Goal: Task Accomplishment & Management: Use online tool/utility

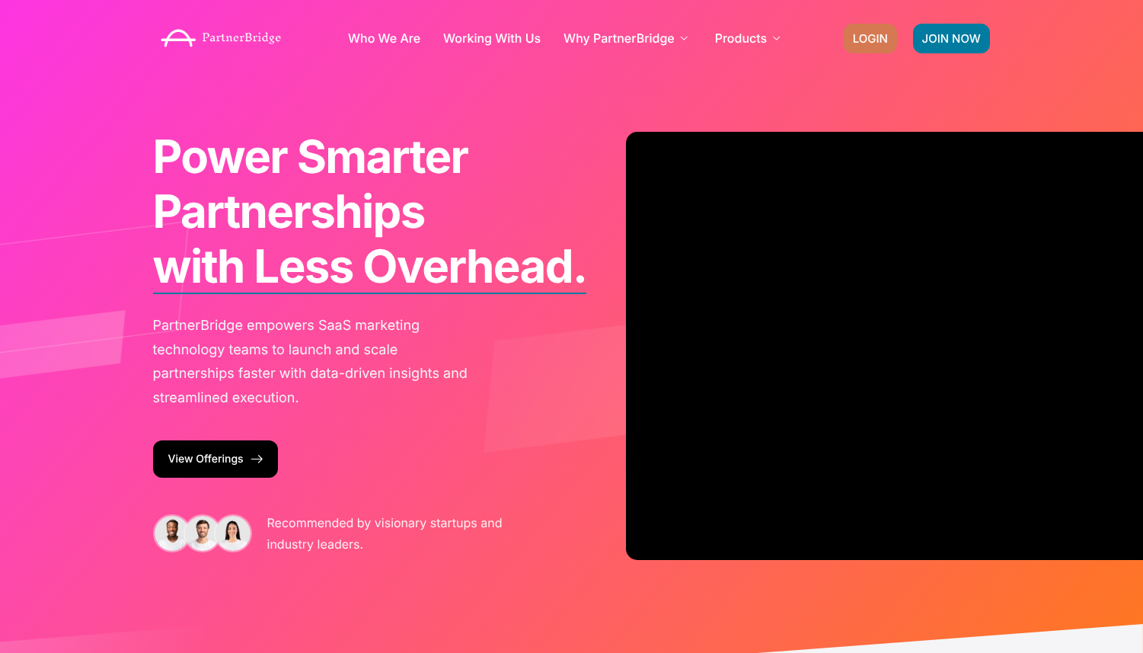
click at [863, 28] on link "LOGIN" at bounding box center [870, 39] width 53 height 30
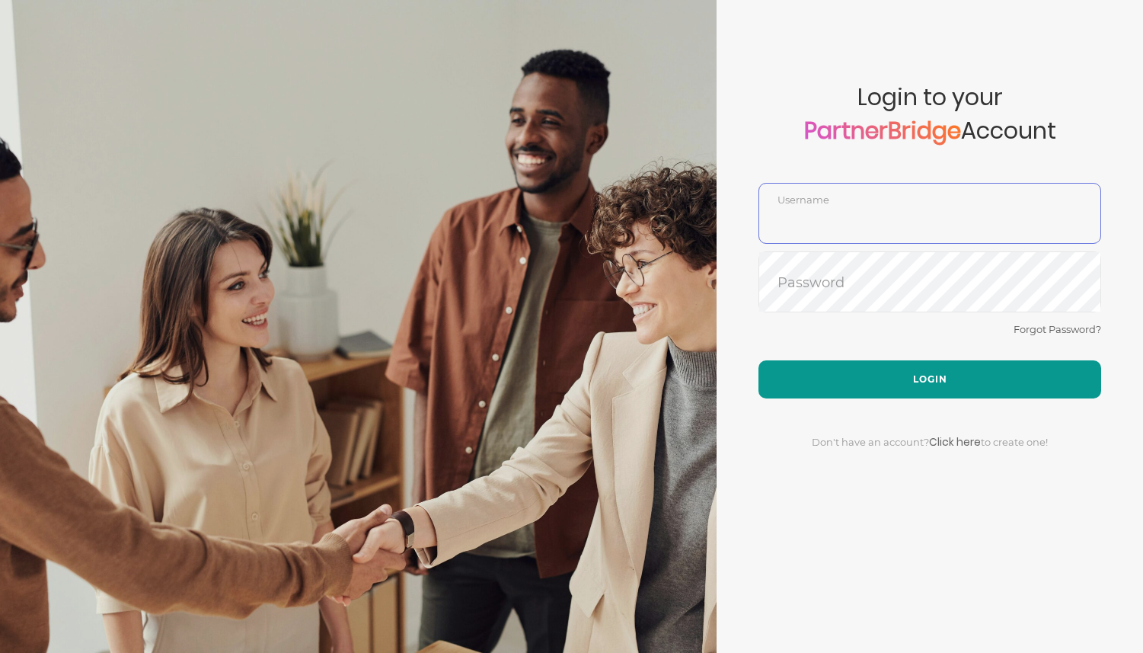
type input "DemoUser"
click at [820, 383] on button "Login" at bounding box center [930, 379] width 343 height 38
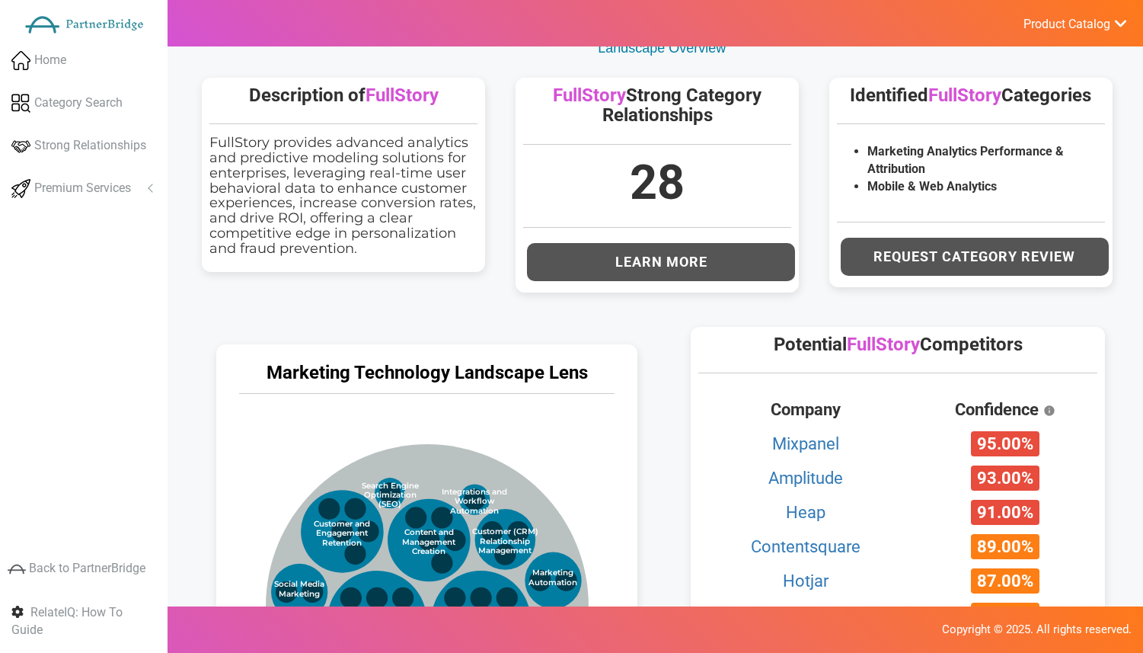
scroll to position [460, 0]
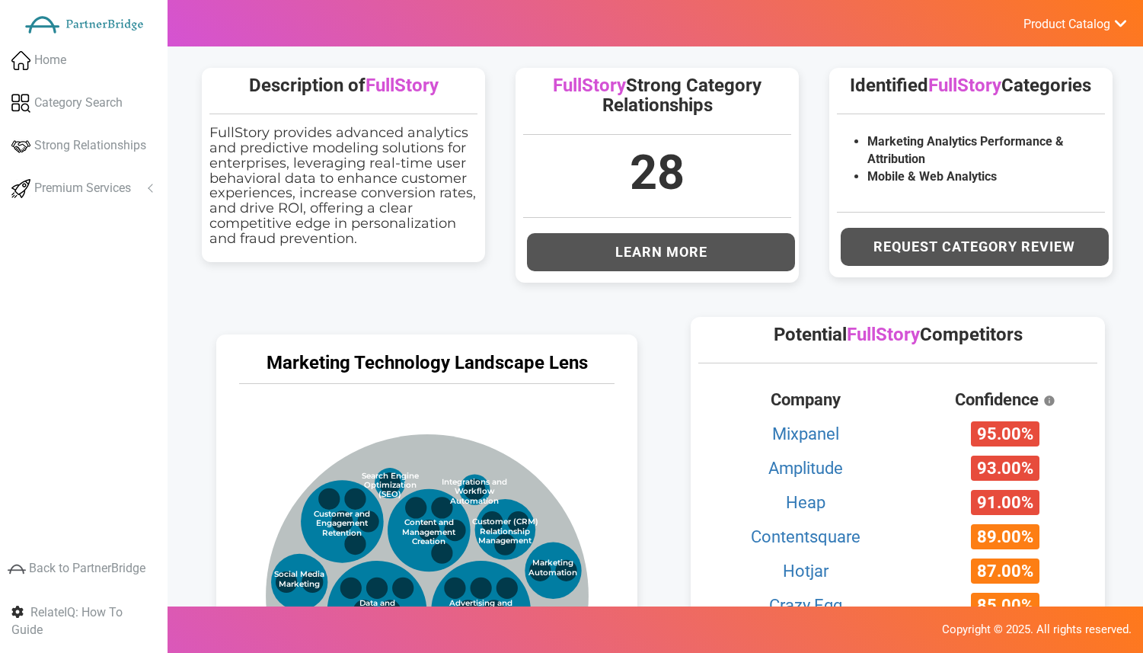
click at [408, 94] on span "FullStory" at bounding box center [402, 85] width 73 height 21
click at [466, 114] on hr at bounding box center [343, 115] width 268 height 2
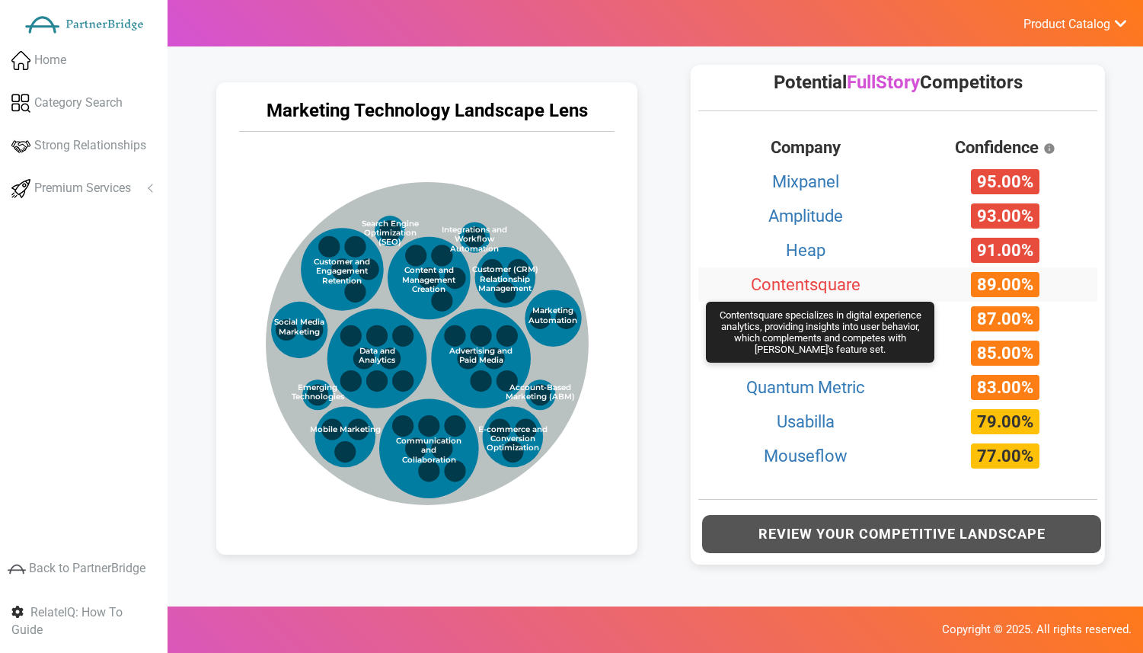
scroll to position [715, 0]
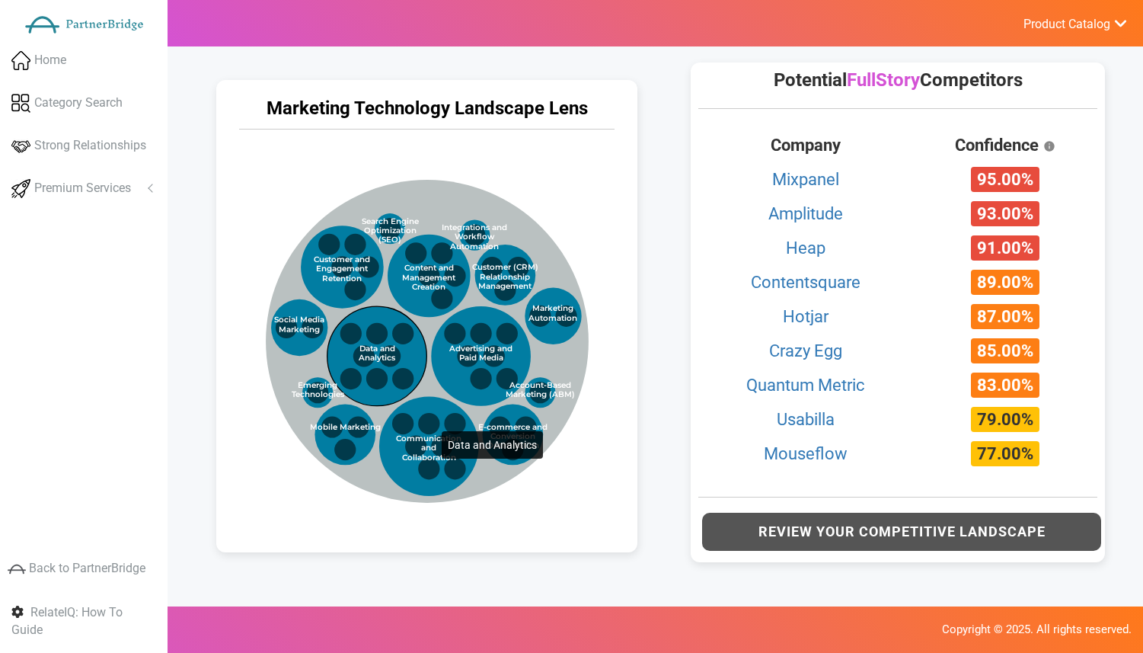
click at [411, 350] on circle at bounding box center [377, 356] width 100 height 100
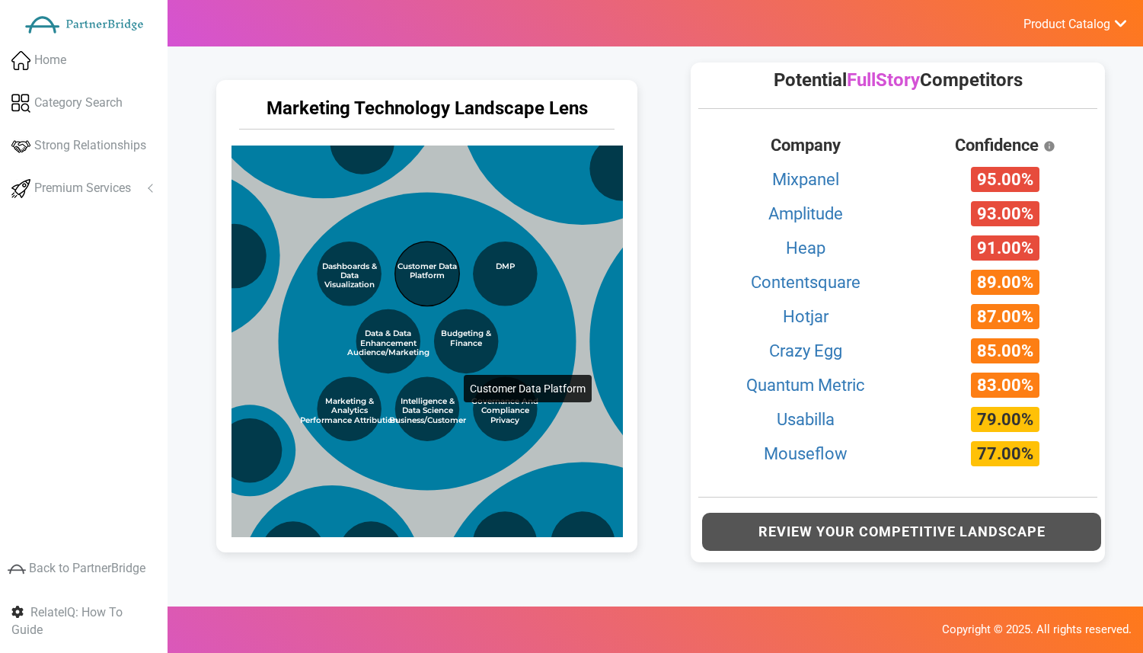
click at [433, 292] on circle at bounding box center [427, 273] width 64 height 64
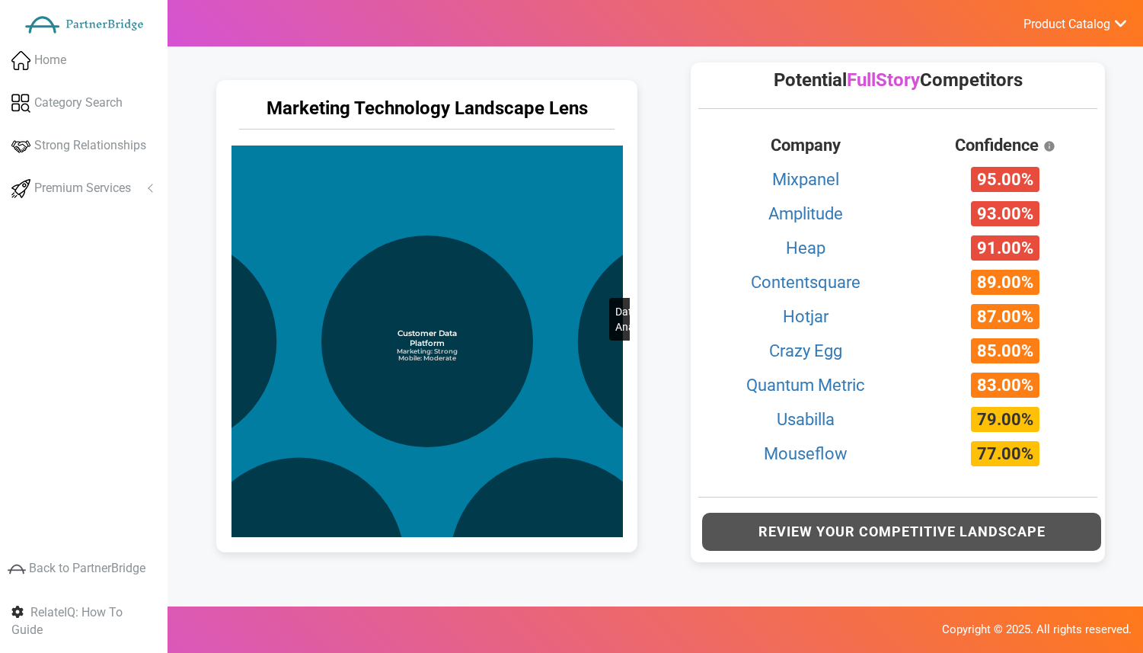
click at [579, 215] on circle at bounding box center [427, 564] width 980 height 980
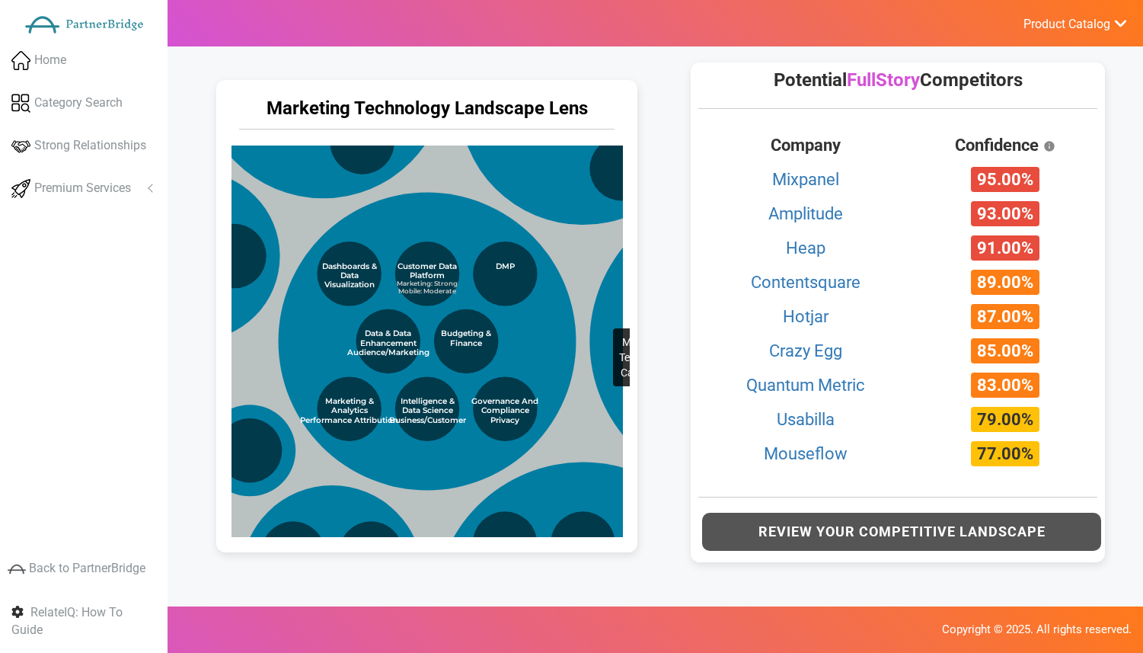
click at [583, 245] on circle at bounding box center [577, 297] width 966 height 966
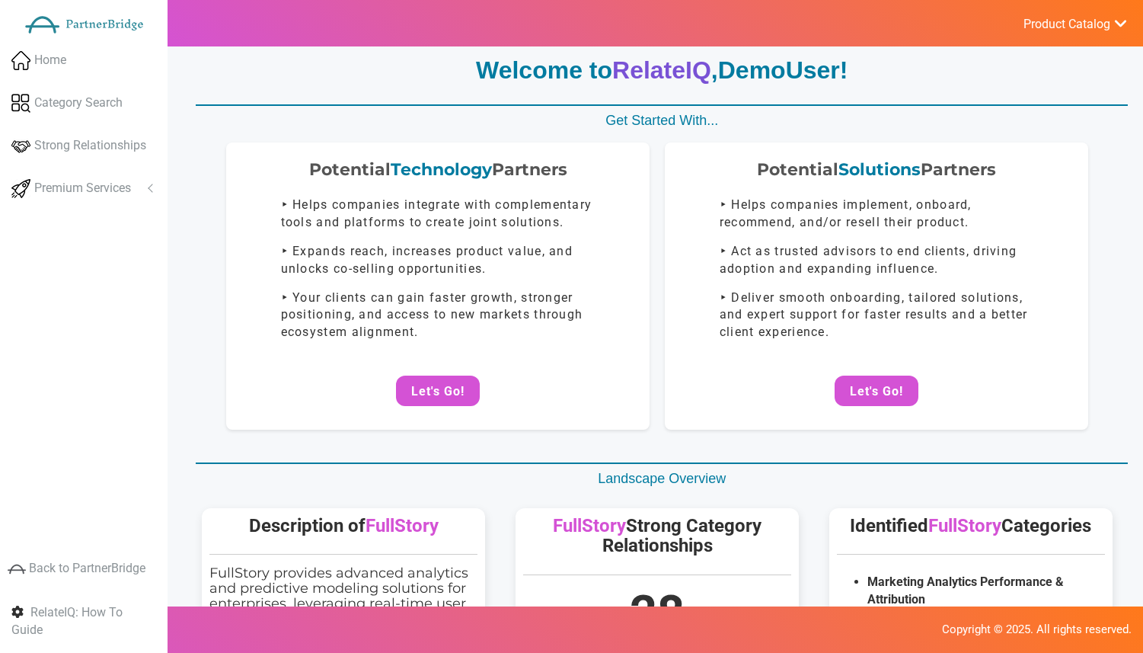
scroll to position [0, 0]
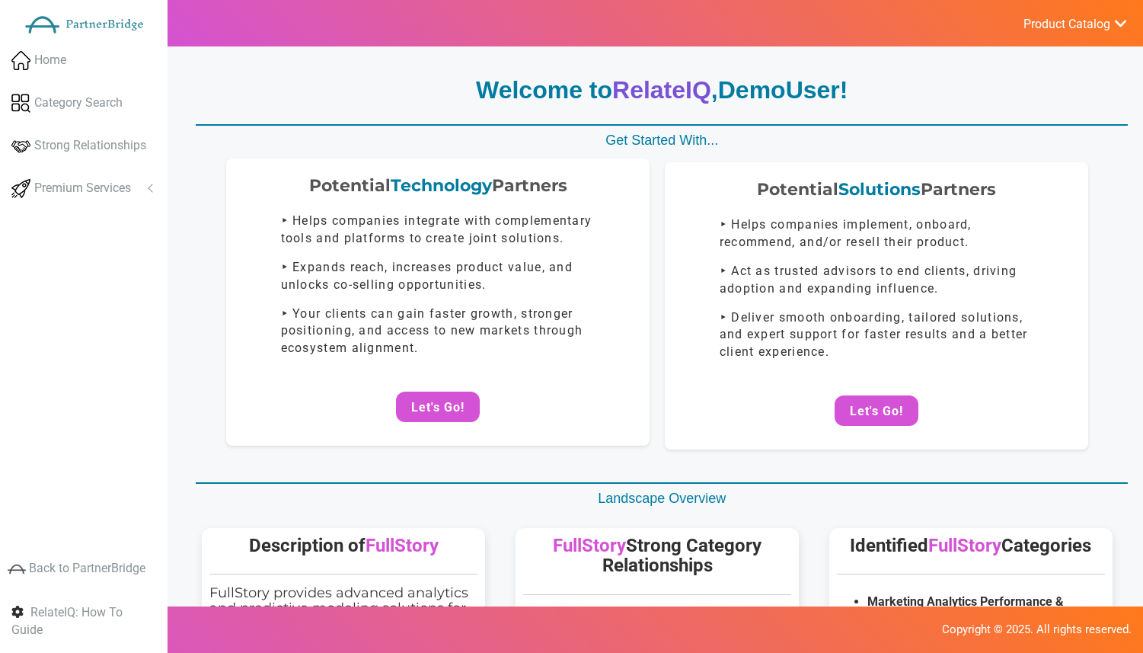
click at [421, 337] on p "‣ Your clients can gain faster growth, stronger positioning, and access to new …" at bounding box center [438, 331] width 315 height 53
click at [459, 415] on button "Let's Go!" at bounding box center [438, 407] width 84 height 30
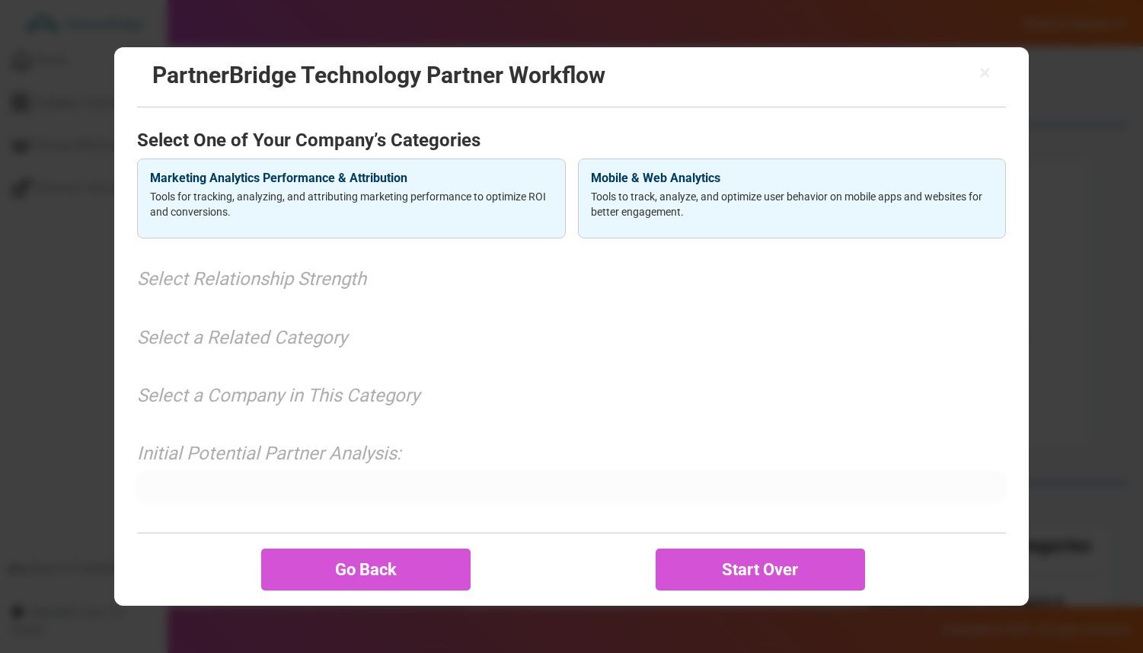
click at [991, 71] on div "× PartnerBridge Technology Partner Workflow" at bounding box center [571, 77] width 869 height 60
click at [986, 75] on span "×" at bounding box center [985, 72] width 11 height 21
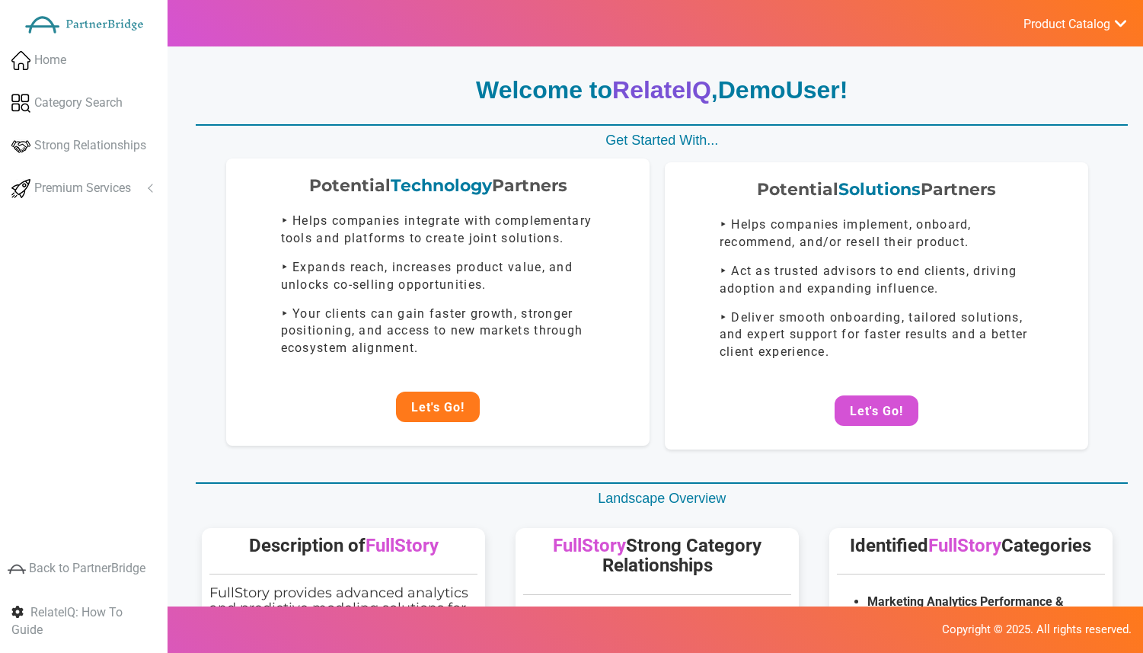
click at [446, 406] on button "Let's Go!" at bounding box center [438, 407] width 84 height 30
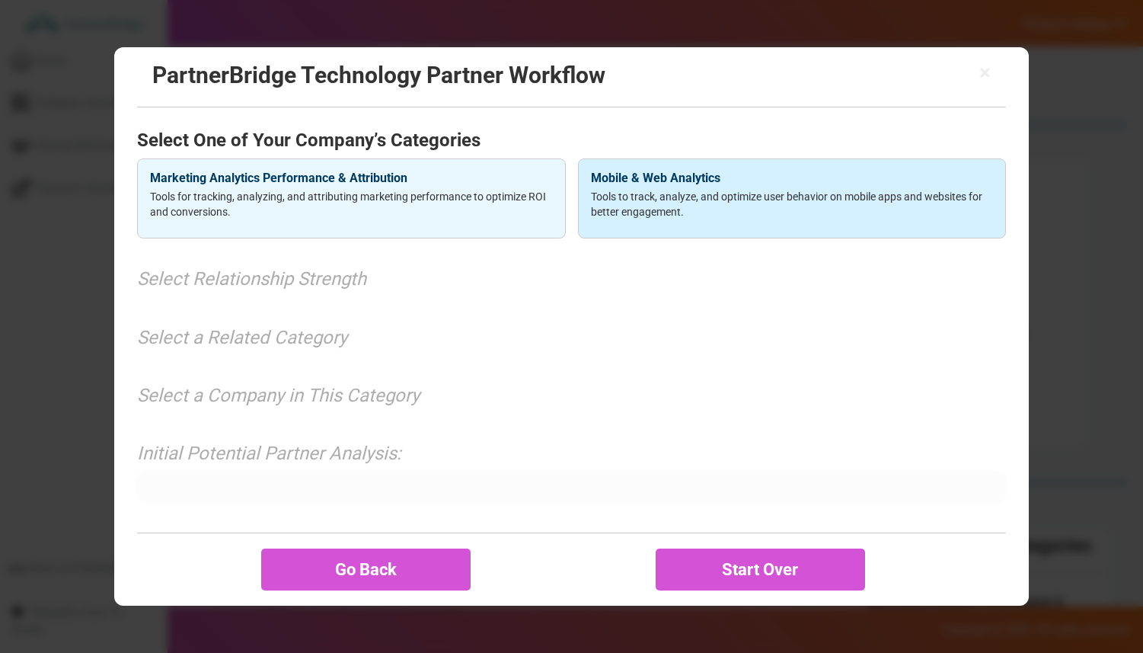
click at [725, 203] on p "Tools to track, analyze, and optimize user behavior on mobile apps and websites…" at bounding box center [792, 204] width 402 height 30
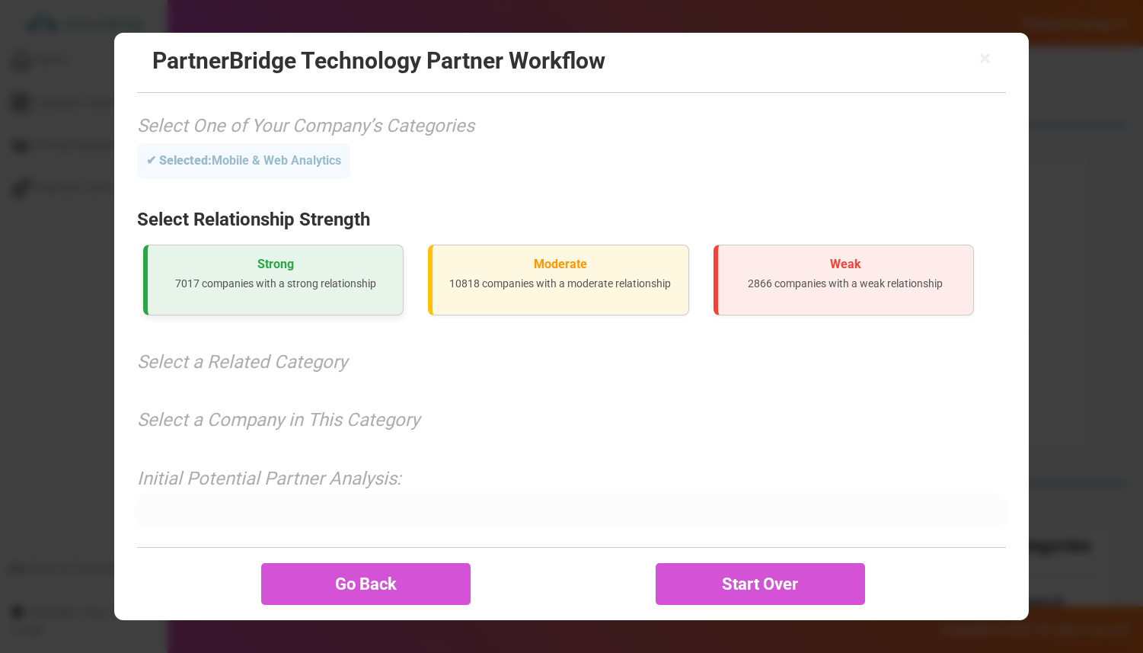
click at [261, 276] on p "7017 companies with a strong relationship" at bounding box center [275, 283] width 231 height 15
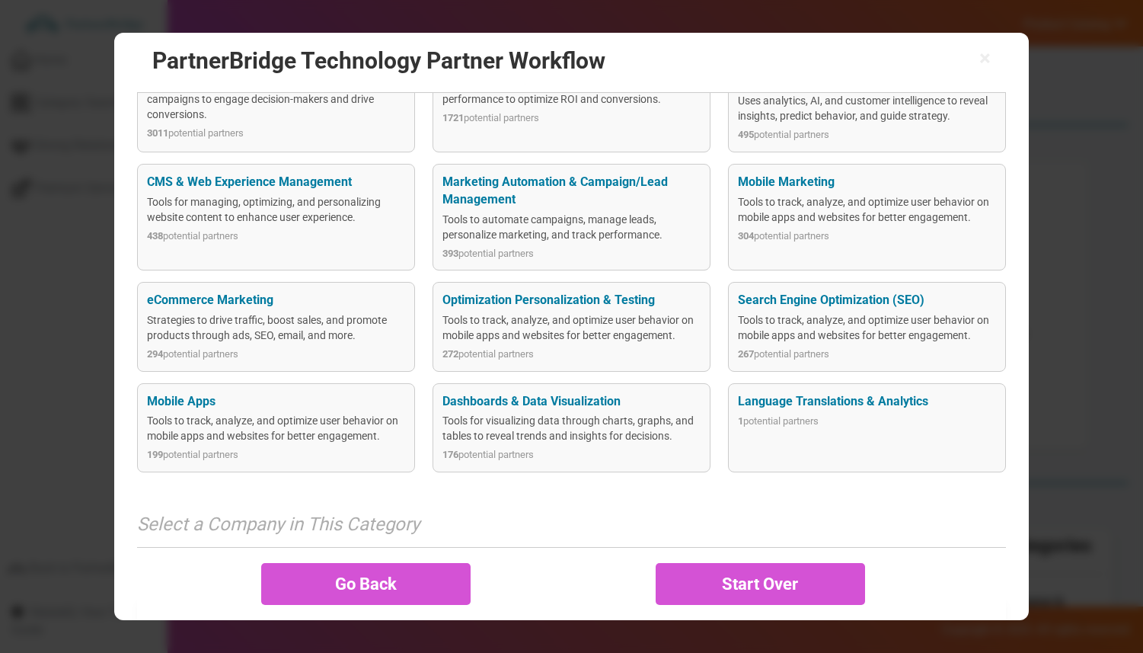
scroll to position [293, 0]
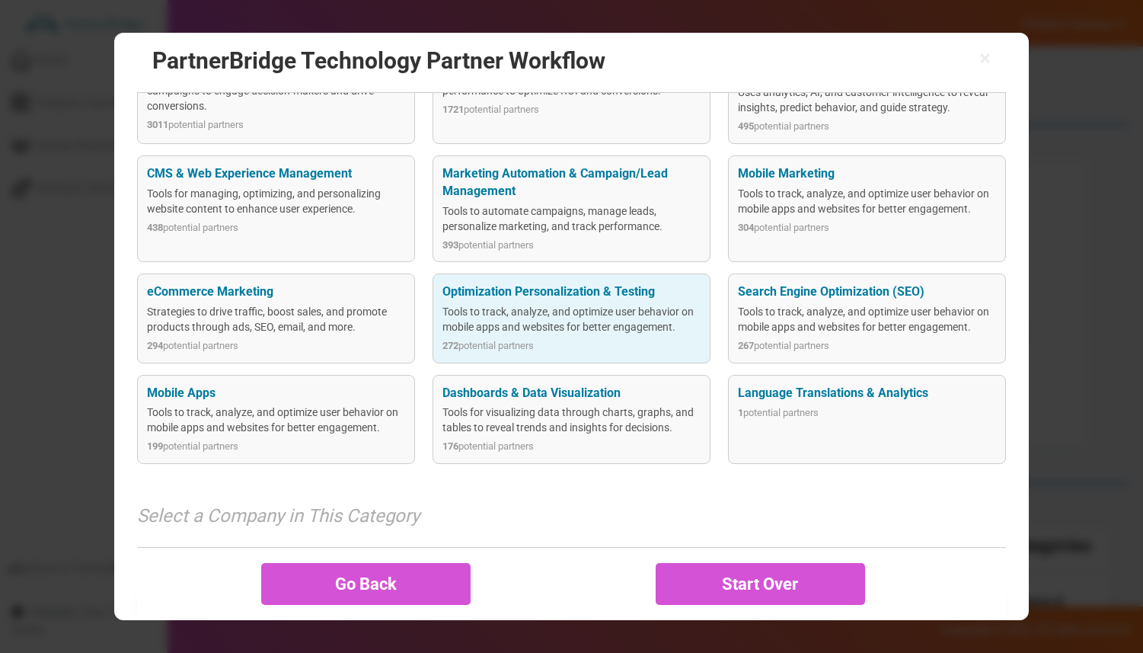
click at [580, 321] on div "Tools to track, analyze, and optimize user behavior on mobile apps and websites…" at bounding box center [572, 319] width 258 height 30
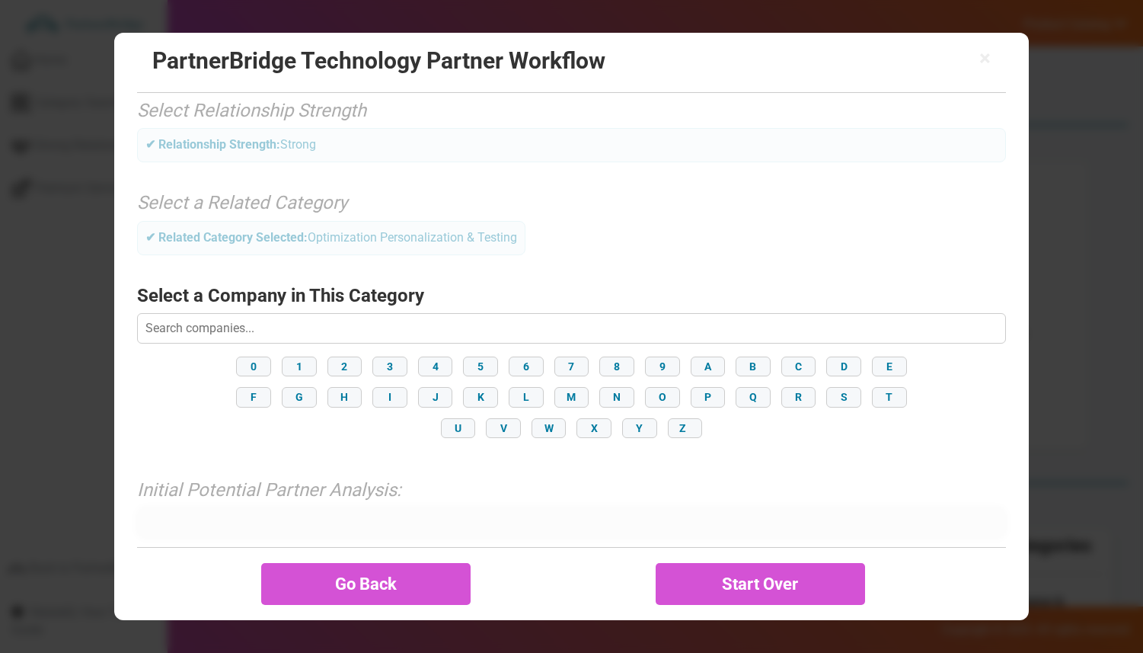
scroll to position [130, 0]
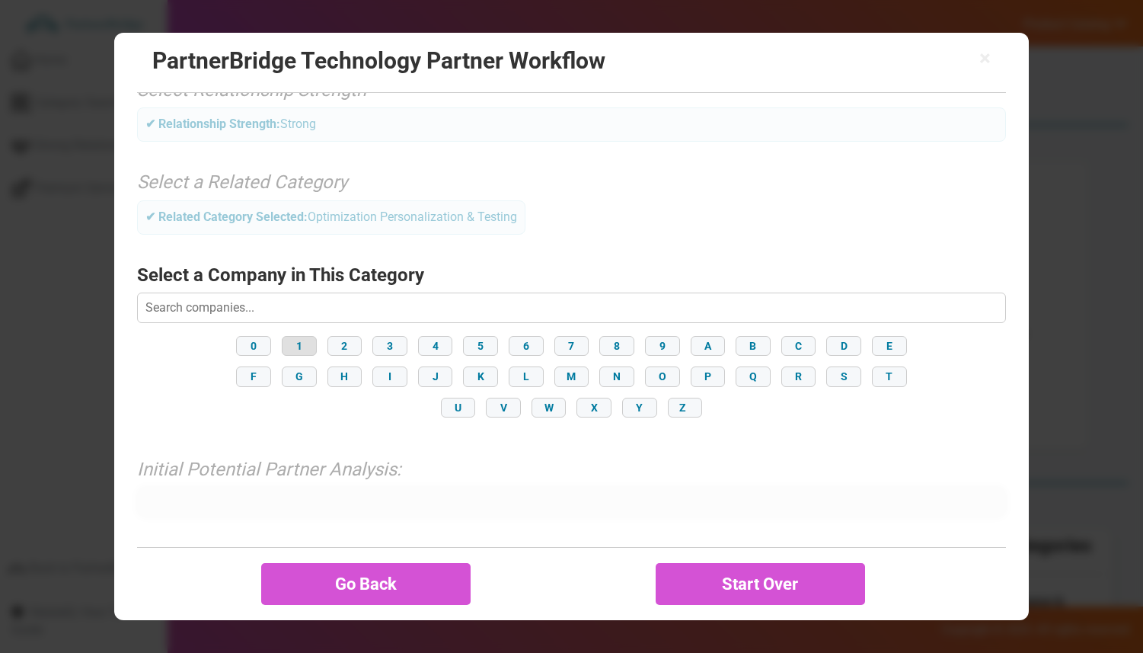
click at [302, 341] on button "1" at bounding box center [299, 346] width 35 height 20
click at [516, 372] on button "L" at bounding box center [526, 376] width 35 height 20
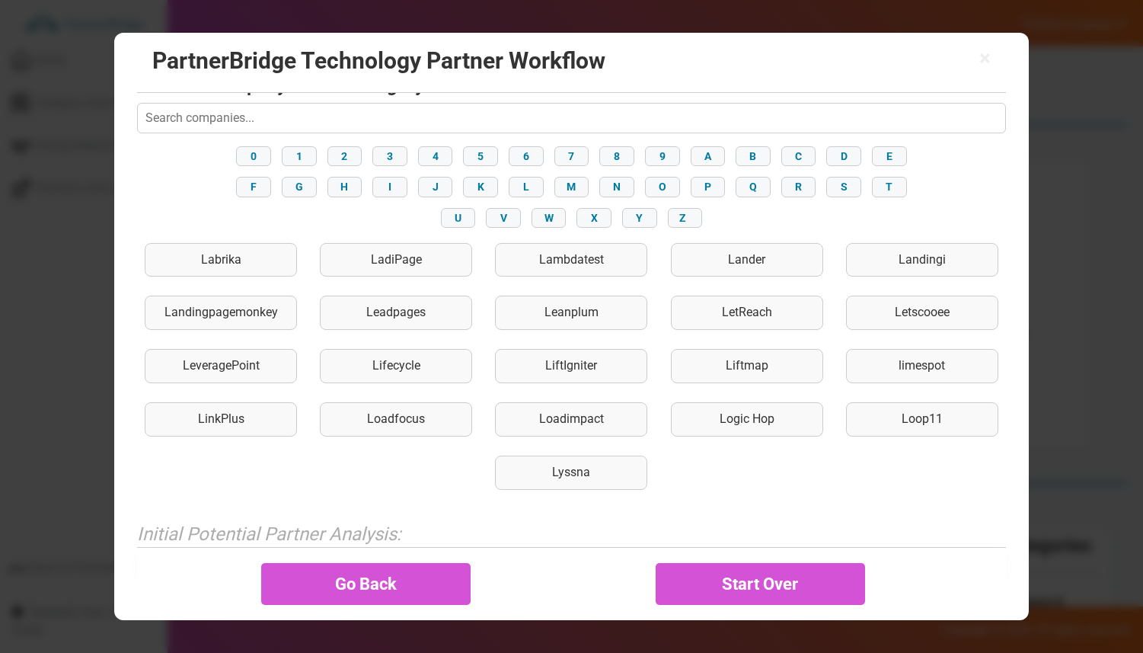
scroll to position [334, 0]
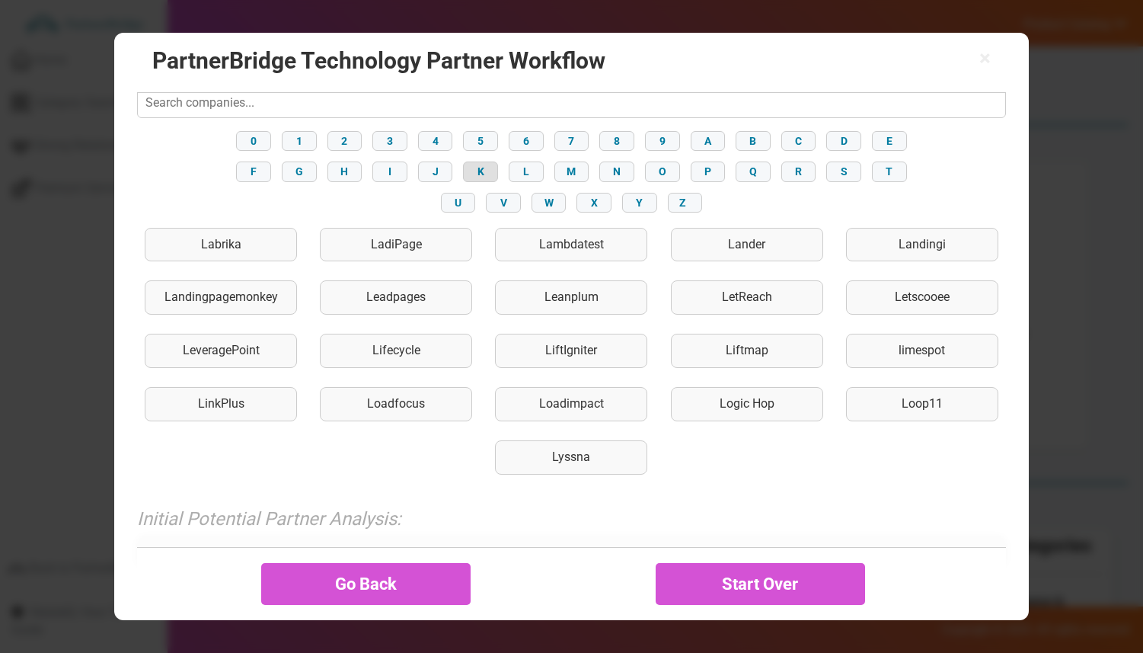
click at [482, 171] on button "K" at bounding box center [480, 171] width 35 height 20
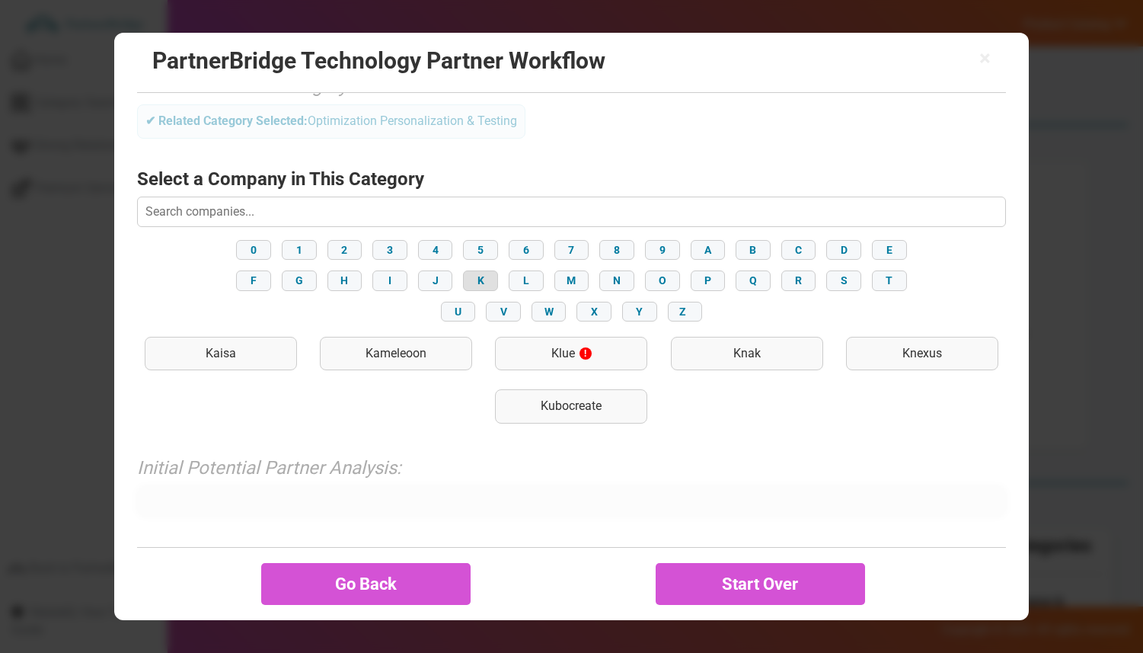
scroll to position [225, 0]
click at [644, 278] on div "0 1 2 3 4 5 6 7 8 9 A B C D E F G H I J K L M N O P Q R S T U V W X Y Z" at bounding box center [571, 281] width 869 height 88
click at [667, 273] on button "O" at bounding box center [662, 281] width 35 height 20
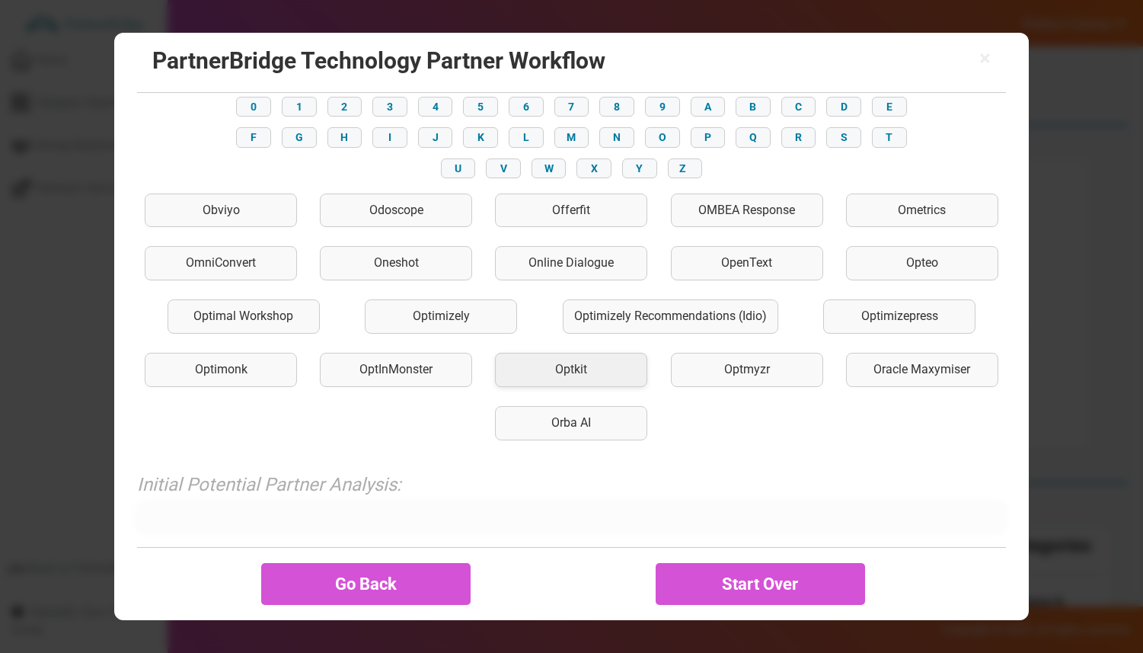
scroll to position [370, 0]
click at [484, 322] on div "Optimizely" at bounding box center [441, 315] width 152 height 34
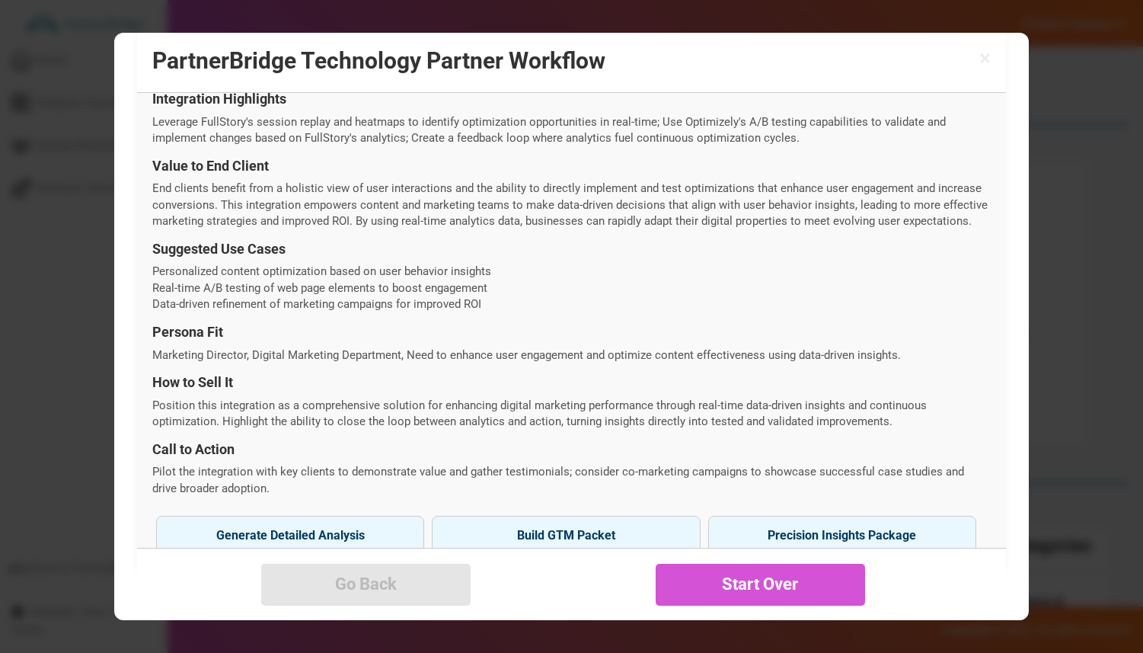
scroll to position [495, 0]
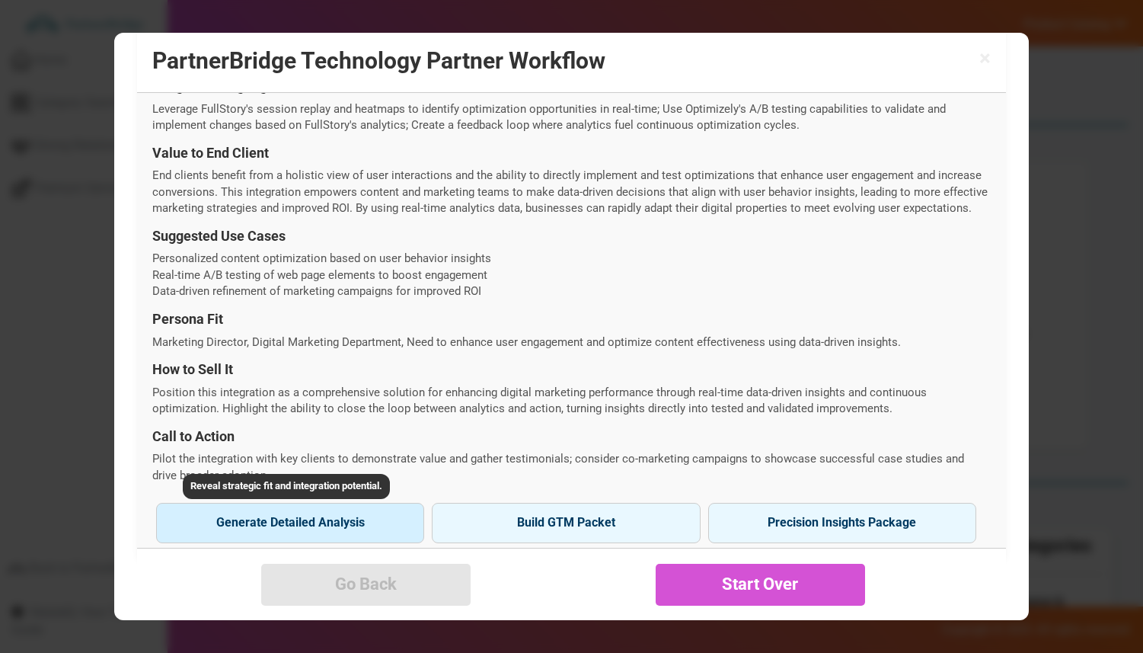
click at [350, 521] on button "Generate Detailed Analysis Reveal strategic fit and integration potential." at bounding box center [290, 523] width 268 height 40
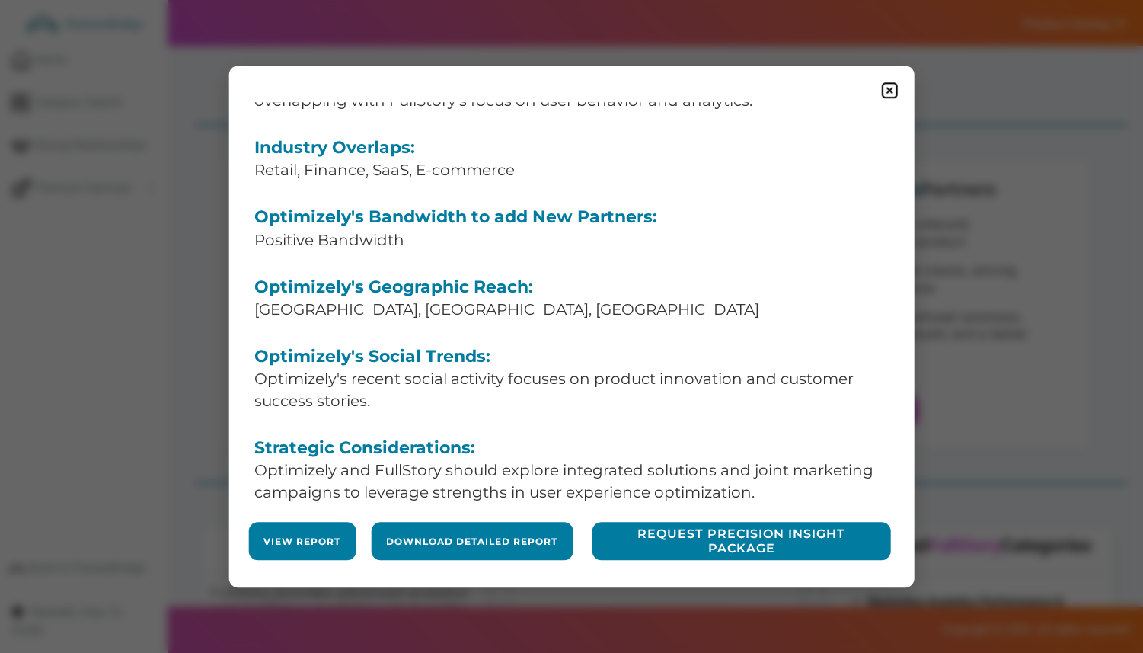
scroll to position [219, 0]
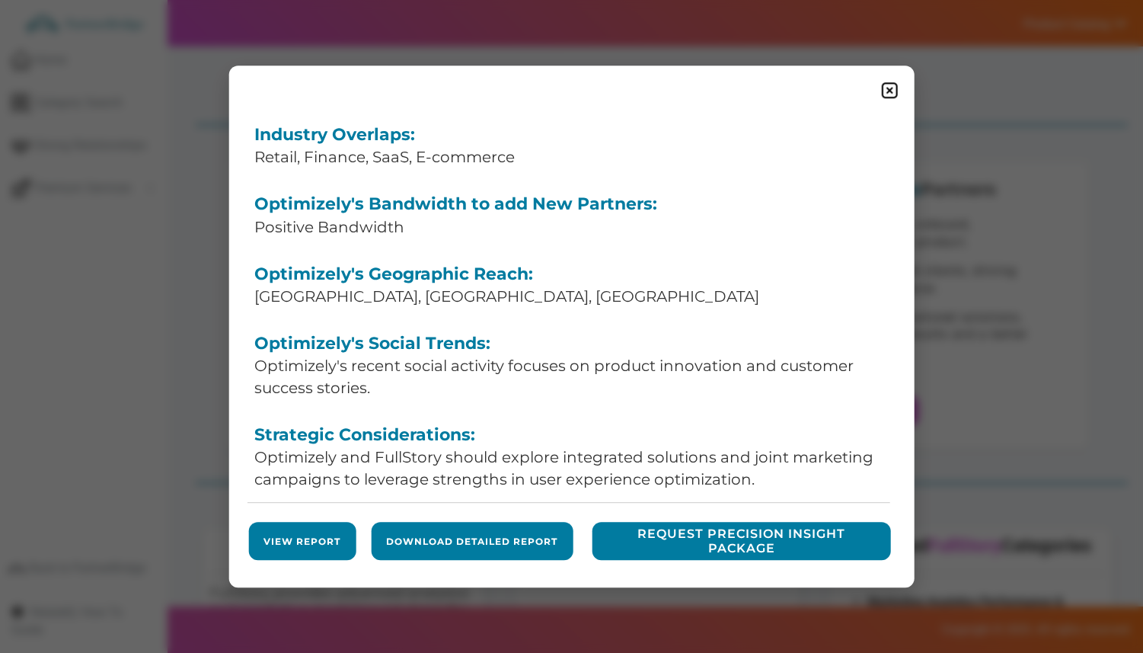
click at [289, 546] on link "View Report" at bounding box center [302, 541] width 77 height 13
click at [887, 86] on img at bounding box center [890, 90] width 19 height 19
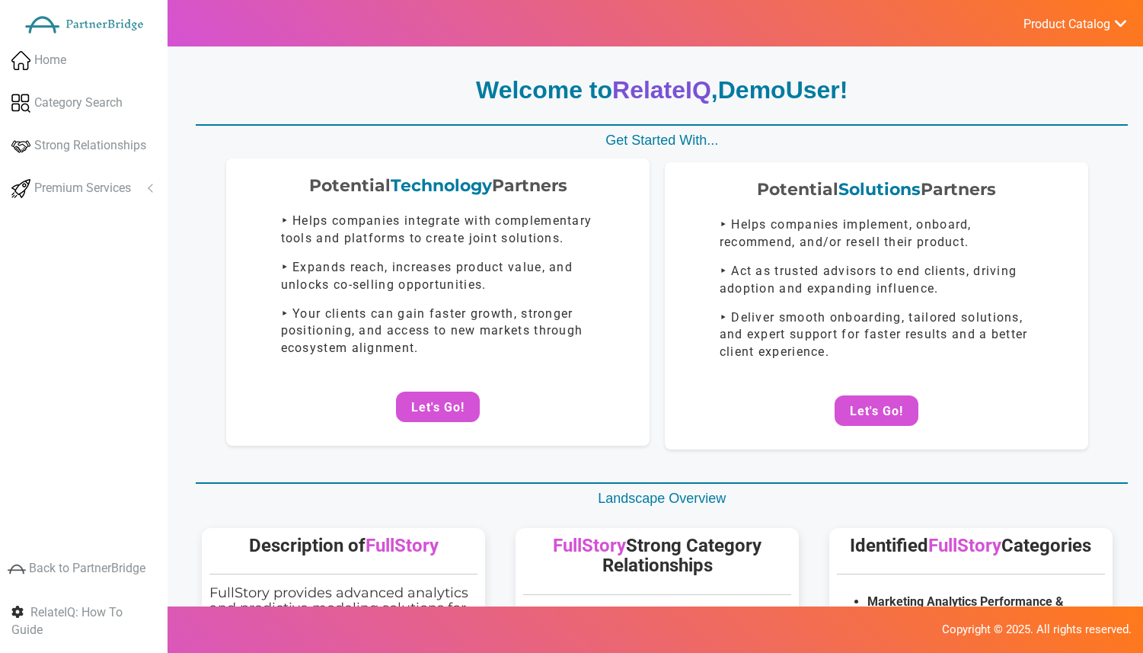
click at [429, 434] on div "Potential Technology Partners ‣ Helps companies integrate with complementary to…" at bounding box center [438, 301] width 424 height 287
click at [432, 417] on button "Let's Go!" at bounding box center [438, 407] width 84 height 30
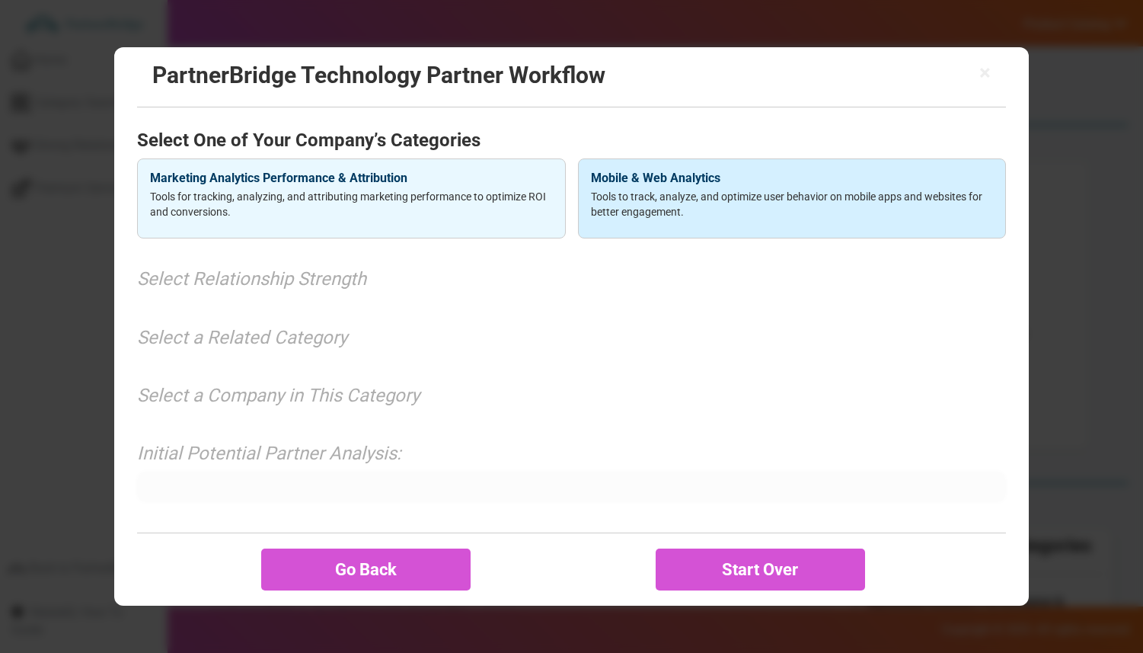
click at [705, 174] on h4 "Mobile & Web Analytics" at bounding box center [792, 178] width 402 height 14
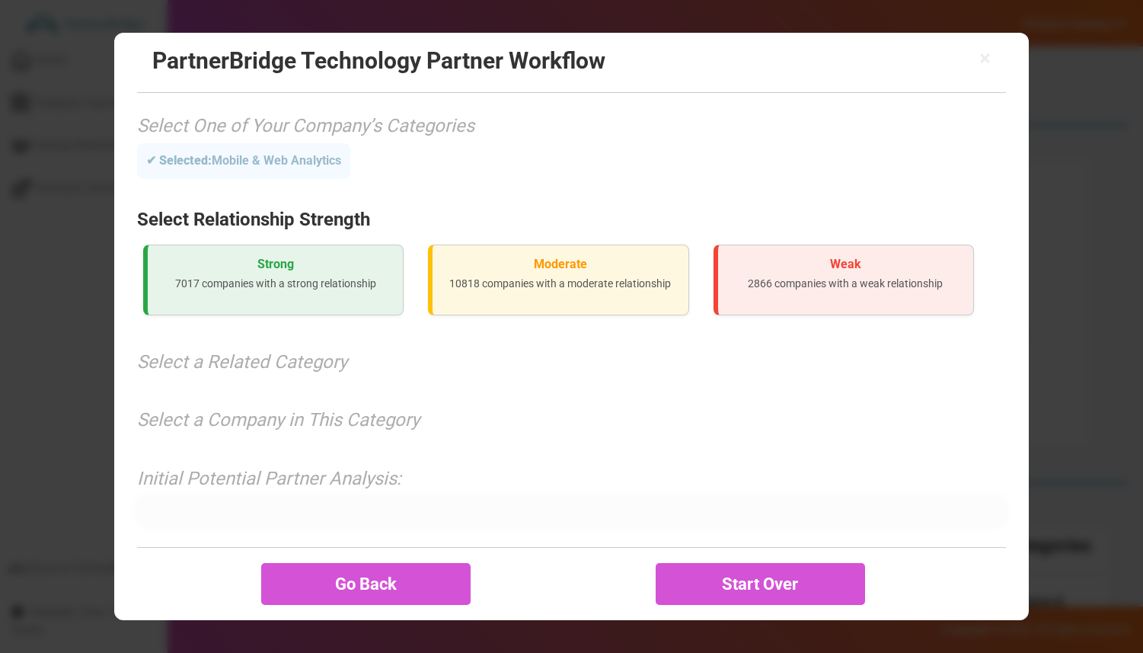
click at [229, 274] on div "Strong 7017 companies with a strong relationship" at bounding box center [273, 280] width 261 height 71
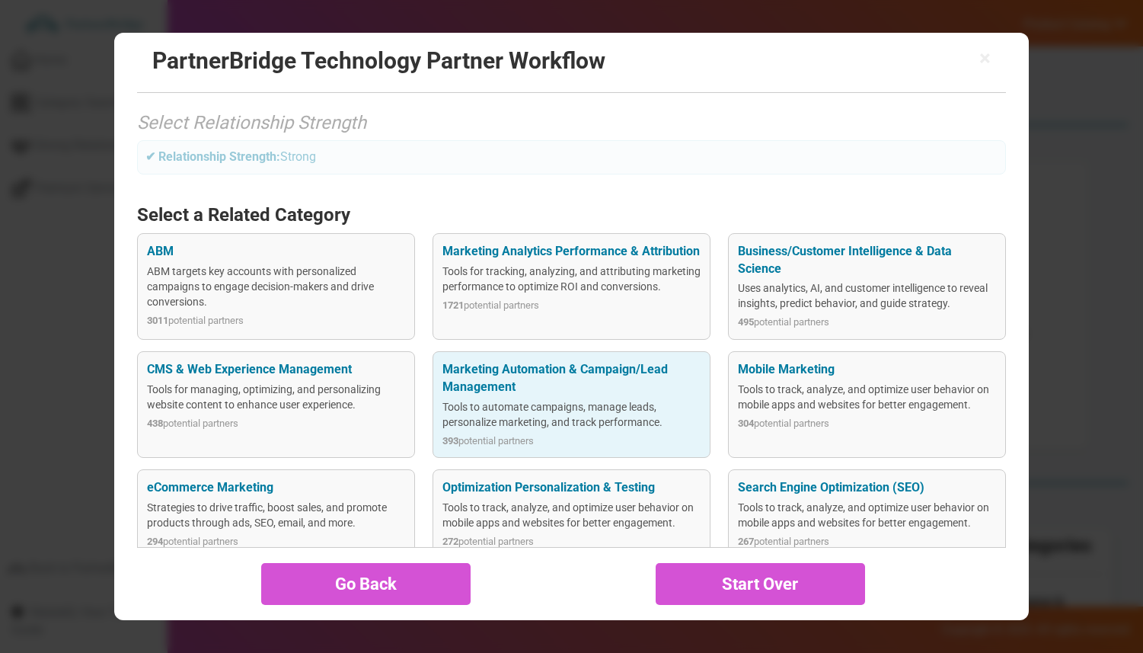
scroll to position [120, 0]
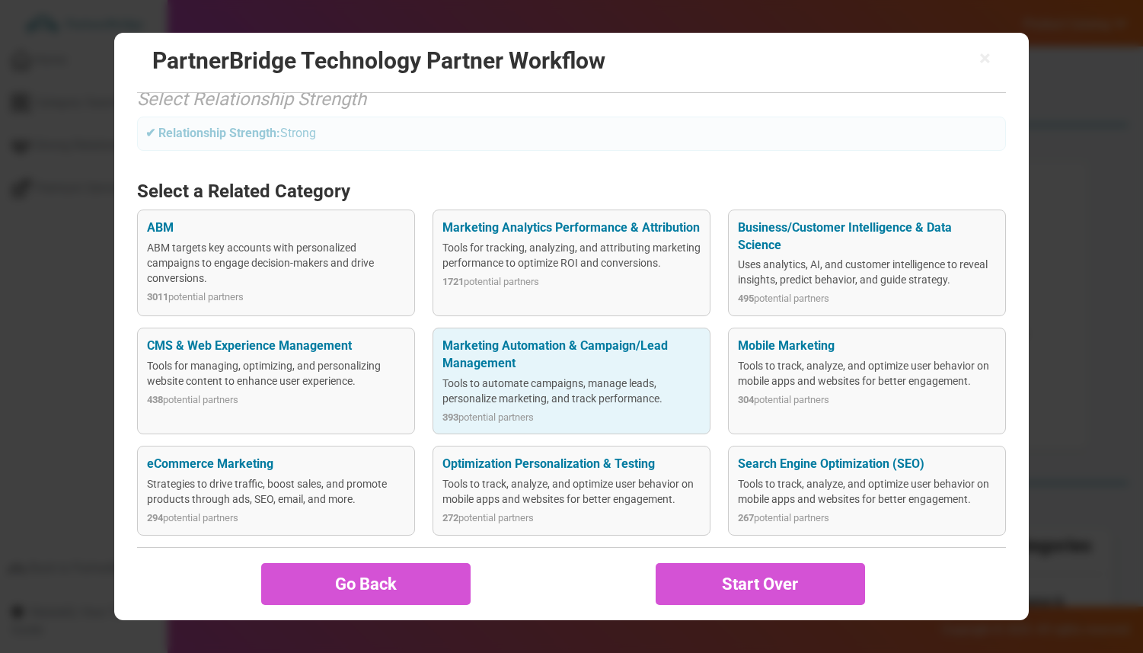
click at [490, 494] on div "Tools to track, analyze, and optimize user behavior on mobile apps and websites…" at bounding box center [572, 491] width 258 height 30
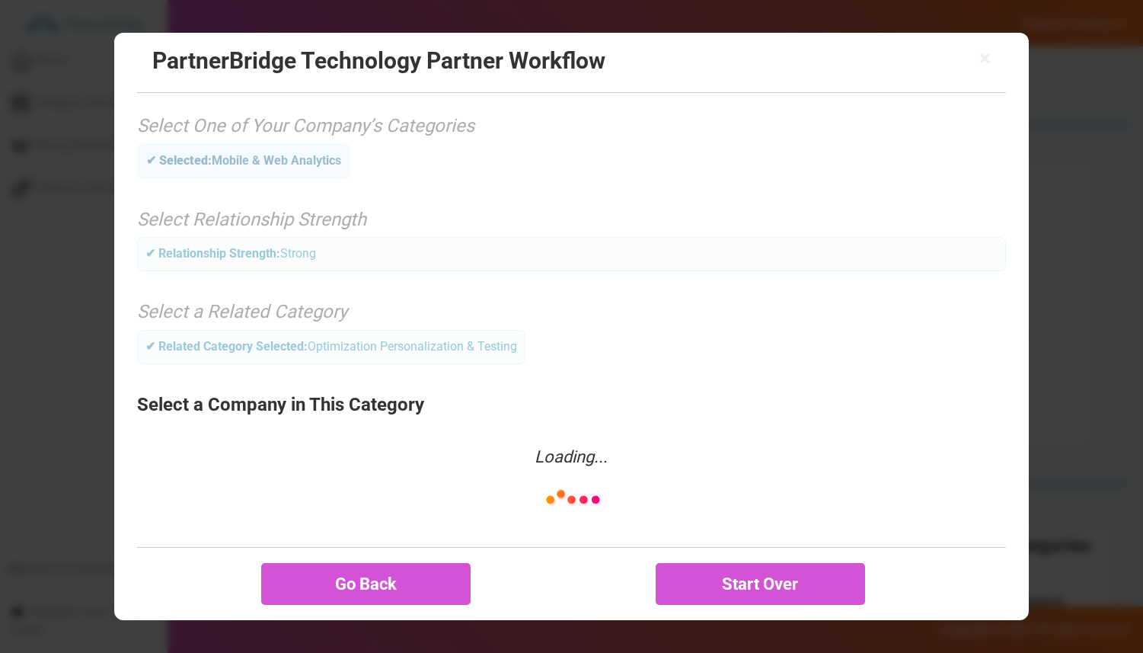
scroll to position [130, 0]
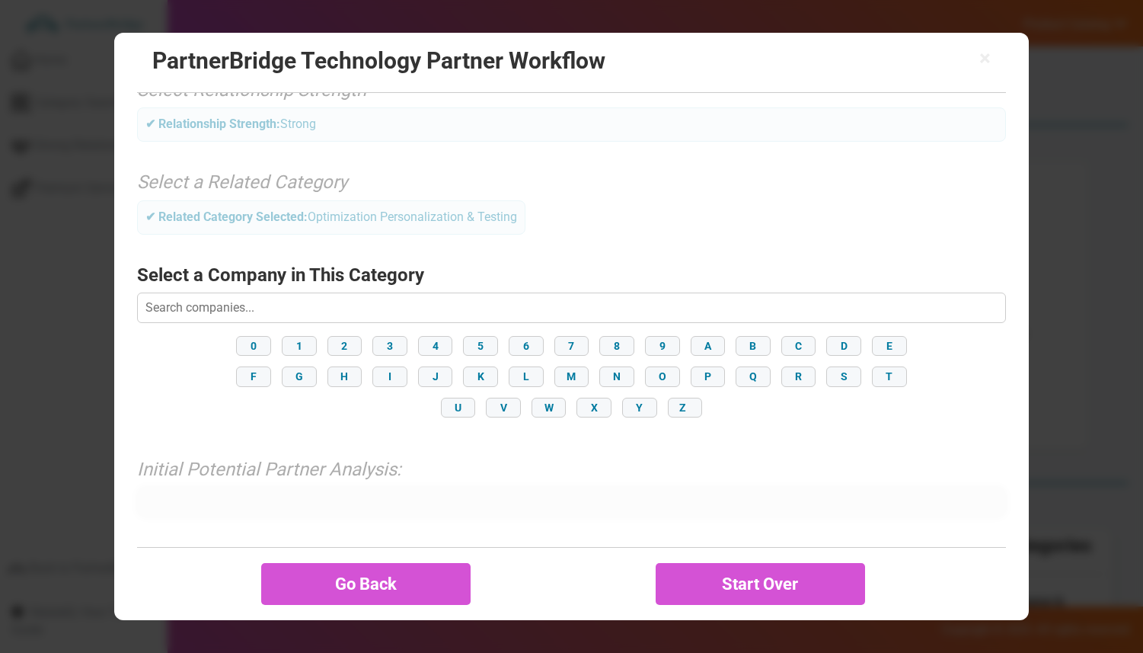
click at [590, 308] on input "text" at bounding box center [571, 308] width 869 height 30
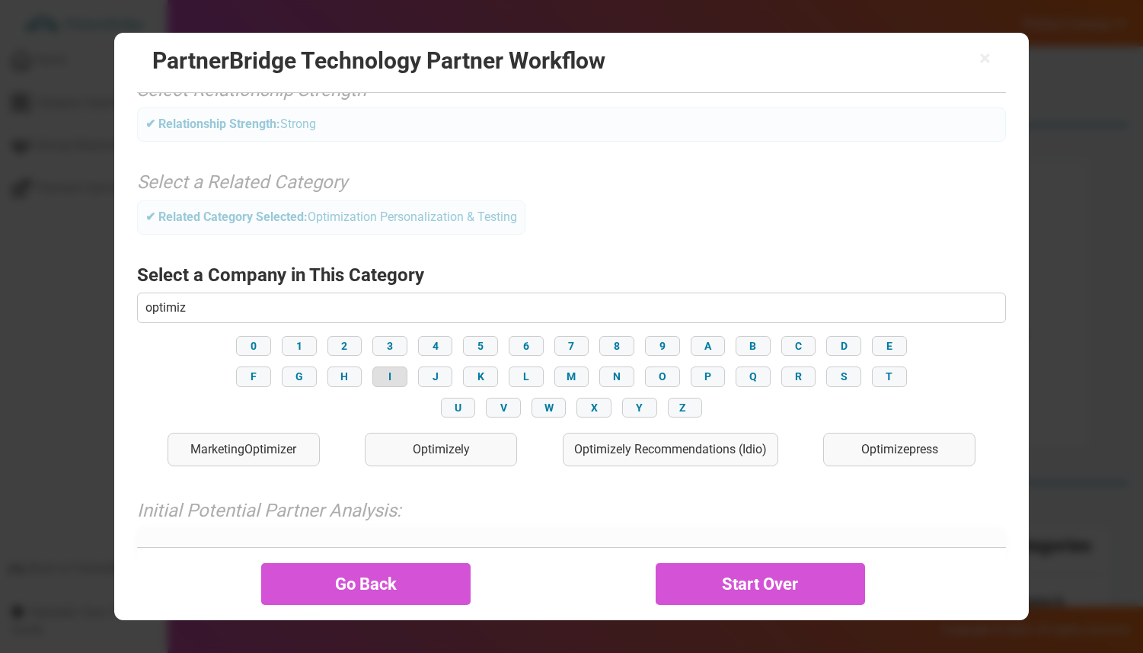
type input "Optimizely"
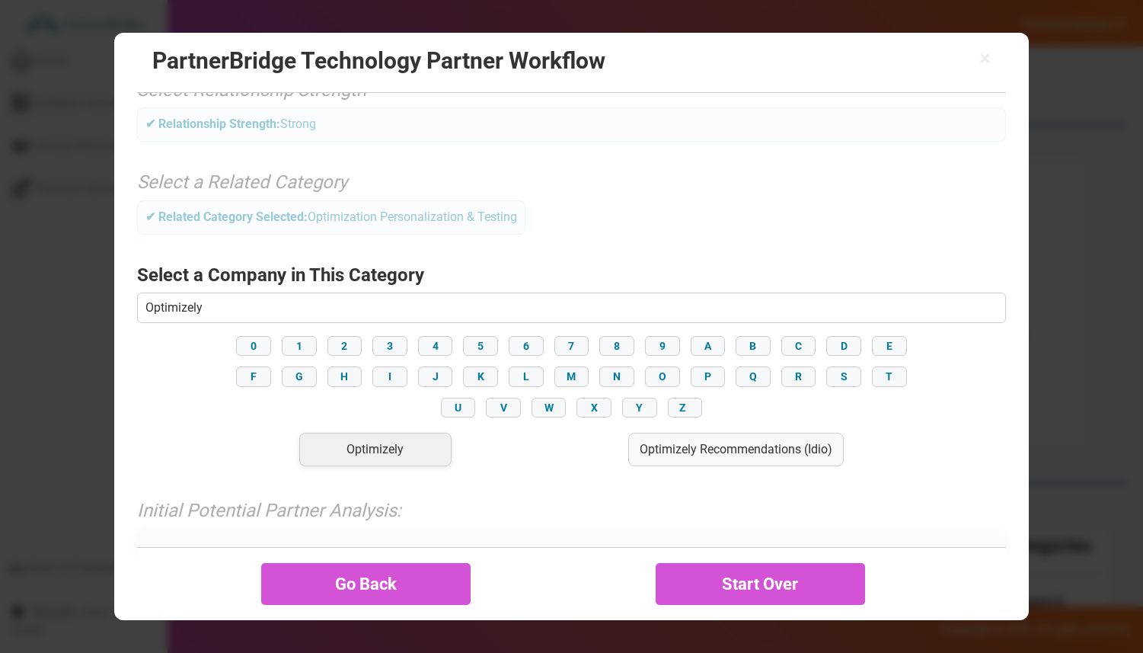
click at [374, 437] on div "Optimizely" at bounding box center [375, 450] width 152 height 34
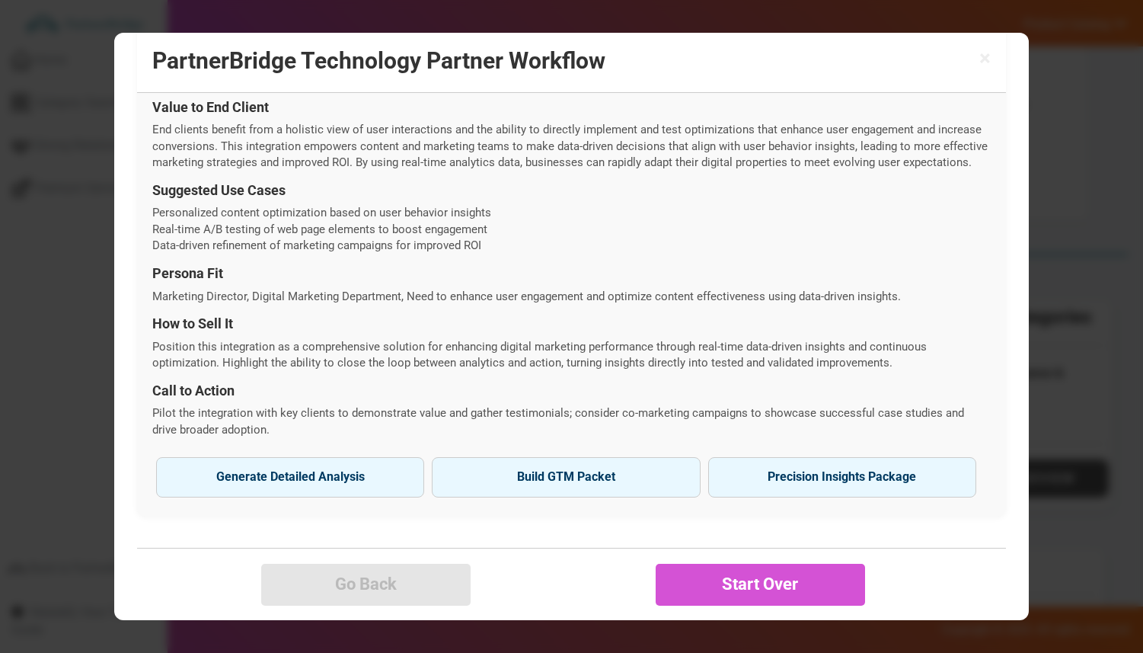
scroll to position [248, 0]
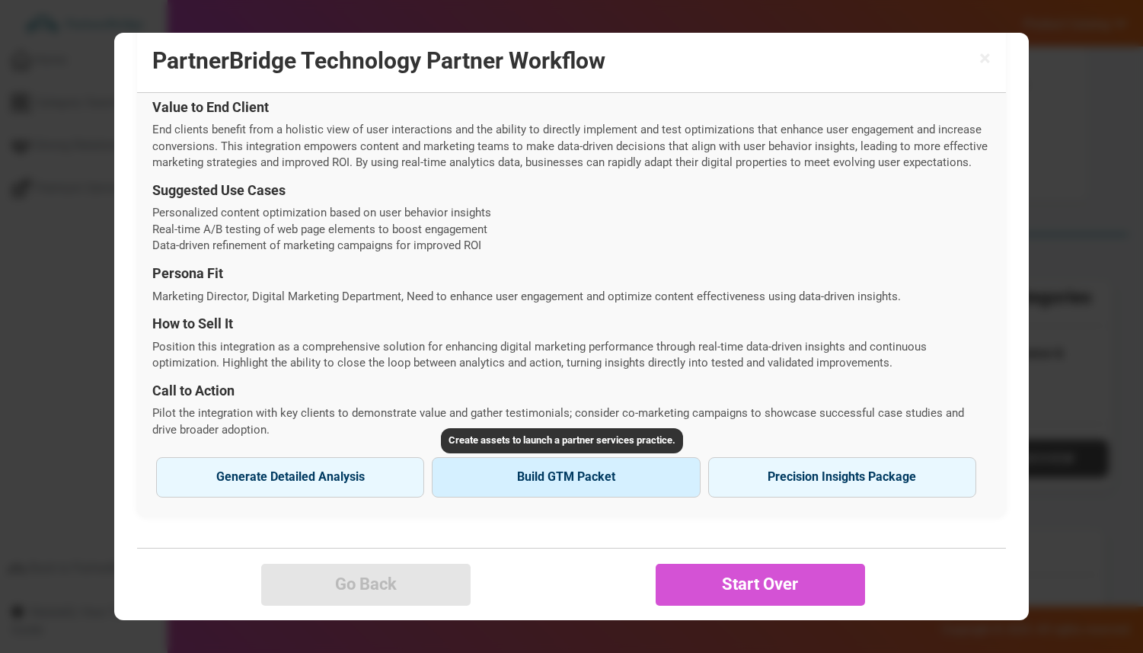
click at [548, 472] on button "Build GTM Packet" at bounding box center [566, 477] width 268 height 40
type input "Optimizely"
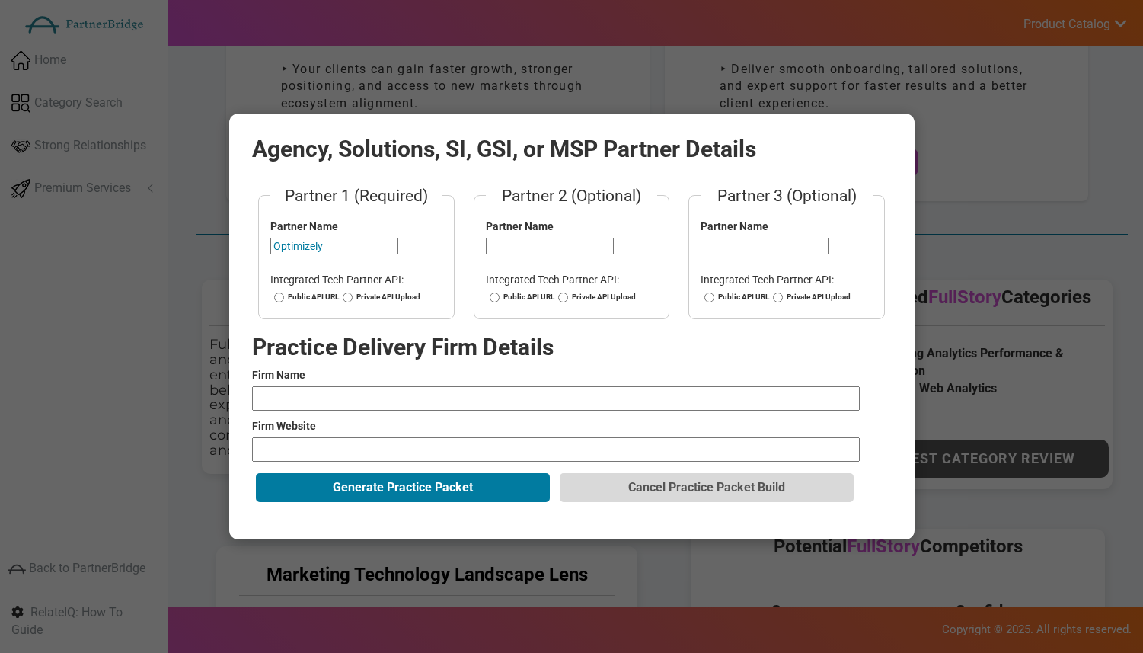
click at [306, 247] on input "Optimizely" at bounding box center [334, 246] width 128 height 17
click at [328, 298] on label "Public API URL" at bounding box center [304, 297] width 69 height 11
click at [284, 298] on input "Public API URL" at bounding box center [279, 297] width 10 height 11
radio input "true"
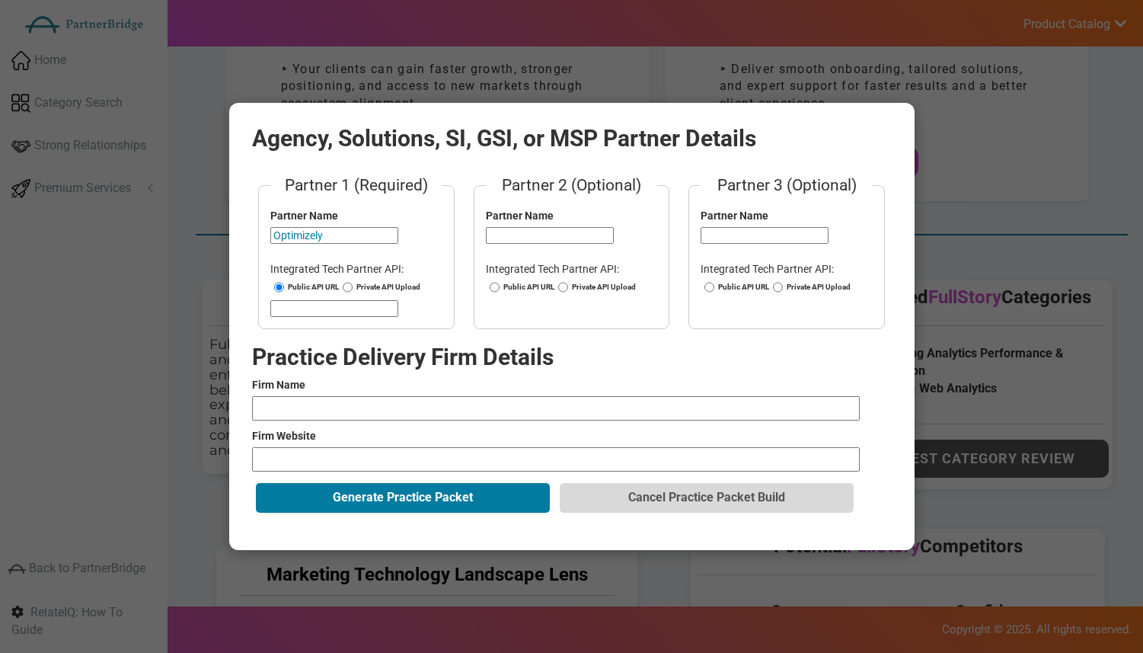
click at [326, 302] on input "url" at bounding box center [334, 308] width 128 height 17
paste input "https://github.com/episerver/content-graph-js-sdk"
type input "https://github.com/episerver/content-graph-js-sdk"
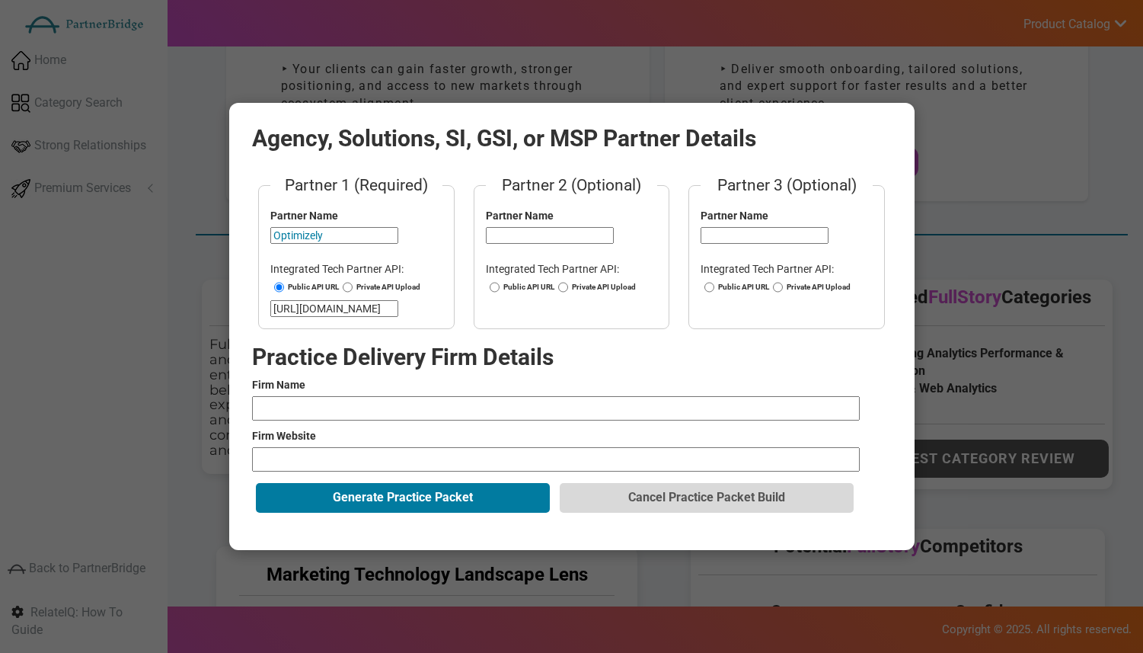
click at [376, 417] on input "text" at bounding box center [556, 408] width 608 height 24
type input "Slalom"
click at [369, 461] on input "url" at bounding box center [556, 459] width 608 height 24
type input "http://slalom.com/gb/en/services/experience-strategy-design"
click at [510, 436] on label "Firm Website" at bounding box center [572, 435] width 640 height 15
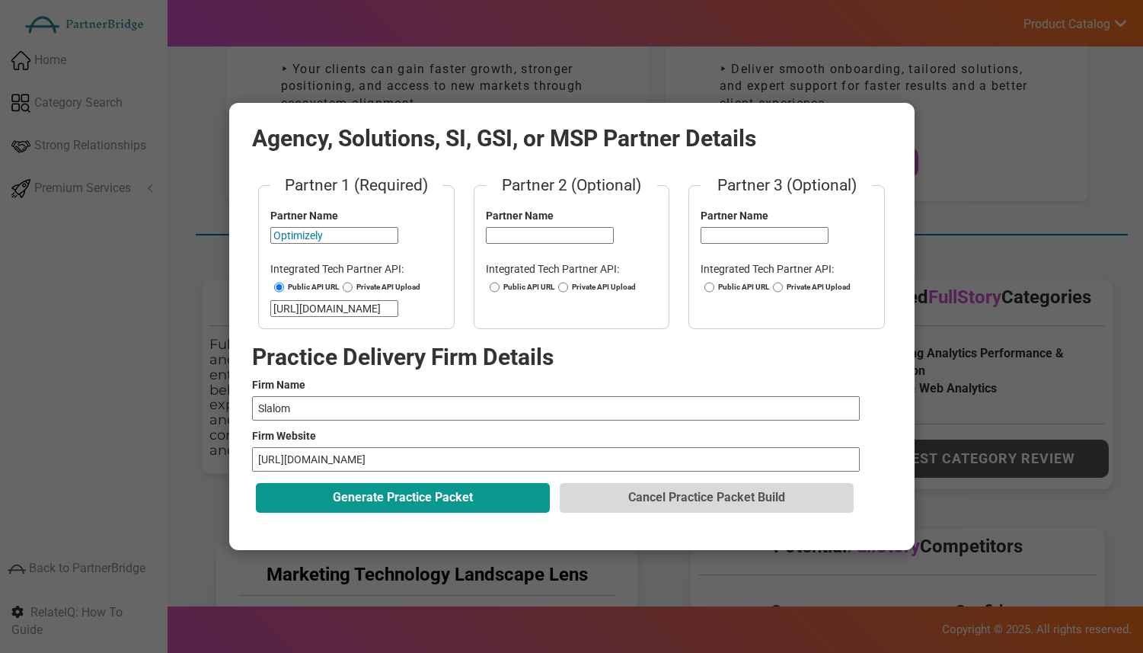
click at [430, 500] on button "Generate Practice Packet" at bounding box center [403, 497] width 294 height 29
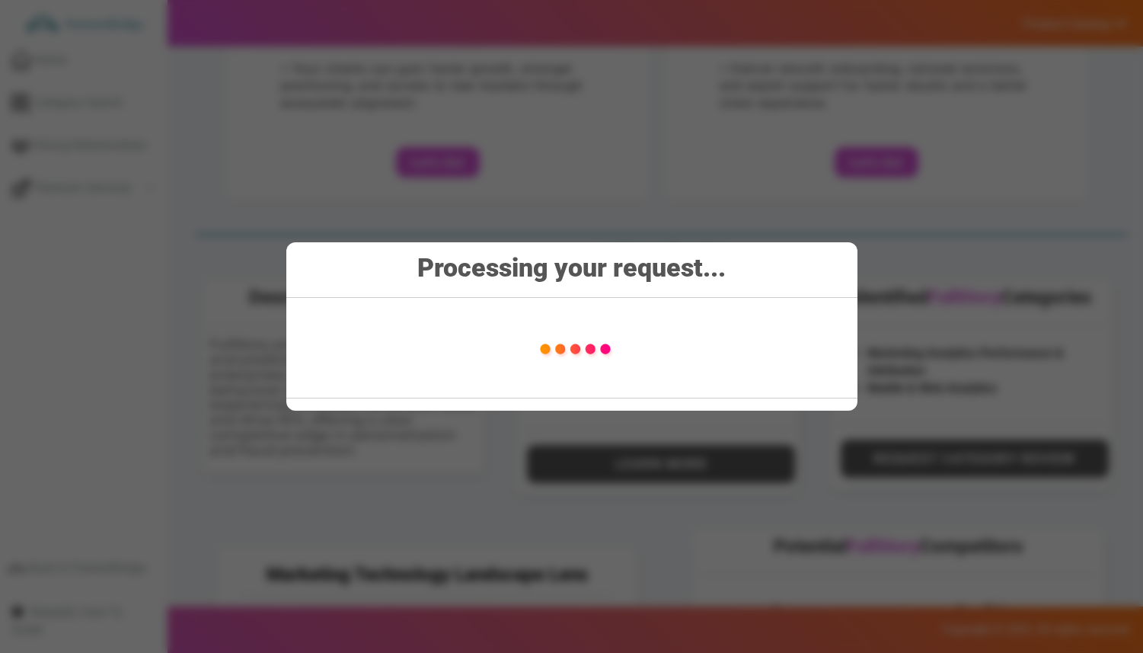
click at [710, 219] on div "Processing your request..." at bounding box center [571, 326] width 1143 height 653
click at [669, 163] on div "Processing your request..." at bounding box center [571, 326] width 1143 height 653
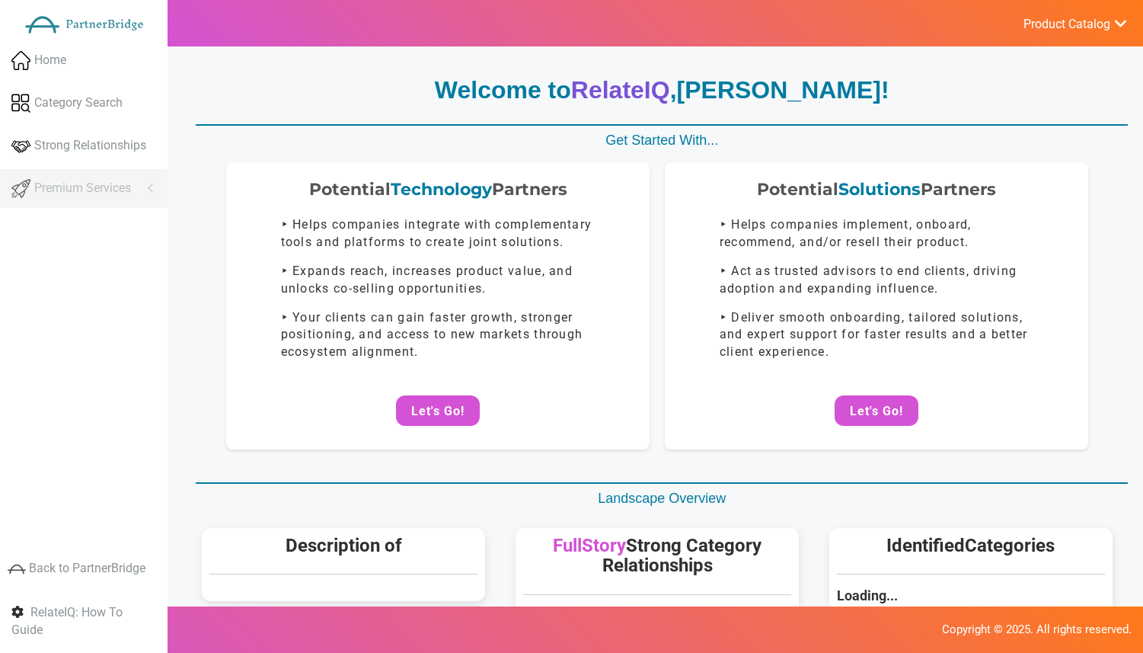
click at [1086, 24] on span "Product Catalog" at bounding box center [1067, 24] width 87 height 15
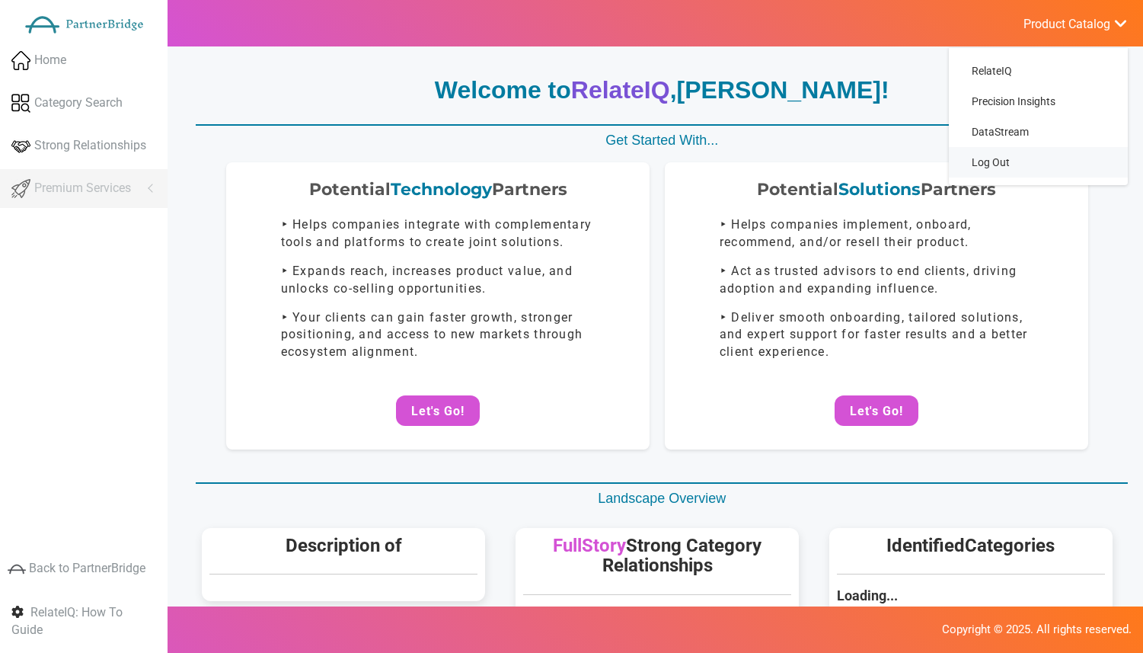
click at [991, 158] on link "Log Out" at bounding box center [1038, 162] width 179 height 30
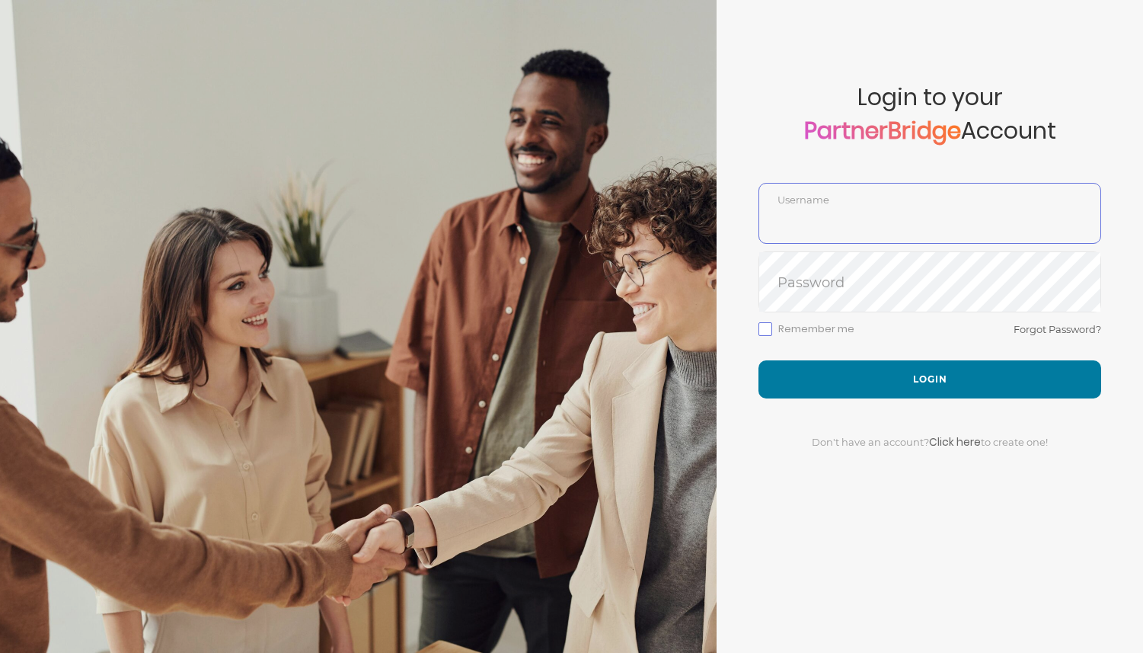
type input "DemoUser"
click at [799, 411] on div "Don't have an account? Click here to create one!" at bounding box center [930, 432] width 343 height 69
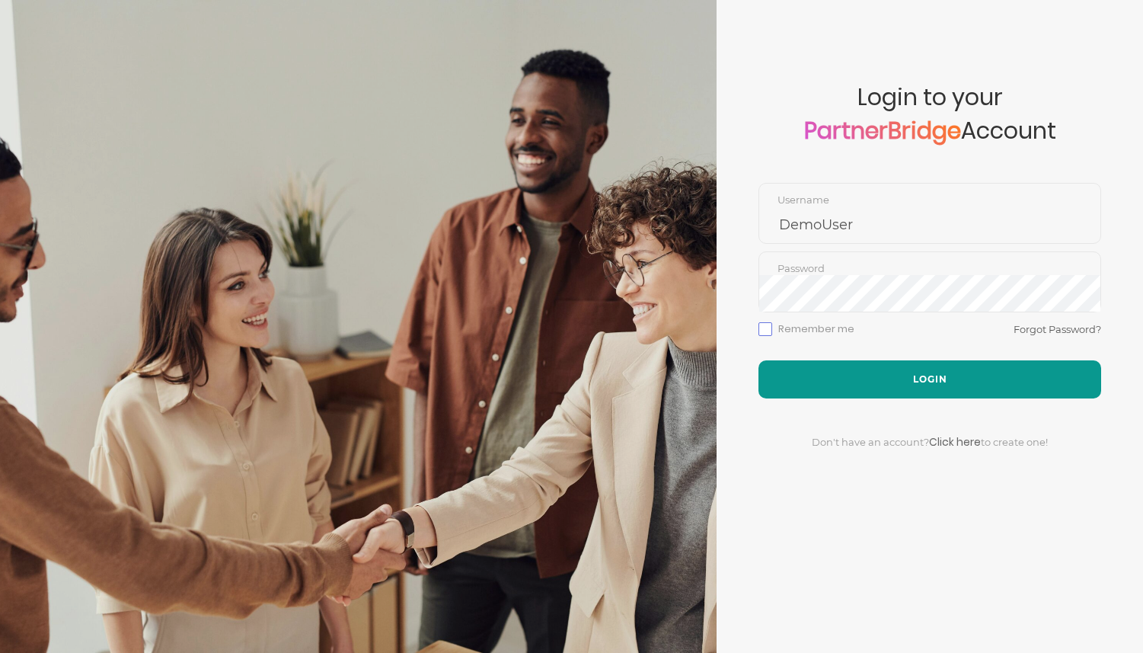
click at [805, 397] on button "Login" at bounding box center [930, 379] width 343 height 38
type input "DemoUser"
click at [807, 383] on button "Login" at bounding box center [930, 379] width 343 height 38
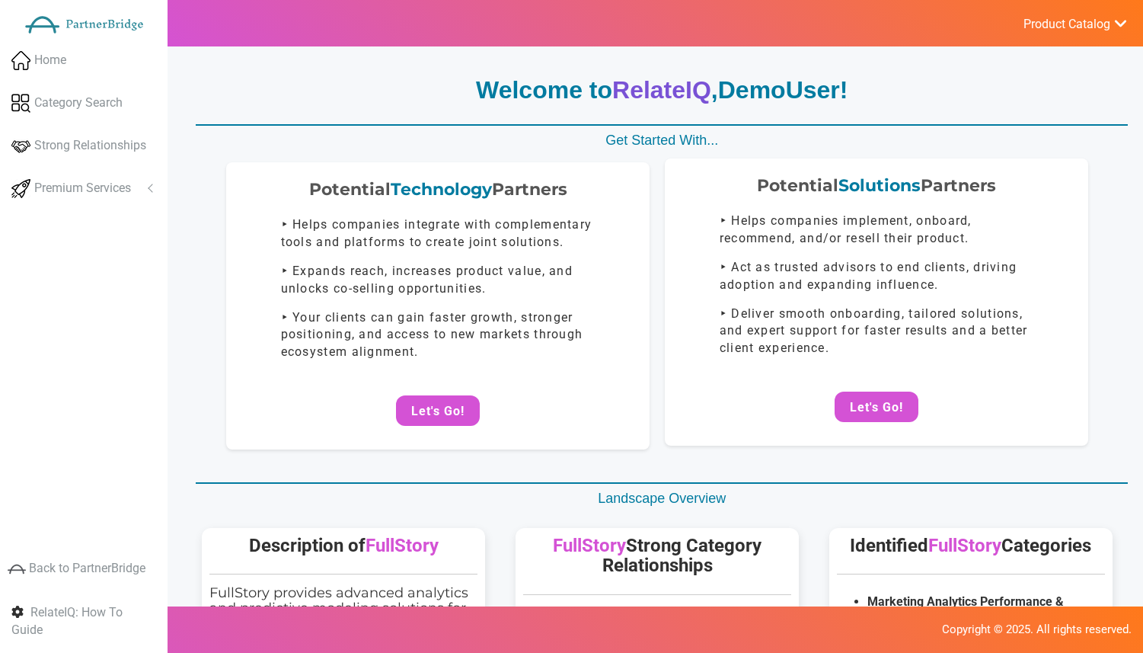
click at [690, 164] on div "Potential Solutions Partners ‣ Helps companies implement, onboard, recommend, a…" at bounding box center [877, 301] width 424 height 287
click at [836, 395] on button "Let's Go!" at bounding box center [877, 407] width 84 height 30
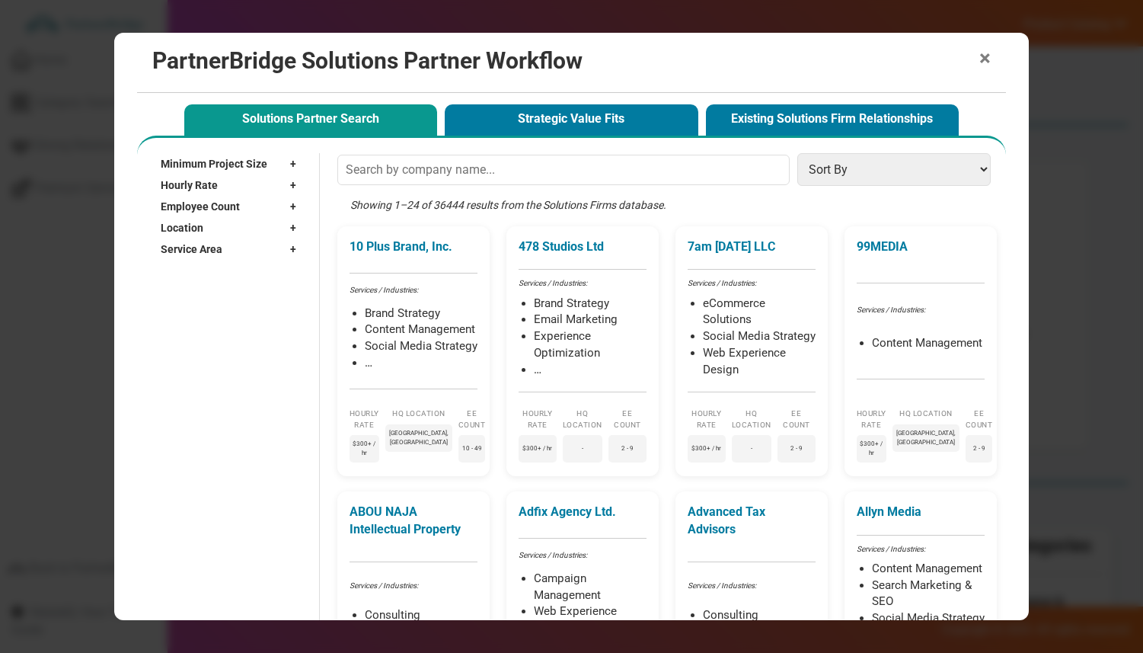
click at [985, 57] on span "×" at bounding box center [985, 58] width 11 height 21
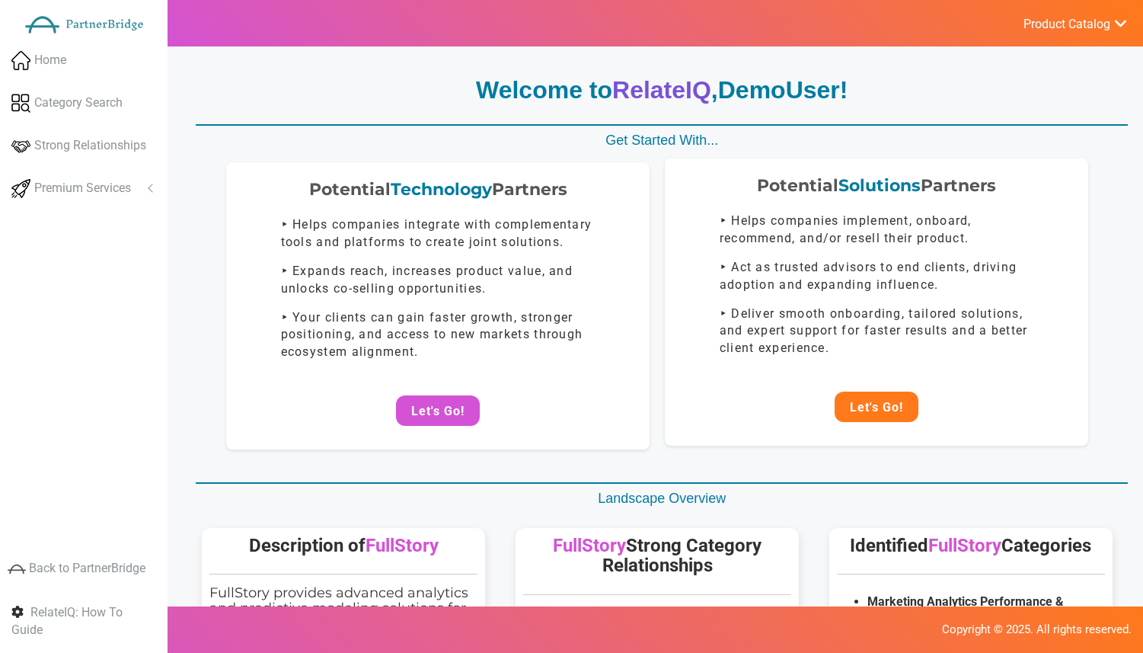
click at [892, 395] on button "Let's Go!" at bounding box center [877, 407] width 84 height 30
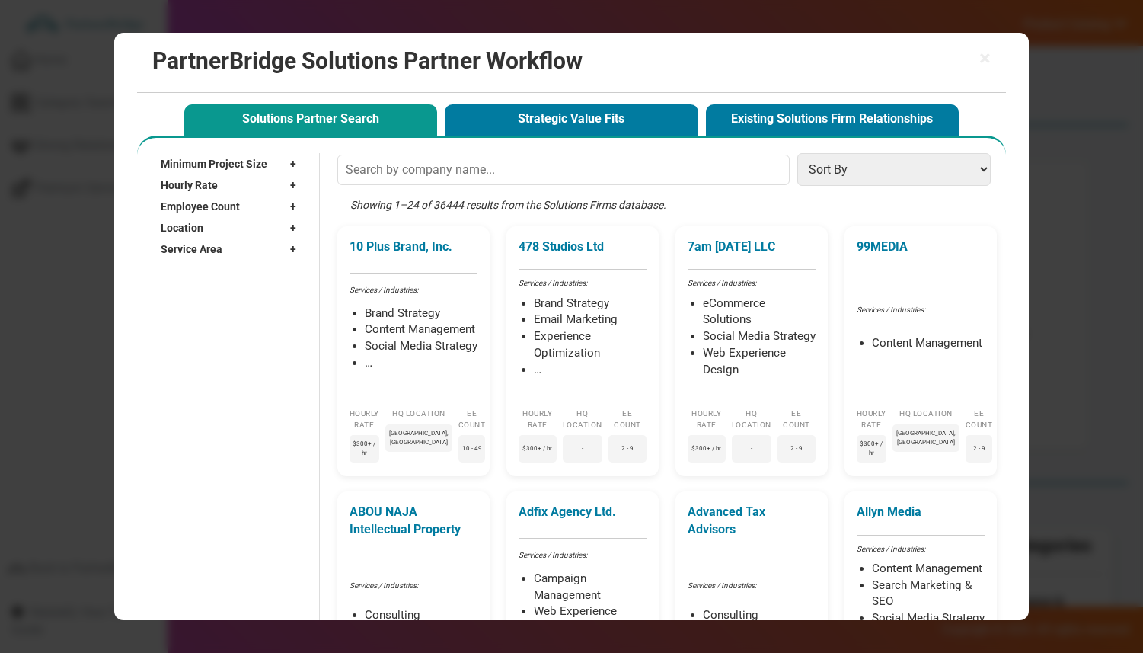
click at [453, 206] on div "Showing 1–24 of 36444 results from the Solutions Firms database." at bounding box center [667, 211] width 661 height 28
click at [646, 207] on div "Showing 1–24 of 36444 results from the Solutions Firms database." at bounding box center [667, 211] width 661 height 28
click at [907, 179] on select "Sort By Hourly Rate: High to Low Hourly Rate: Low to High Min Project Size: Hig…" at bounding box center [894, 169] width 193 height 33
click at [276, 158] on div "Minimum Project Size +" at bounding box center [232, 163] width 143 height 21
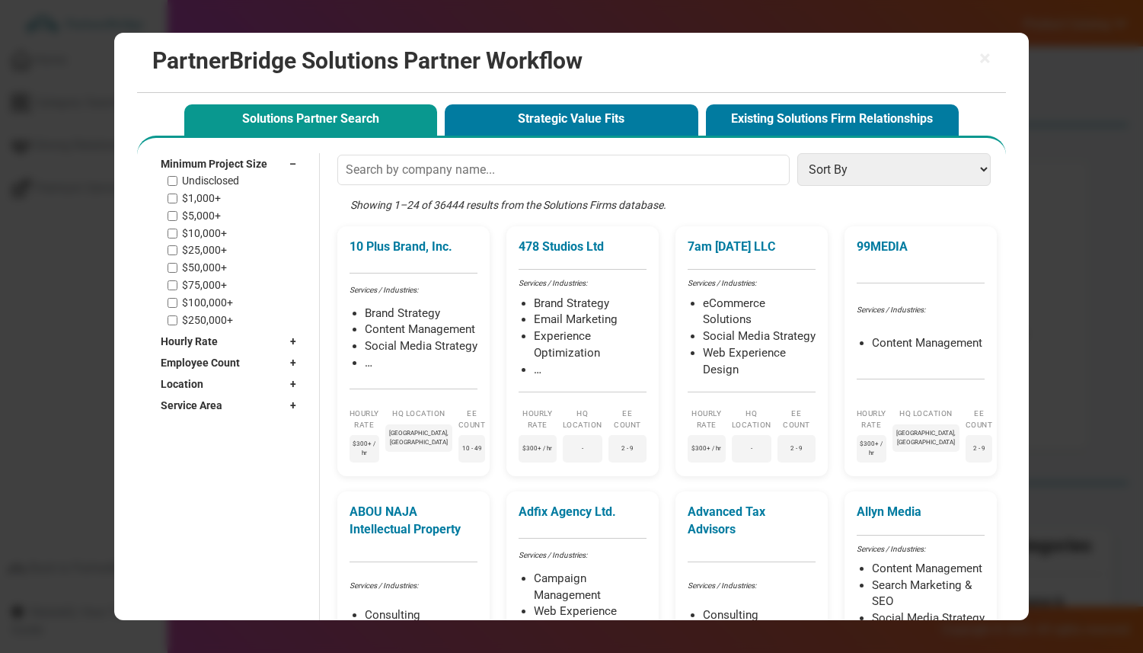
click at [204, 198] on label "$1,000+" at bounding box center [201, 198] width 39 height 13
click at [177, 198] on input "$1,000+" at bounding box center [173, 198] width 10 height 10
checkbox input "true"
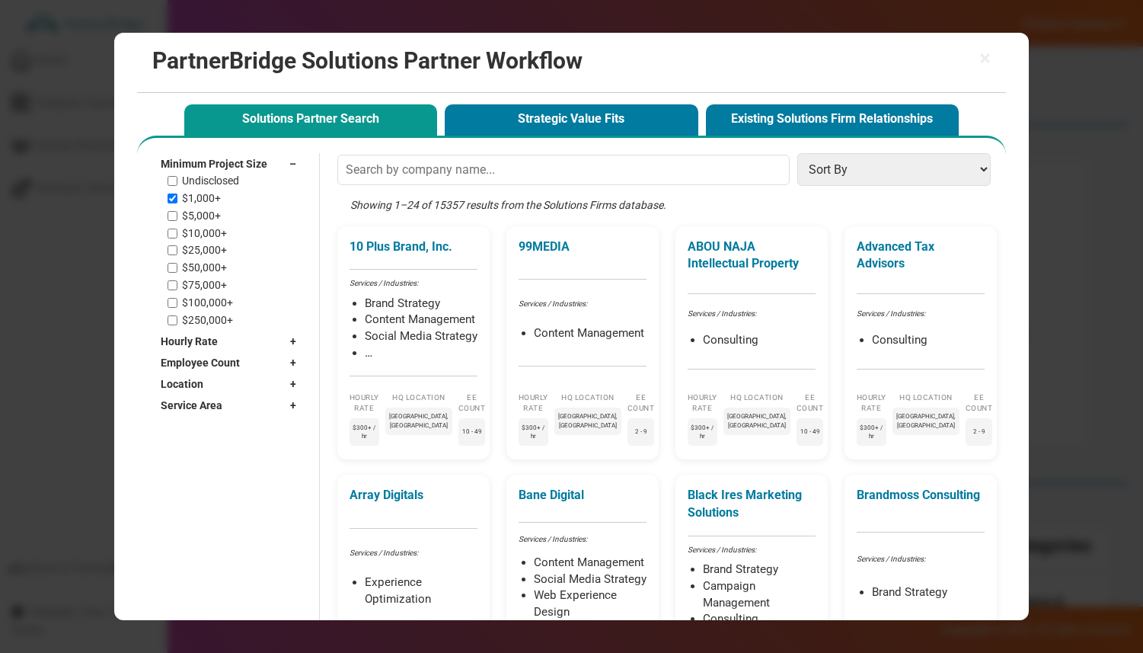
click at [200, 206] on div "Undisclosed $1,000+ $5,000+ $10,000+ $25,000+ $50,000+ $75,000+ $100,000+ $250,…" at bounding box center [236, 250] width 136 height 152
click at [200, 209] on label "$5,000+" at bounding box center [201, 215] width 39 height 13
click at [177, 211] on input "$5,000+" at bounding box center [173, 216] width 10 height 10
checkbox input "true"
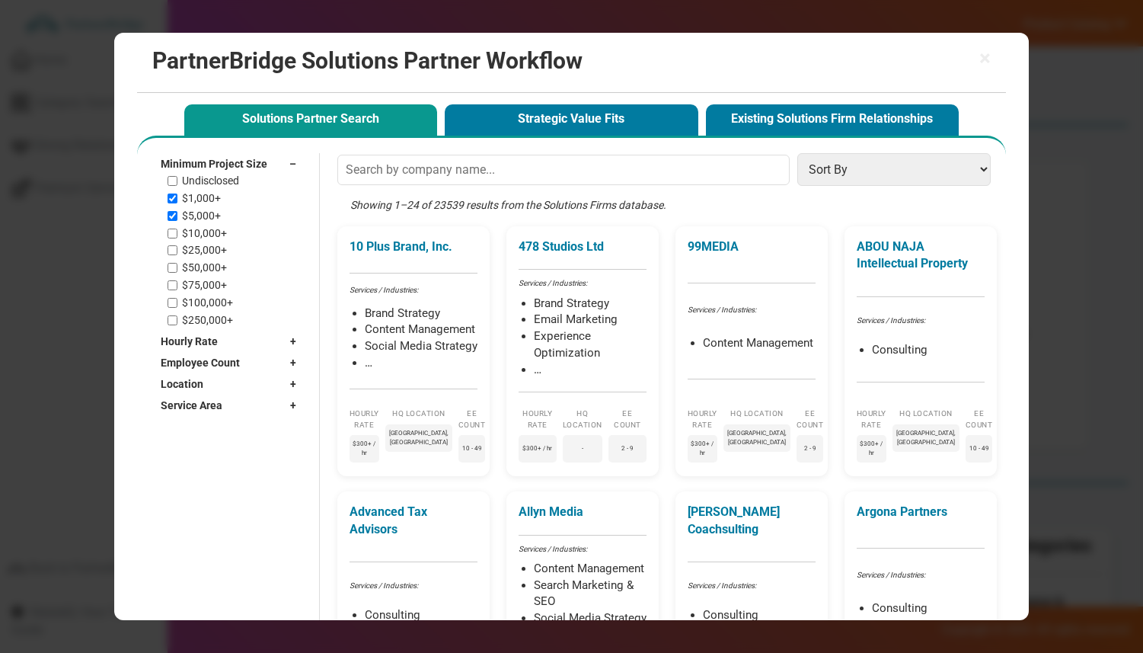
click at [229, 156] on span "Minimum Project Size" at bounding box center [214, 163] width 107 height 15
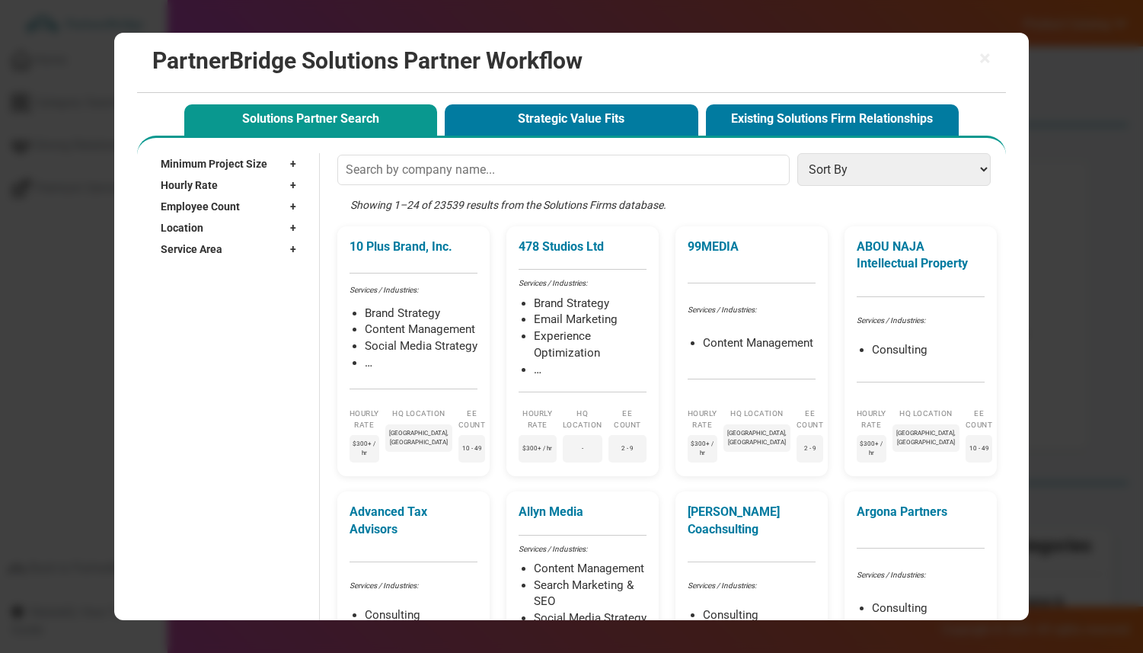
click at [219, 181] on div "Hourly Rate +" at bounding box center [232, 184] width 143 height 21
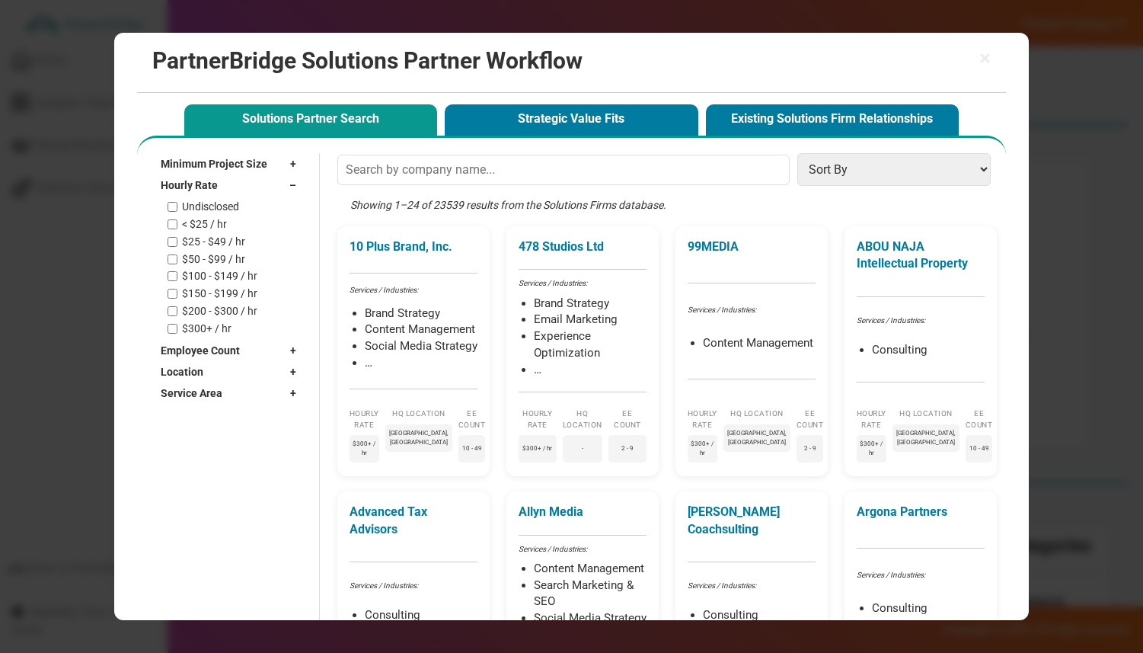
click at [200, 227] on label "< $25 / hr" at bounding box center [204, 224] width 45 height 13
click at [177, 227] on input "< $25 / hr" at bounding box center [173, 224] width 10 height 10
checkbox input "true"
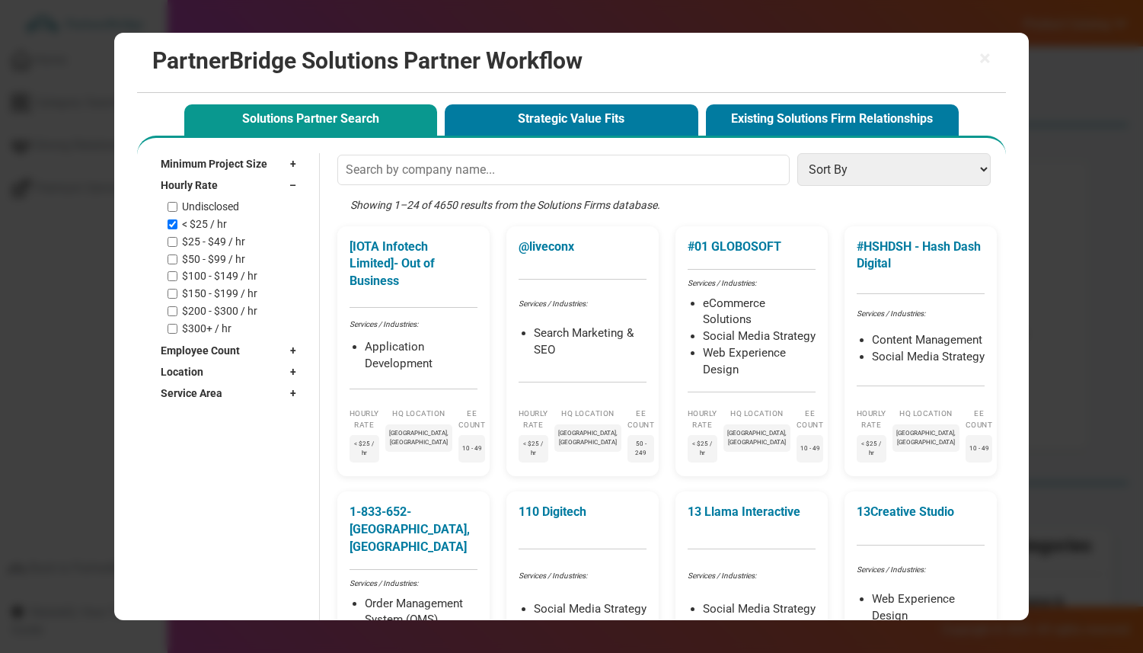
click at [203, 236] on label "$25 - $49 / hr" at bounding box center [213, 241] width 63 height 13
click at [177, 237] on input "$25 - $49 / hr" at bounding box center [173, 242] width 10 height 10
checkbox input "true"
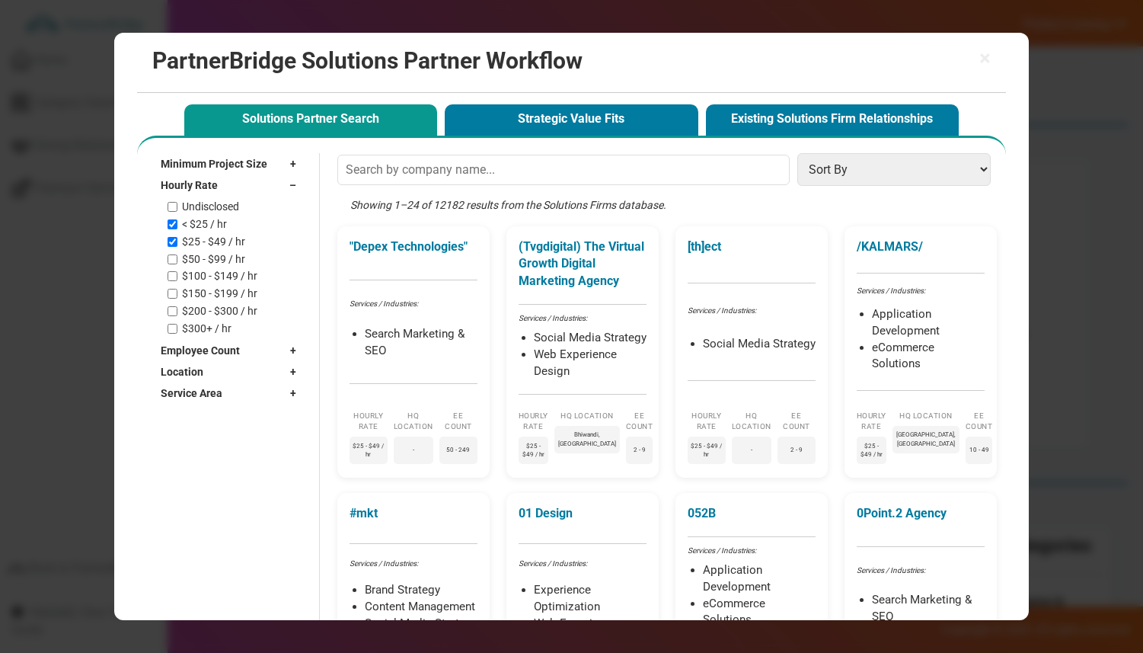
click at [226, 185] on div "Hourly Rate –" at bounding box center [232, 184] width 143 height 21
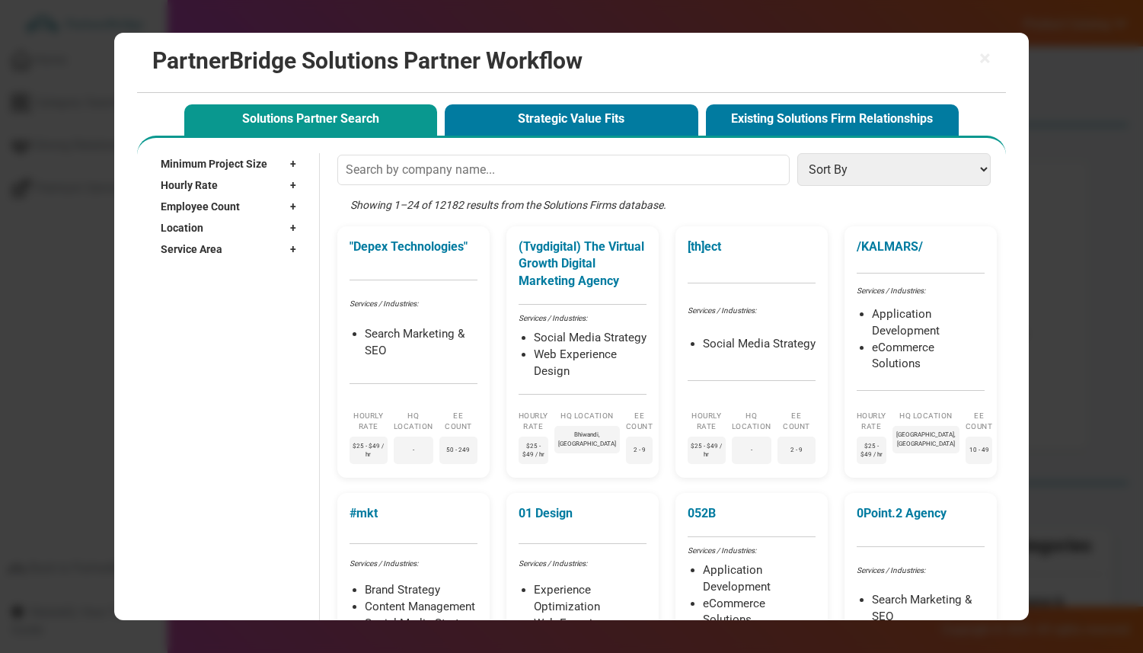
click at [253, 205] on div "Employee Count +" at bounding box center [232, 206] width 143 height 21
click at [181, 242] on div "2 - 9" at bounding box center [236, 241] width 136 height 13
click at [172, 239] on input "2 - 9" at bounding box center [173, 241] width 10 height 10
checkbox input "true"
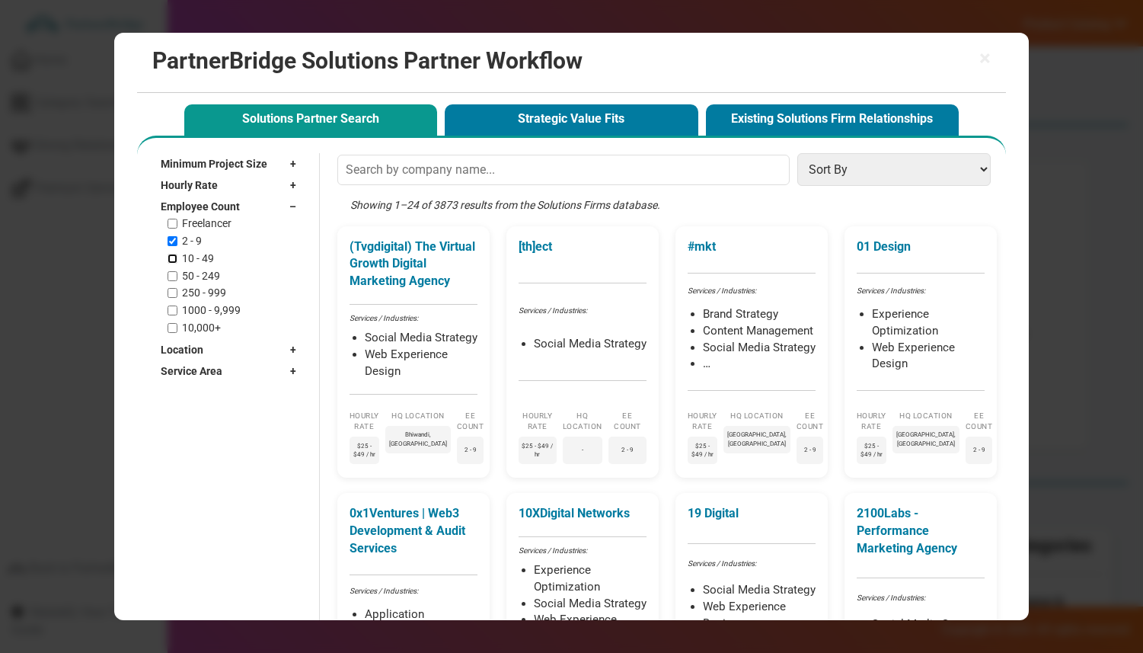
click at [175, 254] on input "10 - 49" at bounding box center [173, 259] width 10 height 10
checkbox input "true"
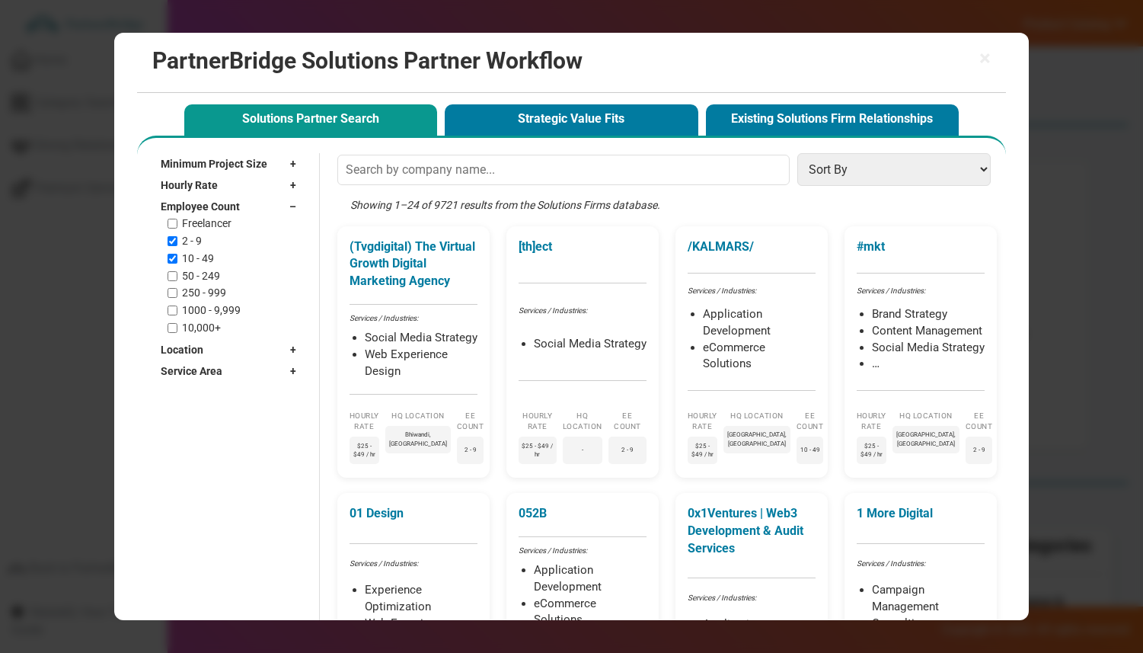
click at [267, 202] on div "Employee Count –" at bounding box center [232, 206] width 143 height 21
click at [227, 225] on div "Location +" at bounding box center [232, 227] width 143 height 21
click at [230, 248] on input "text" at bounding box center [225, 249] width 128 height 23
type input "Boston"
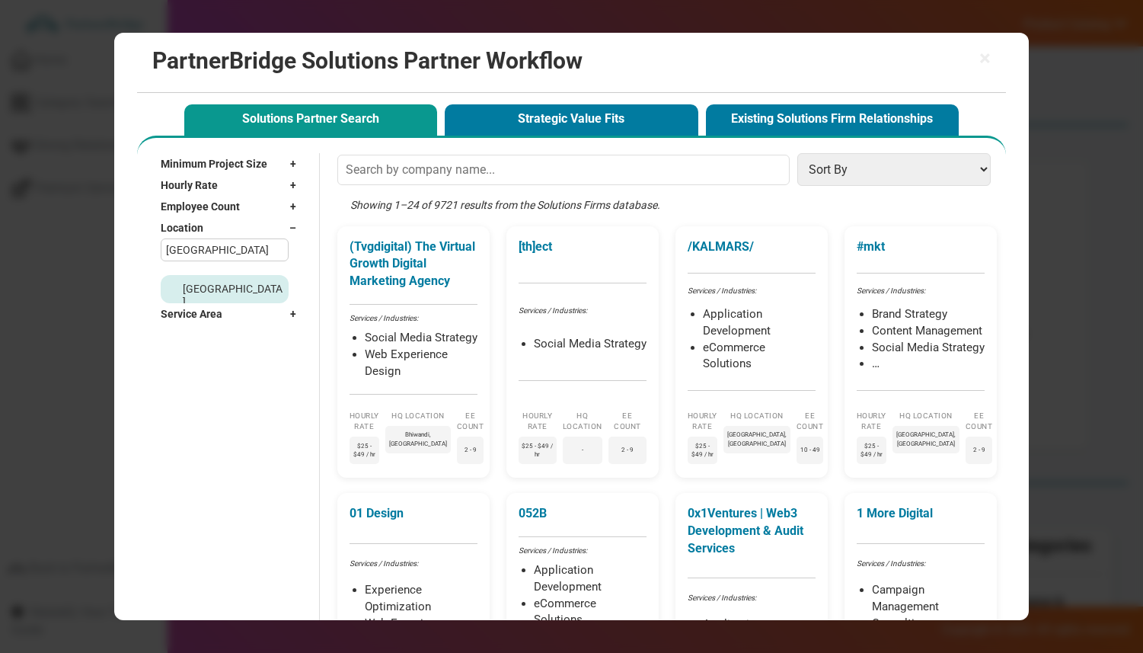
click at [203, 289] on label "Boston, MA" at bounding box center [233, 308] width 101 height 51
click at [178, 303] on input "Boston, MA" at bounding box center [173, 308] width 10 height 10
checkbox input "true"
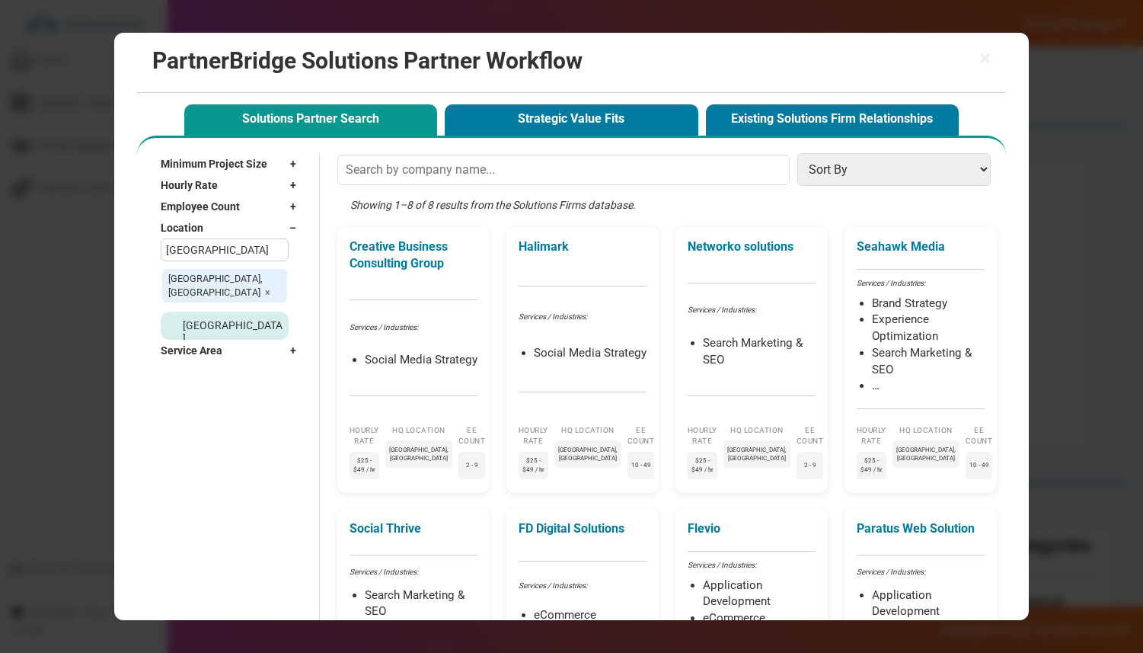
click at [255, 223] on div "Location –" at bounding box center [232, 227] width 143 height 21
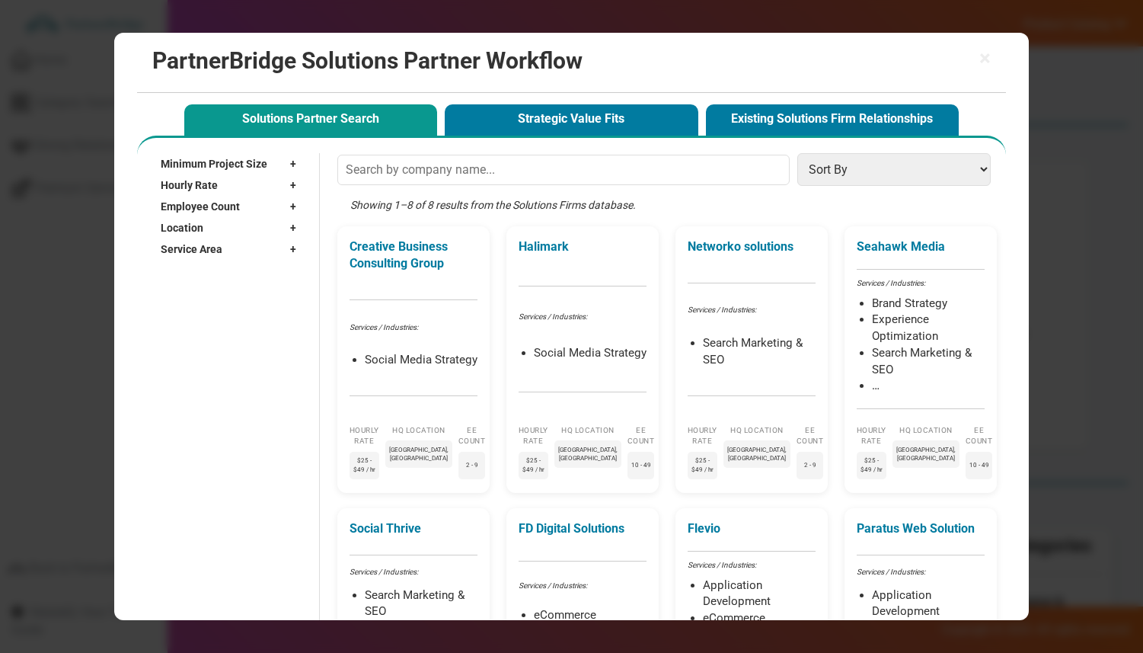
click at [241, 251] on div "Service Area +" at bounding box center [232, 248] width 143 height 21
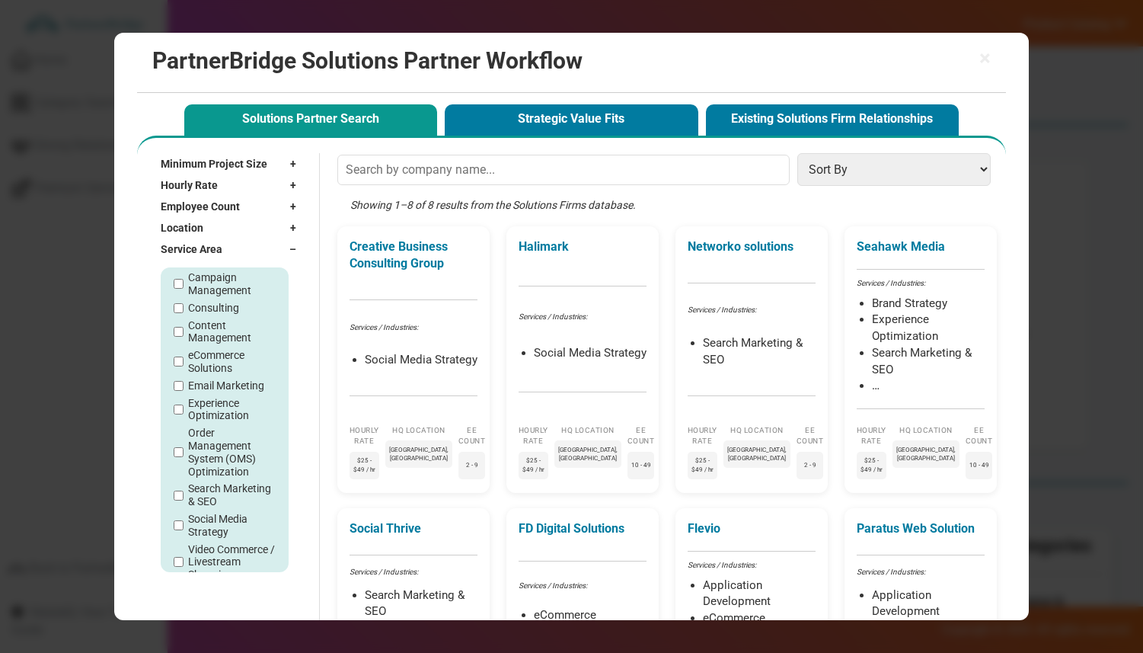
scroll to position [130, 0]
click at [202, 540] on label "Web Experience Design" at bounding box center [232, 542] width 88 height 26
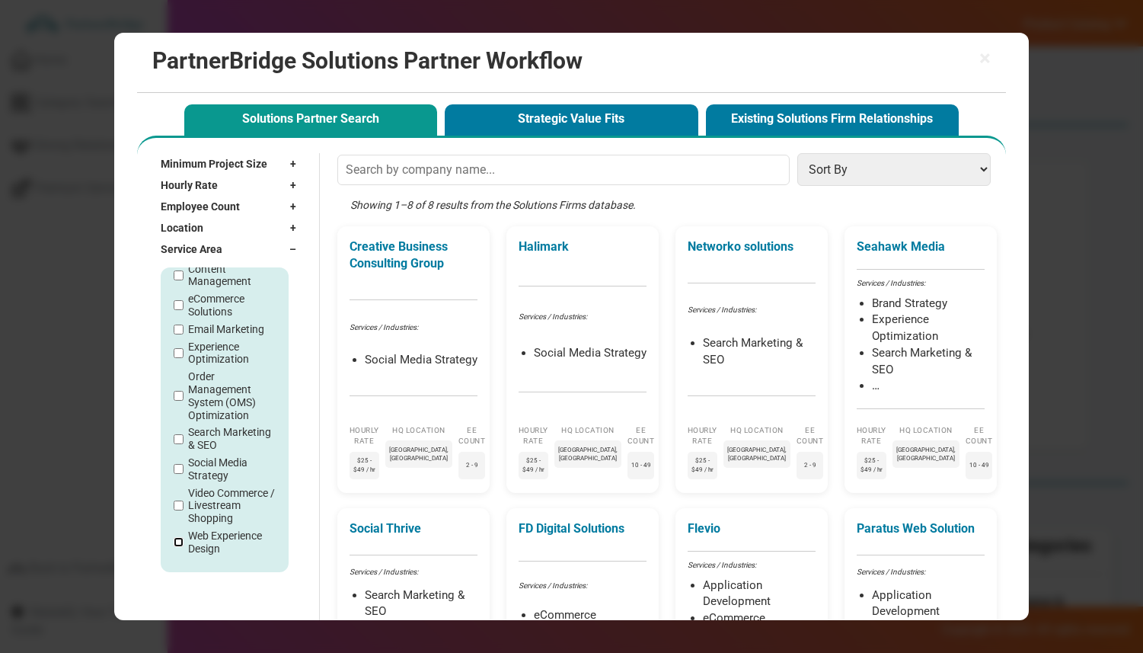
click at [184, 540] on input "Web Experience Design" at bounding box center [179, 542] width 10 height 10
checkbox input "true"
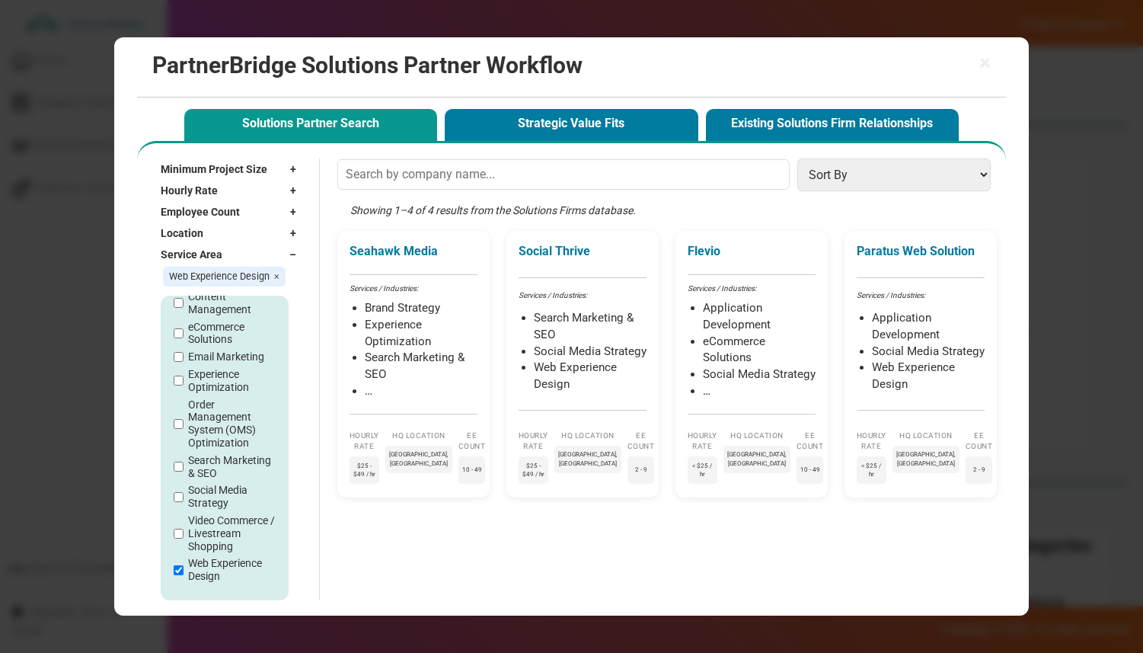
click at [264, 251] on div "Service Area –" at bounding box center [232, 254] width 143 height 21
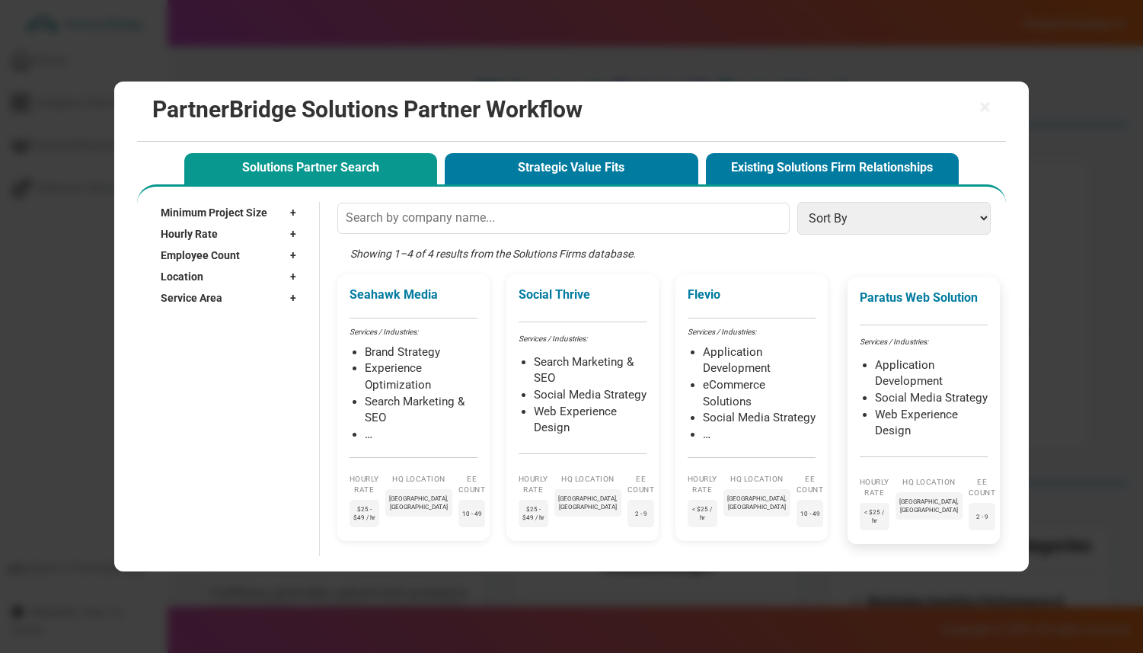
click at [904, 357] on li "Application Development" at bounding box center [931, 373] width 113 height 33
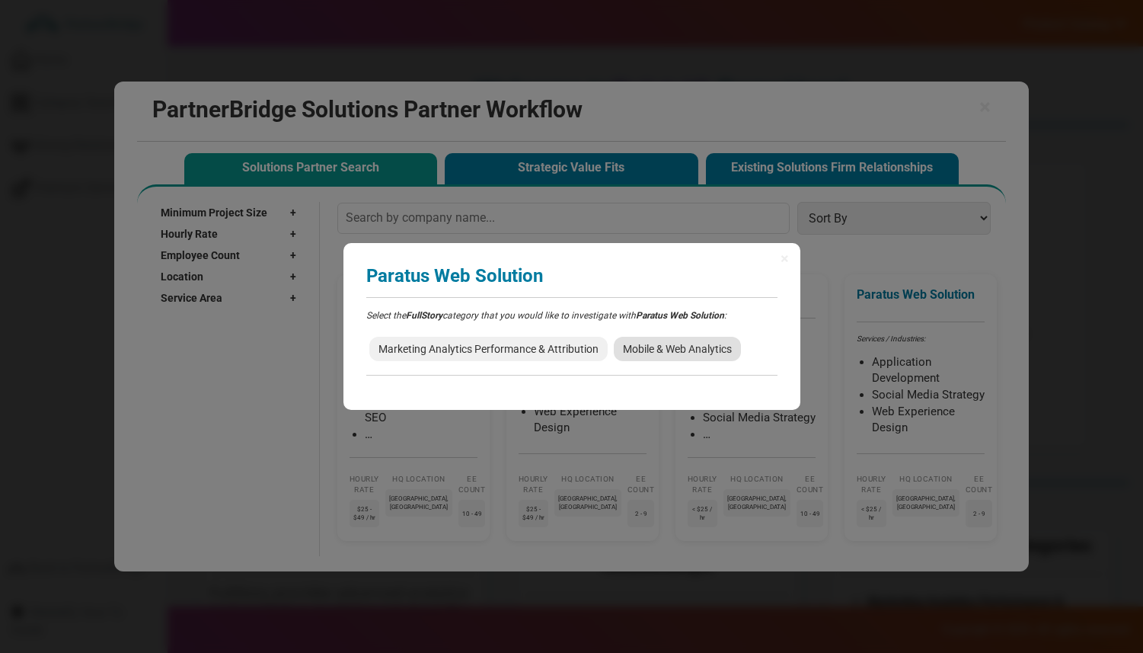
click at [669, 343] on span "Mobile & Web Analytics" at bounding box center [677, 349] width 127 height 24
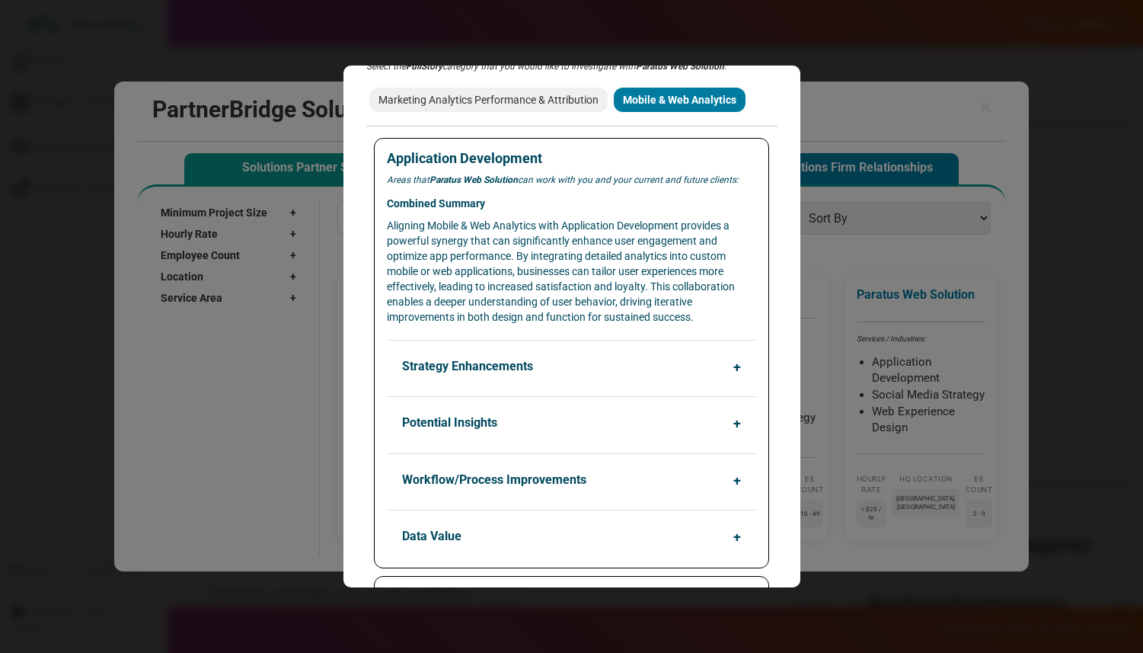
scroll to position [80, 0]
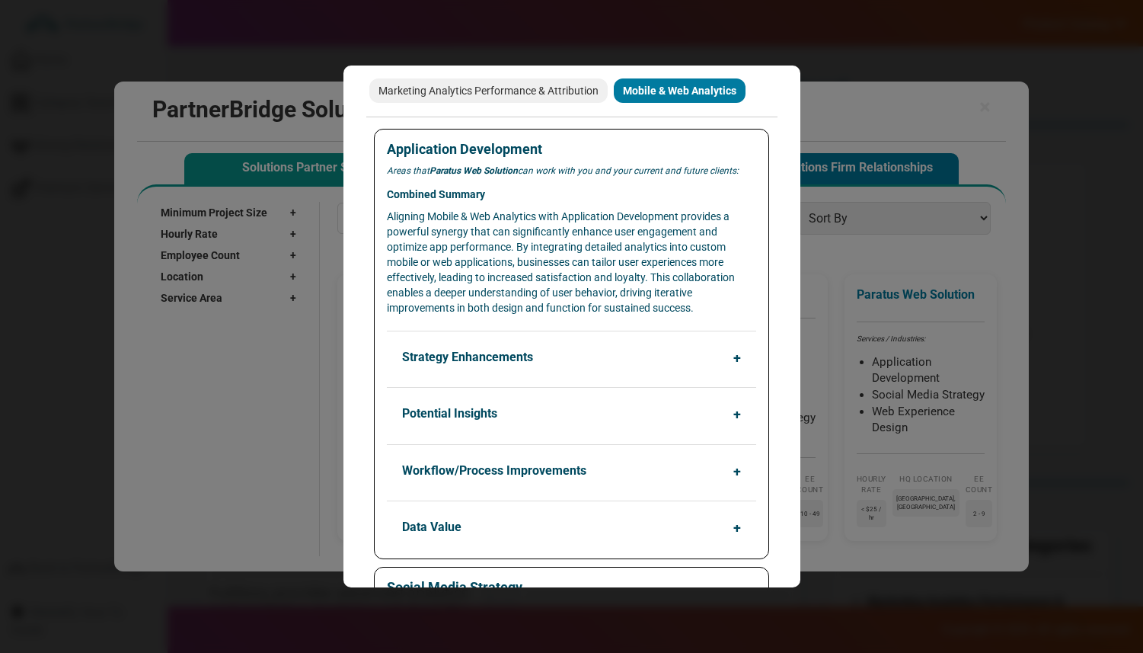
click at [518, 369] on button "Strategy Enhancements" at bounding box center [575, 357] width 369 height 29
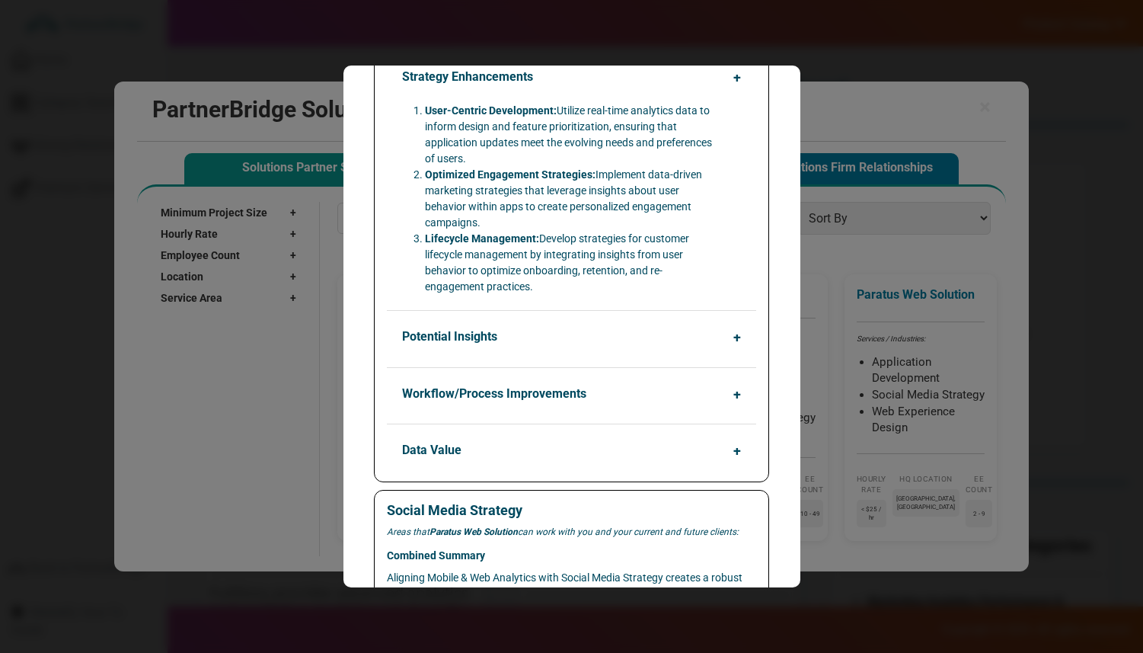
click at [519, 347] on button "Potential Insights" at bounding box center [575, 336] width 369 height 29
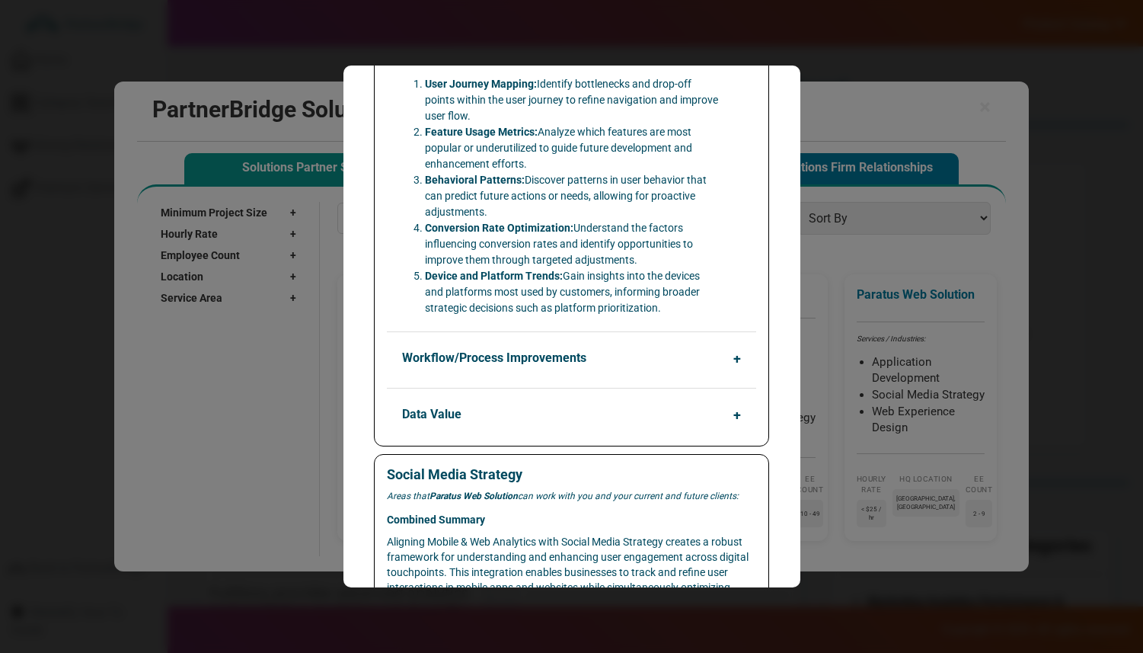
click at [516, 350] on button "Workflow/Process Improvements" at bounding box center [575, 358] width 369 height 29
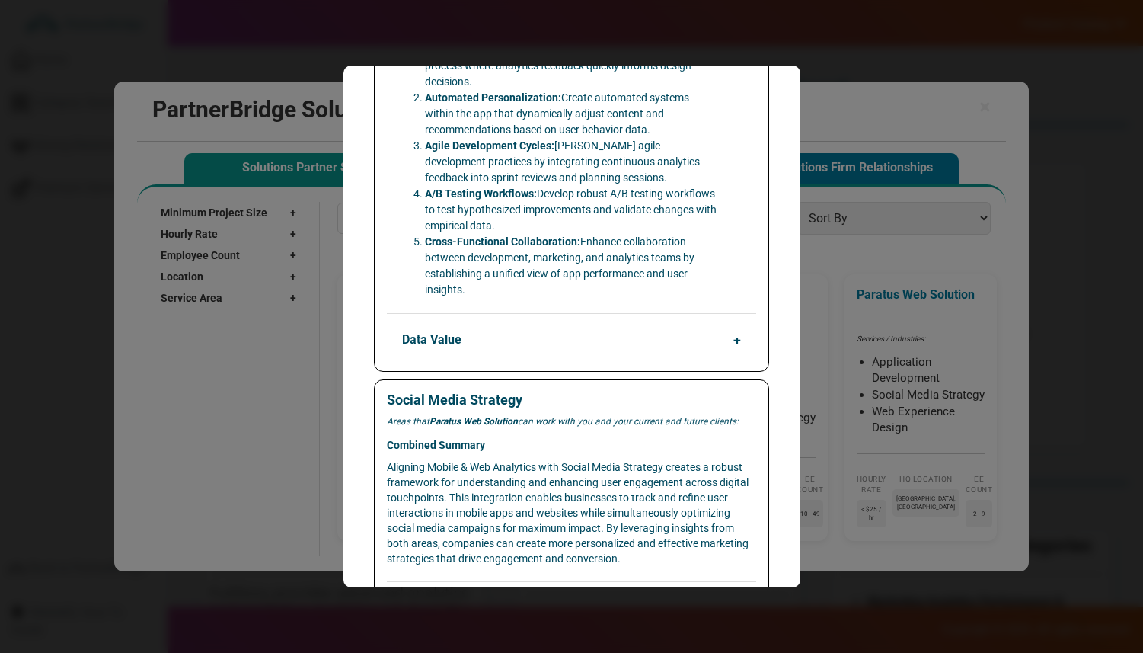
click at [516, 350] on button "Data Value" at bounding box center [575, 339] width 369 height 29
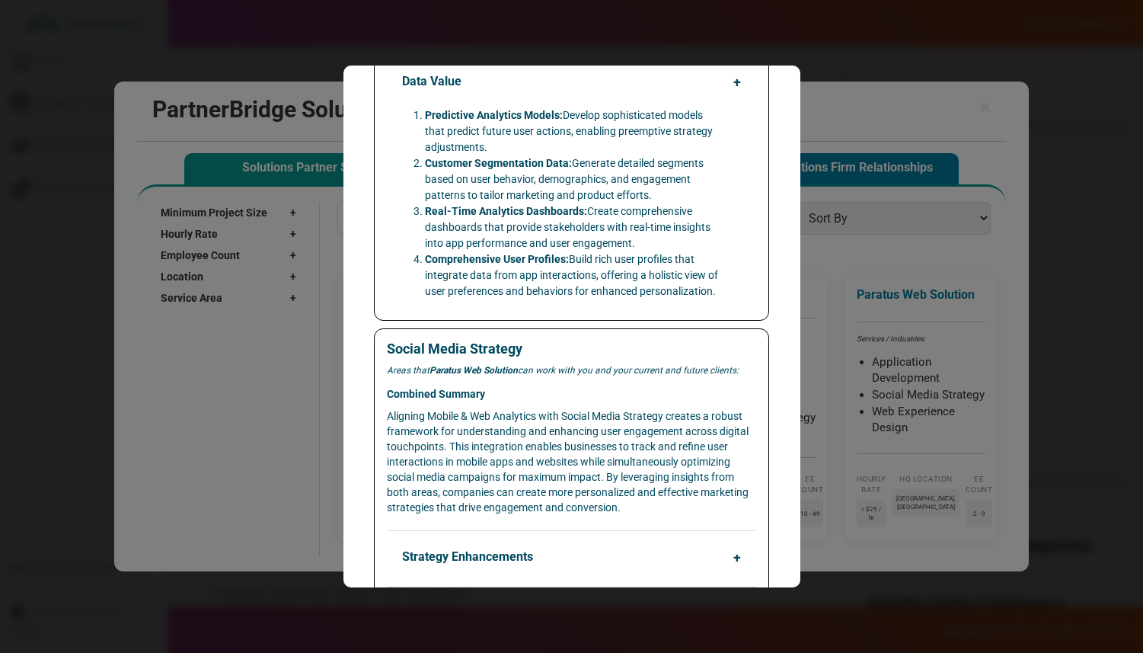
scroll to position [0, 0]
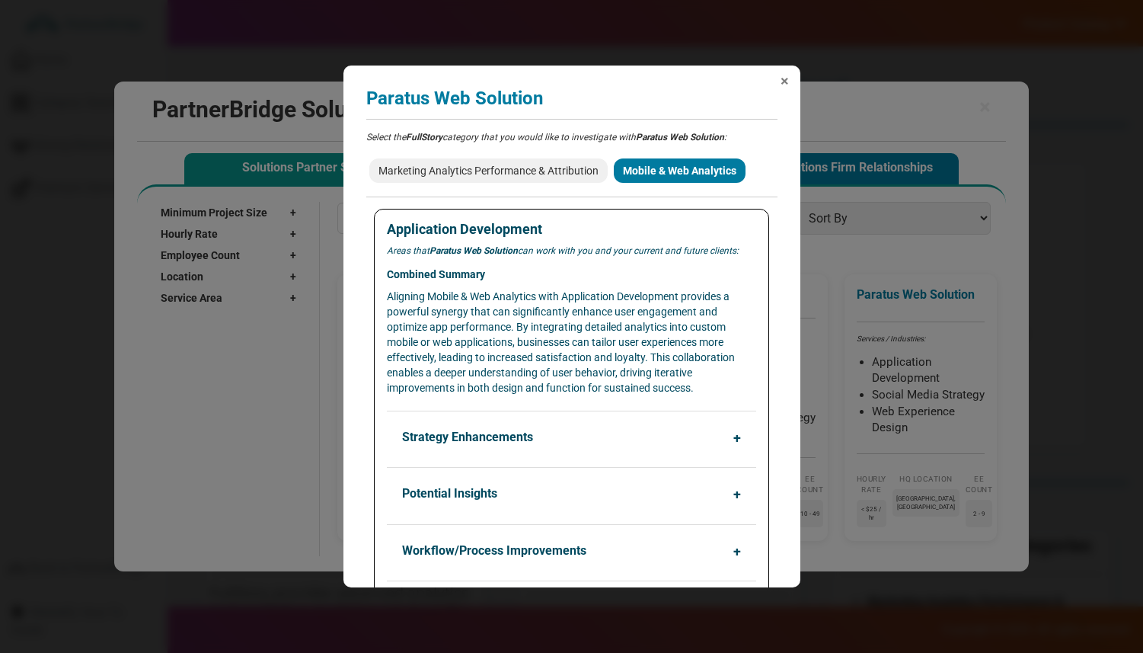
click at [785, 76] on span "×" at bounding box center [785, 80] width 8 height 15
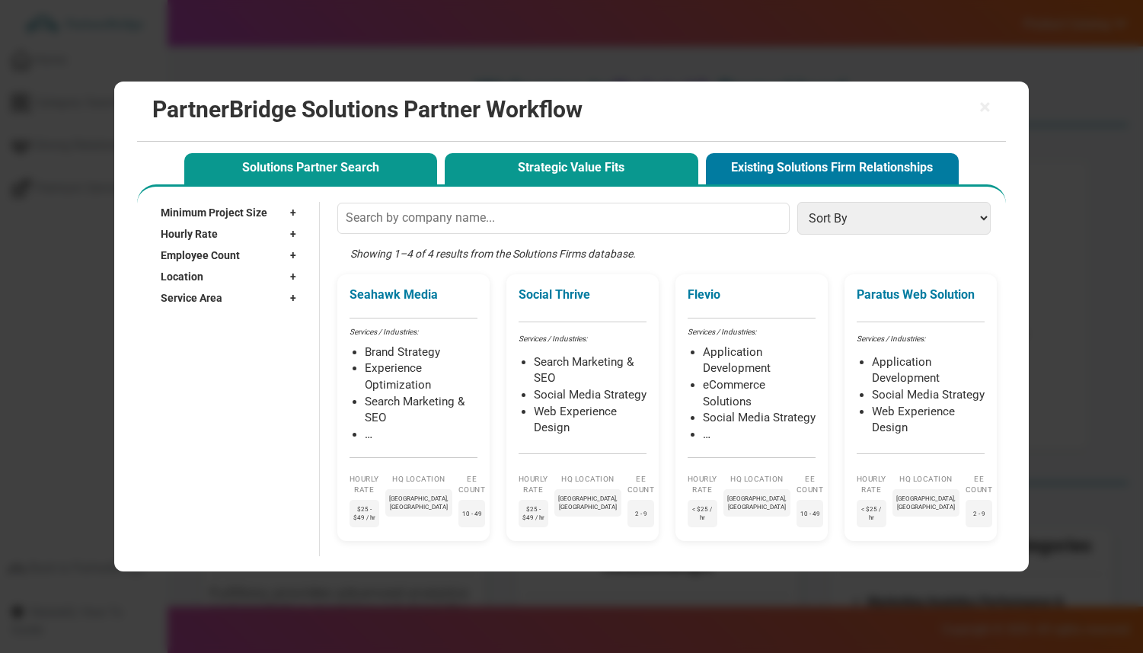
click at [564, 165] on button "Strategic Value Fits" at bounding box center [571, 168] width 253 height 31
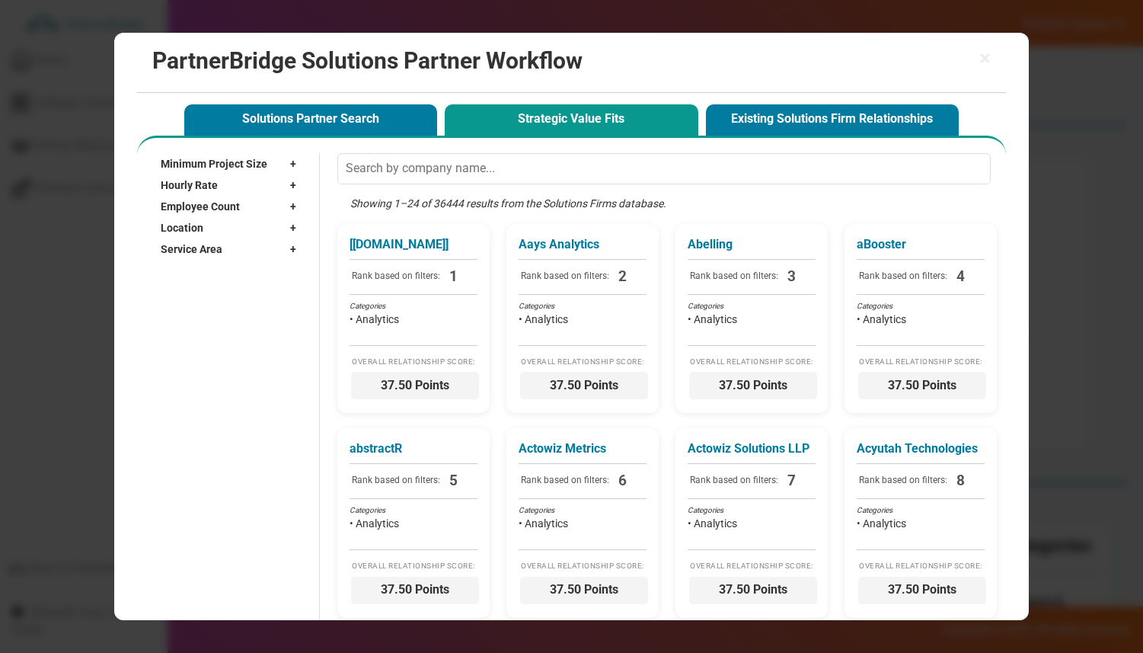
click at [268, 159] on div "Minimum Project Size +" at bounding box center [232, 163] width 143 height 21
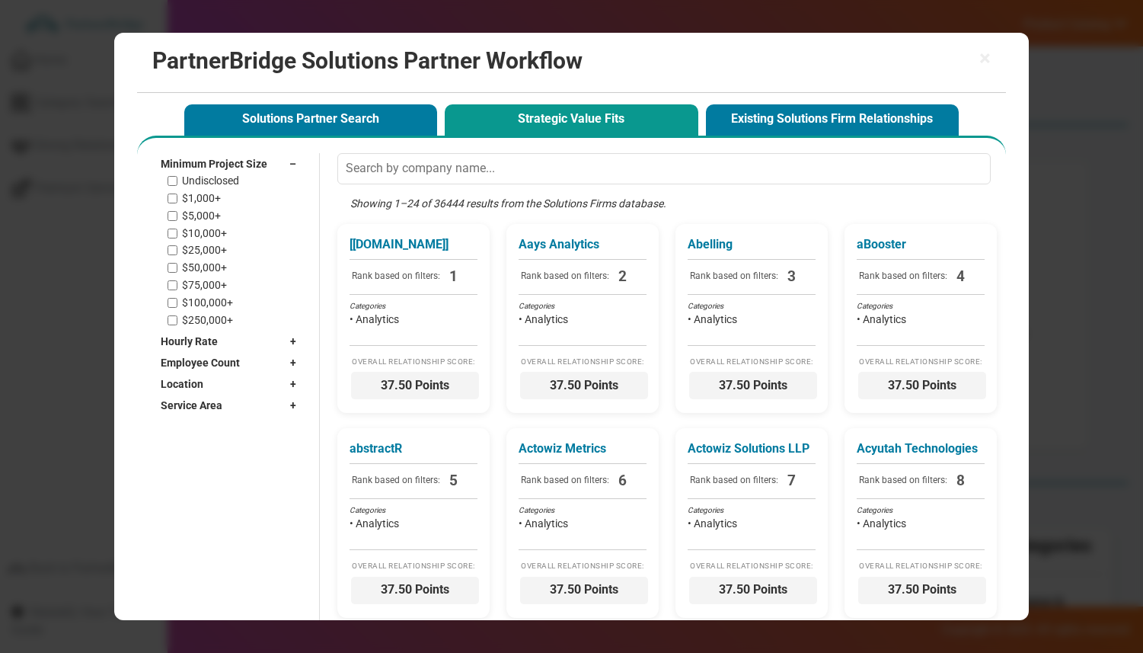
click at [210, 194] on label "$1,000+" at bounding box center [201, 198] width 39 height 13
click at [177, 194] on input "$1,000+" at bounding box center [173, 198] width 10 height 10
checkbox input "true"
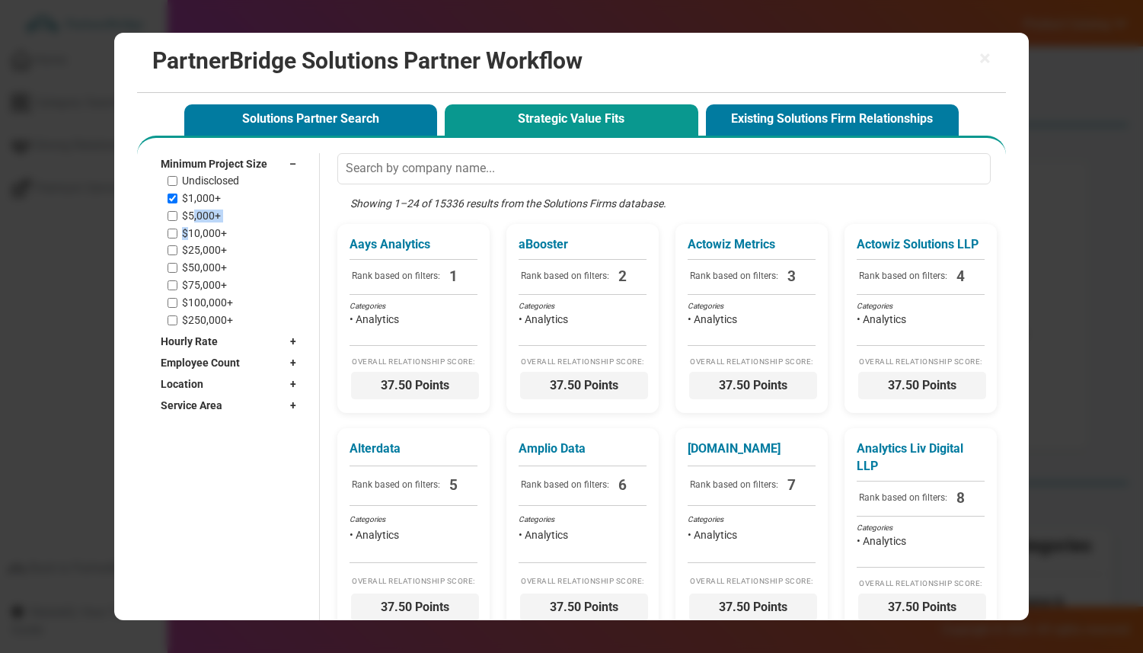
drag, startPoint x: 189, startPoint y: 231, endPoint x: 193, endPoint y: 217, distance: 14.5
click at [193, 217] on div "Undisclosed $1,000+ $5,000+ $10,000+ $25,000+ $50,000+ $75,000+ $100,000+ $250,…" at bounding box center [236, 250] width 136 height 152
click at [193, 217] on label "$5,000+" at bounding box center [201, 215] width 39 height 13
click at [177, 217] on input "$5,000+" at bounding box center [173, 216] width 10 height 10
checkbox input "true"
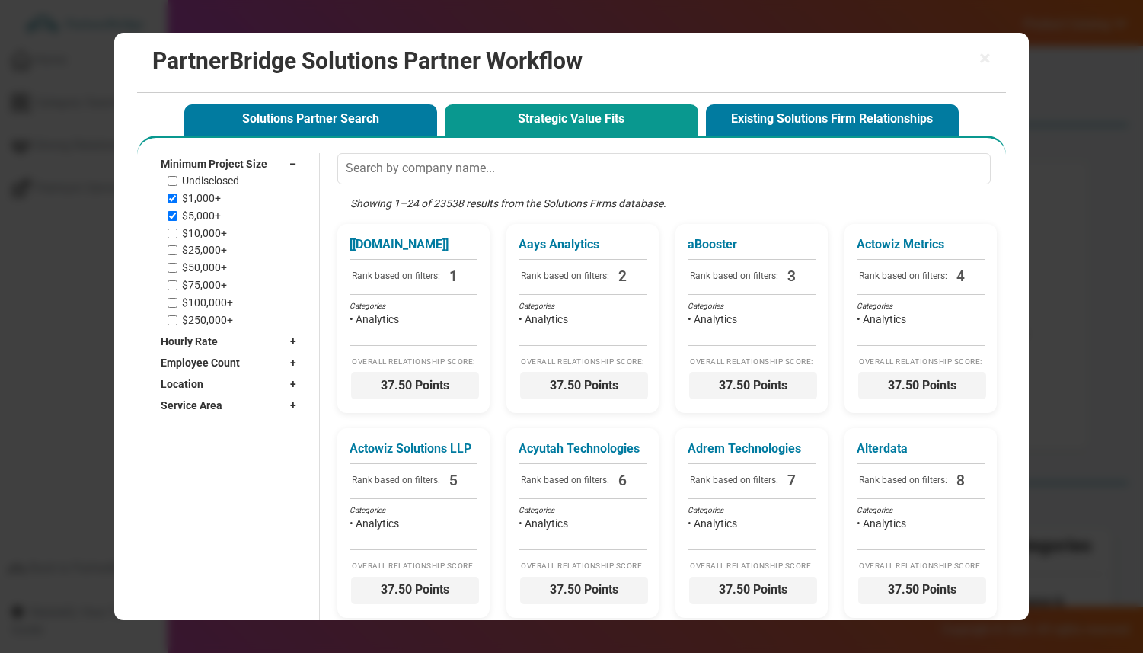
click at [261, 168] on span "Minimum Project Size" at bounding box center [214, 163] width 107 height 15
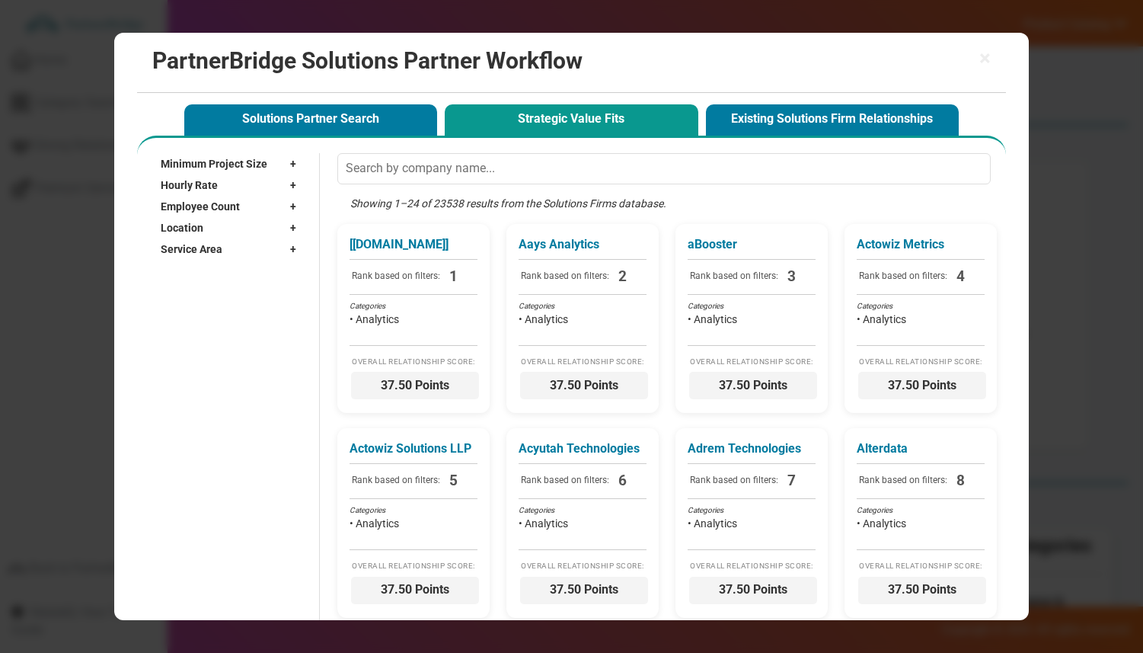
click at [242, 184] on div "Hourly Rate +" at bounding box center [232, 184] width 143 height 21
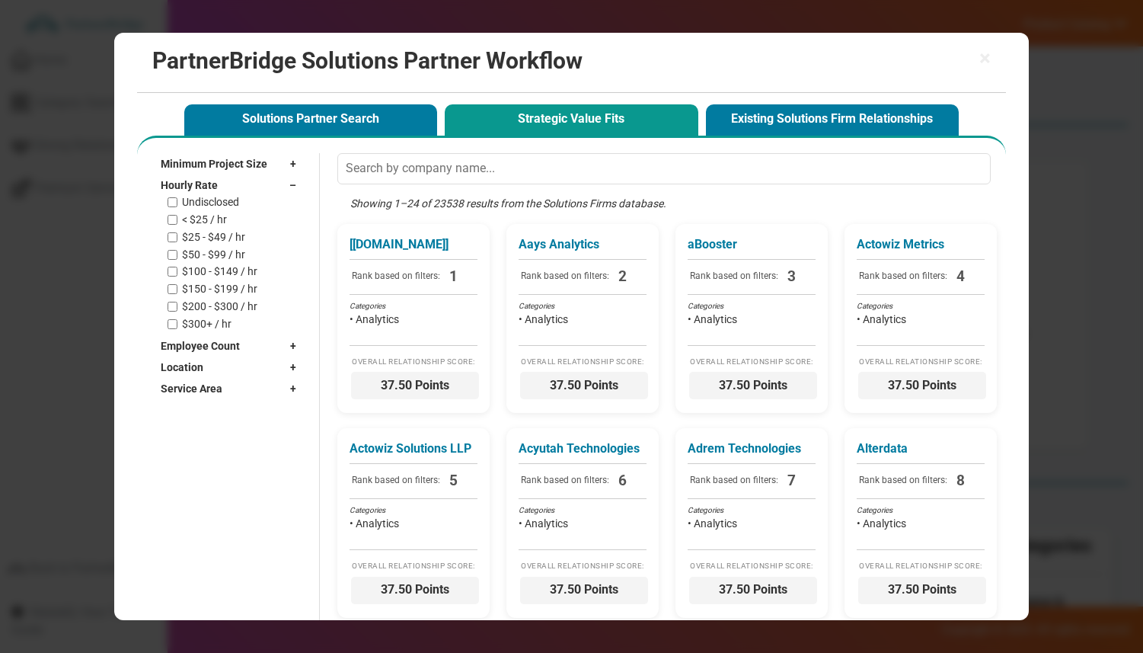
click at [215, 219] on label "< $25 / hr" at bounding box center [204, 219] width 45 height 13
click at [177, 219] on input "< $25 / hr" at bounding box center [173, 220] width 10 height 10
checkbox input "true"
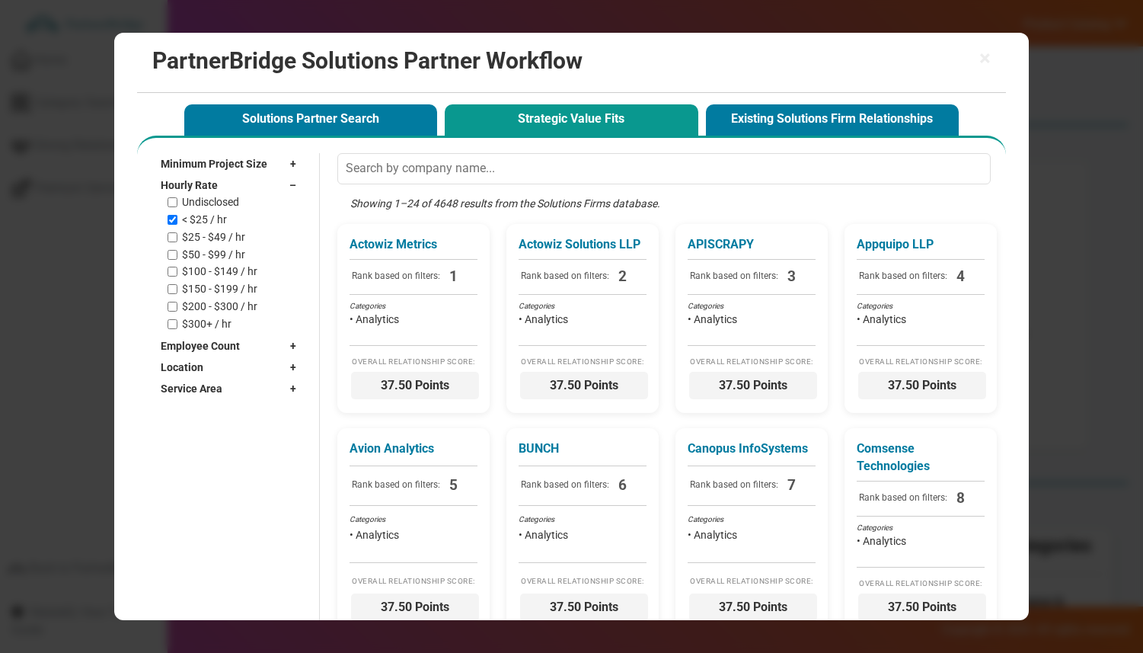
click at [218, 231] on label "$25 - $49 / hr" at bounding box center [213, 237] width 63 height 13
click at [177, 232] on input "$25 - $49 / hr" at bounding box center [173, 237] width 10 height 10
checkbox input "true"
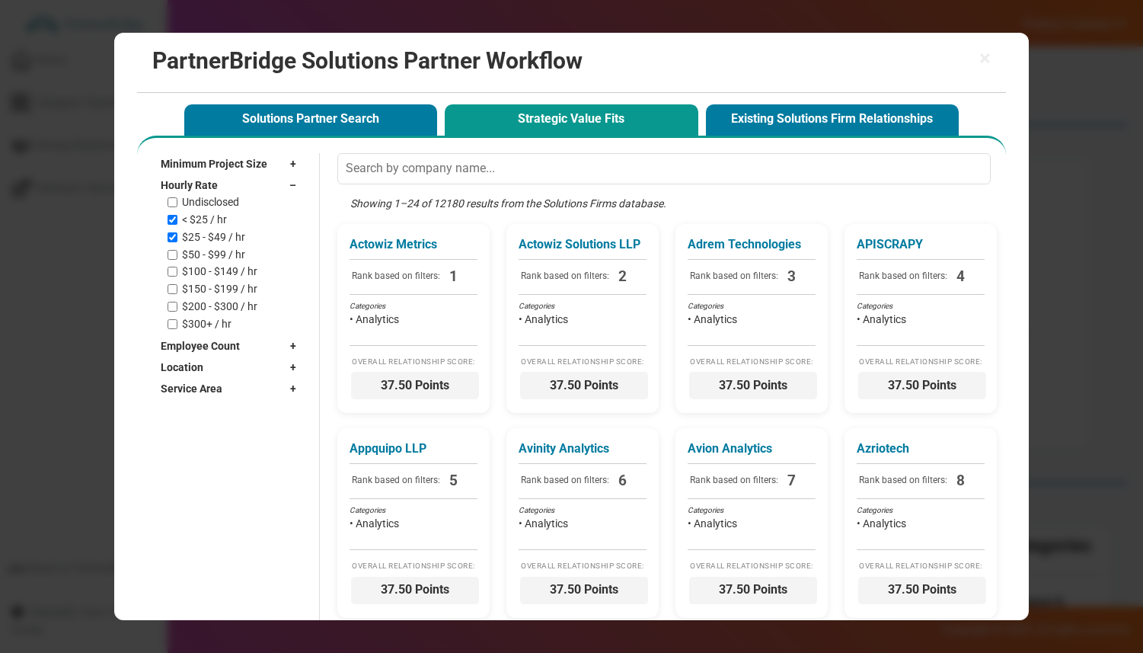
click at [239, 184] on div "Hourly Rate –" at bounding box center [232, 184] width 143 height 21
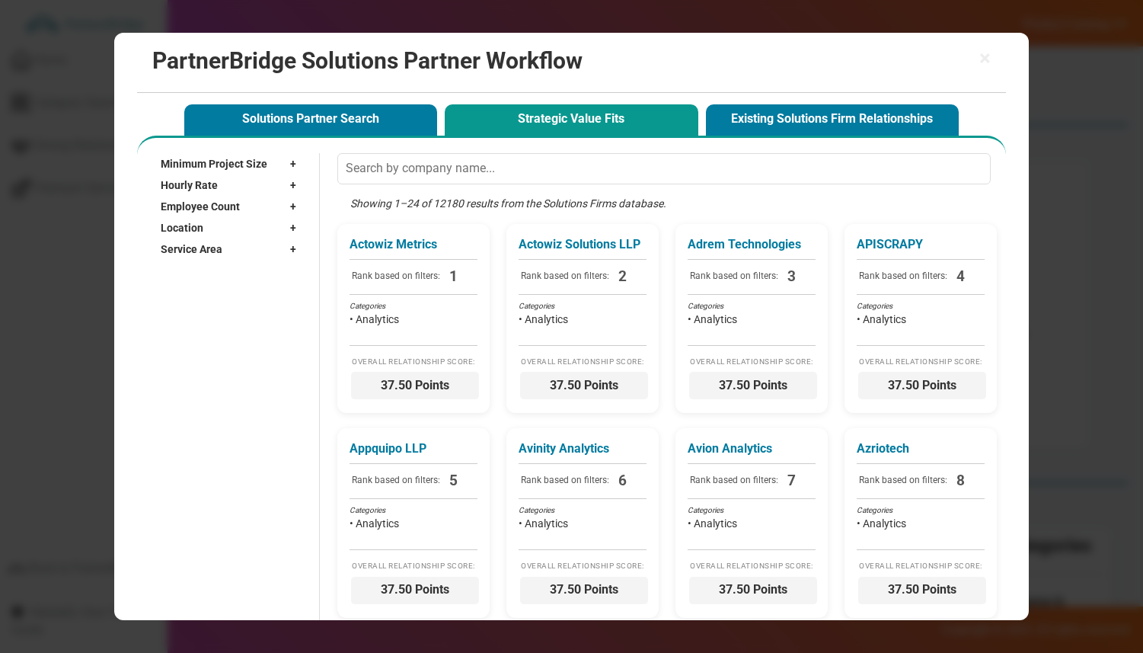
click at [219, 213] on span "Employee Count" at bounding box center [200, 206] width 79 height 15
click at [198, 242] on label "2 - 9" at bounding box center [192, 241] width 20 height 13
click at [177, 242] on input "2 - 9" at bounding box center [173, 241] width 10 height 10
checkbox input "true"
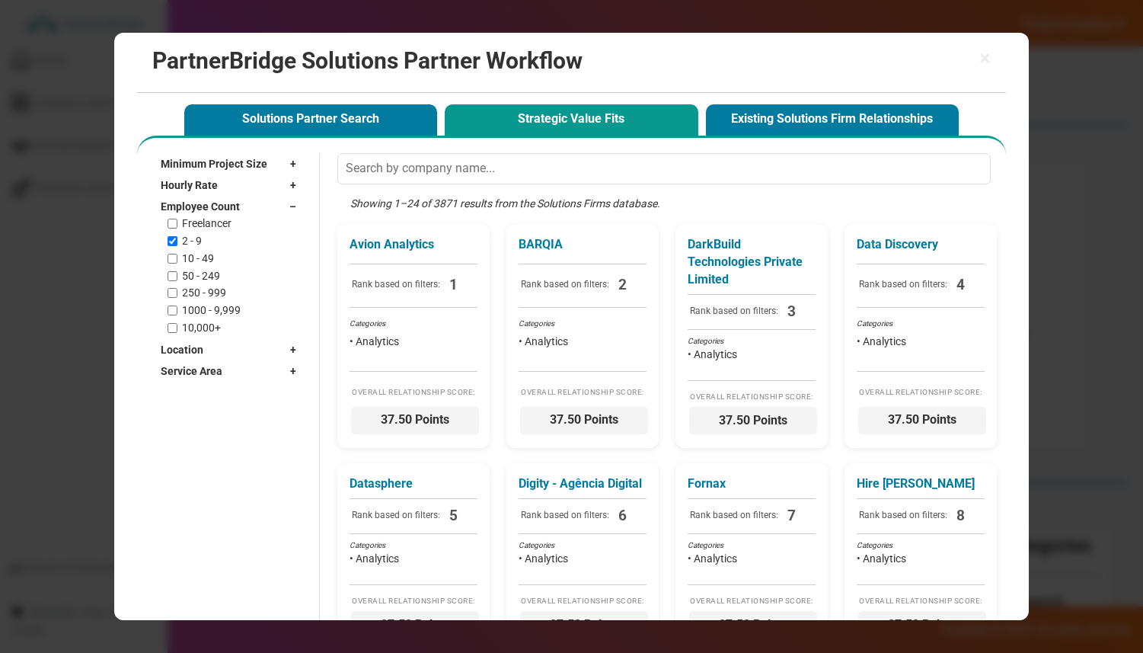
click at [198, 249] on div "Freelancer 2 - 9 10 - 49 50 - 249 250 - 999 1000 - 9,999 10,000+" at bounding box center [236, 275] width 136 height 117
click at [198, 258] on label "10 - 49" at bounding box center [198, 258] width 32 height 13
click at [177, 258] on input "10 - 49" at bounding box center [173, 259] width 10 height 10
checkbox input "true"
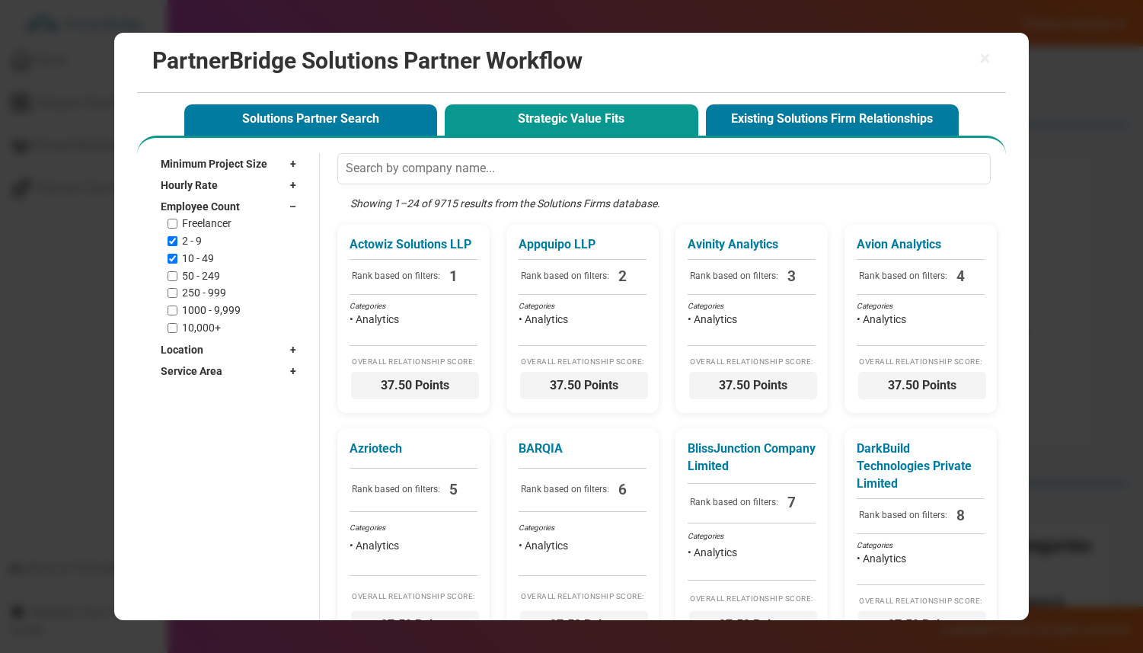
click at [223, 216] on div "Employee Count –" at bounding box center [232, 206] width 143 height 21
click at [213, 238] on div "Location +" at bounding box center [232, 227] width 143 height 21
click at [211, 241] on input "text" at bounding box center [225, 249] width 128 height 23
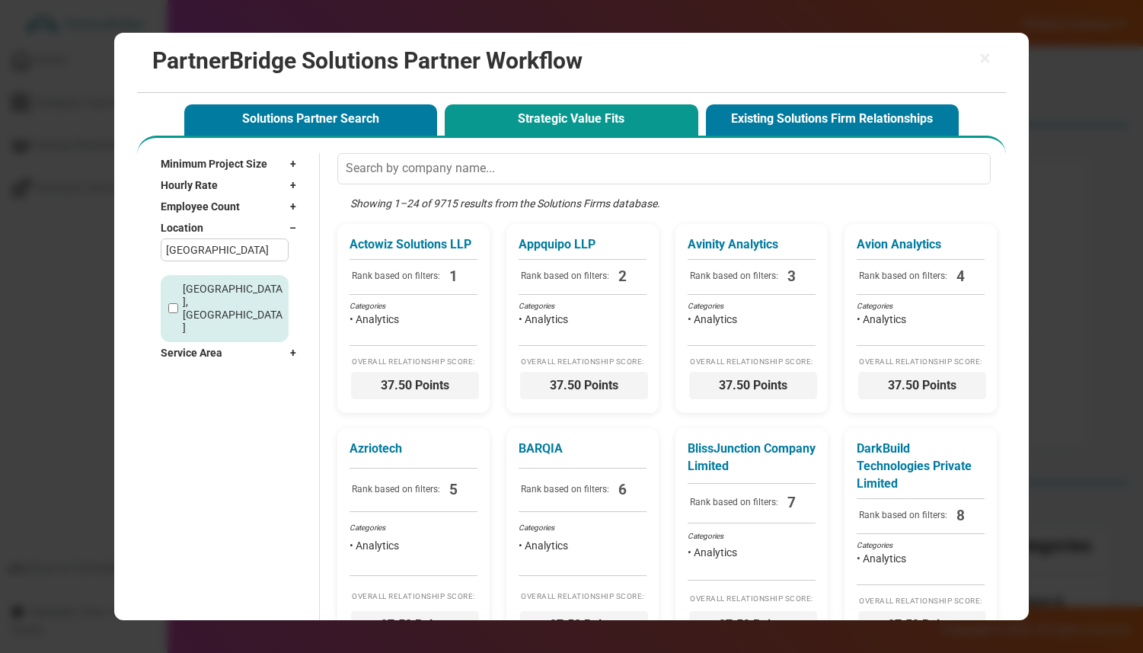
type input "Boston"
click at [215, 298] on div "Boston, MA" at bounding box center [225, 308] width 128 height 66
click at [216, 282] on div "Boston, MA" at bounding box center [225, 308] width 128 height 66
click at [216, 283] on label "Boston, MA" at bounding box center [233, 308] width 101 height 51
click at [178, 303] on input "Boston, MA" at bounding box center [173, 308] width 10 height 10
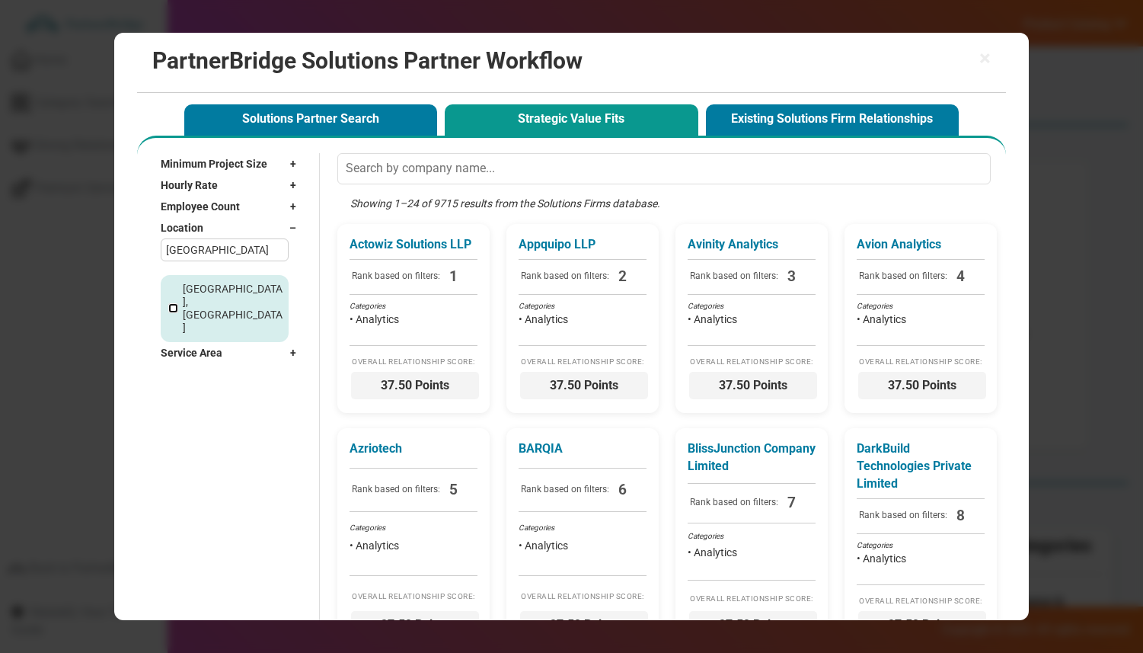
checkbox input "true"
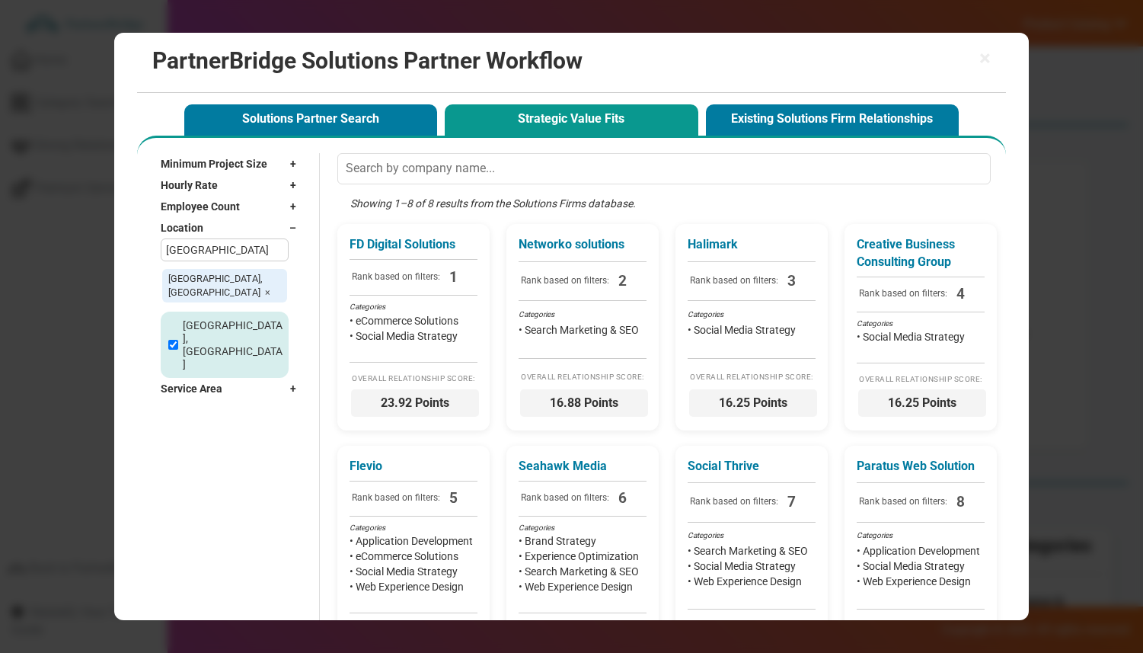
click at [219, 325] on div "Boston, MA" at bounding box center [225, 345] width 128 height 66
click at [219, 381] on span "Service Area" at bounding box center [192, 388] width 62 height 15
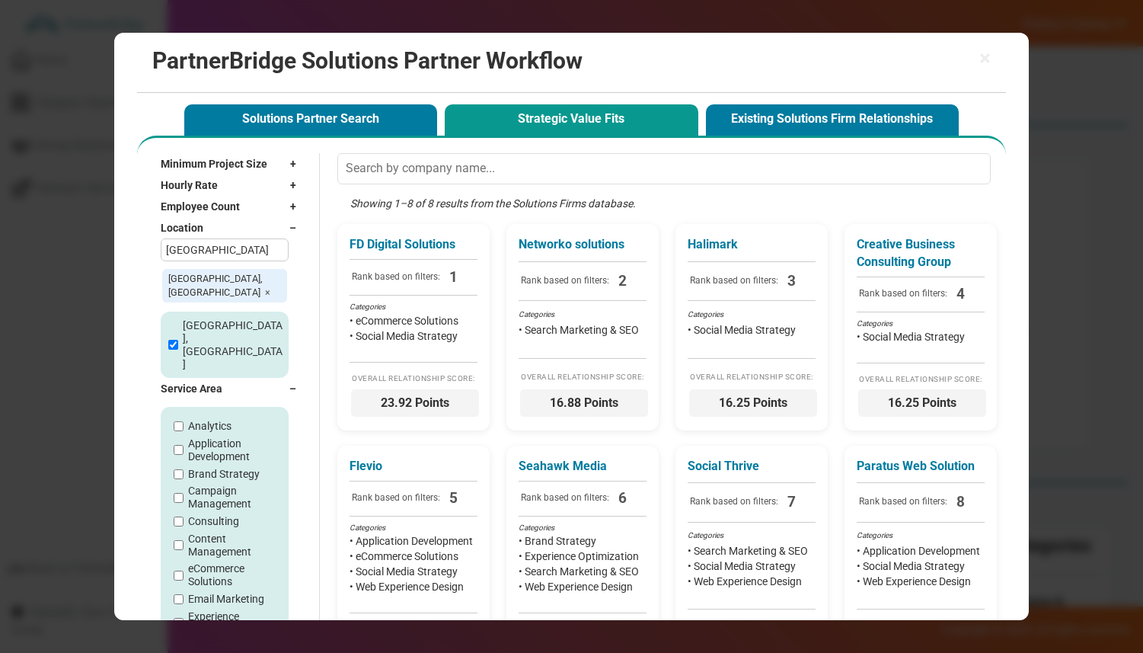
scroll to position [130, 0]
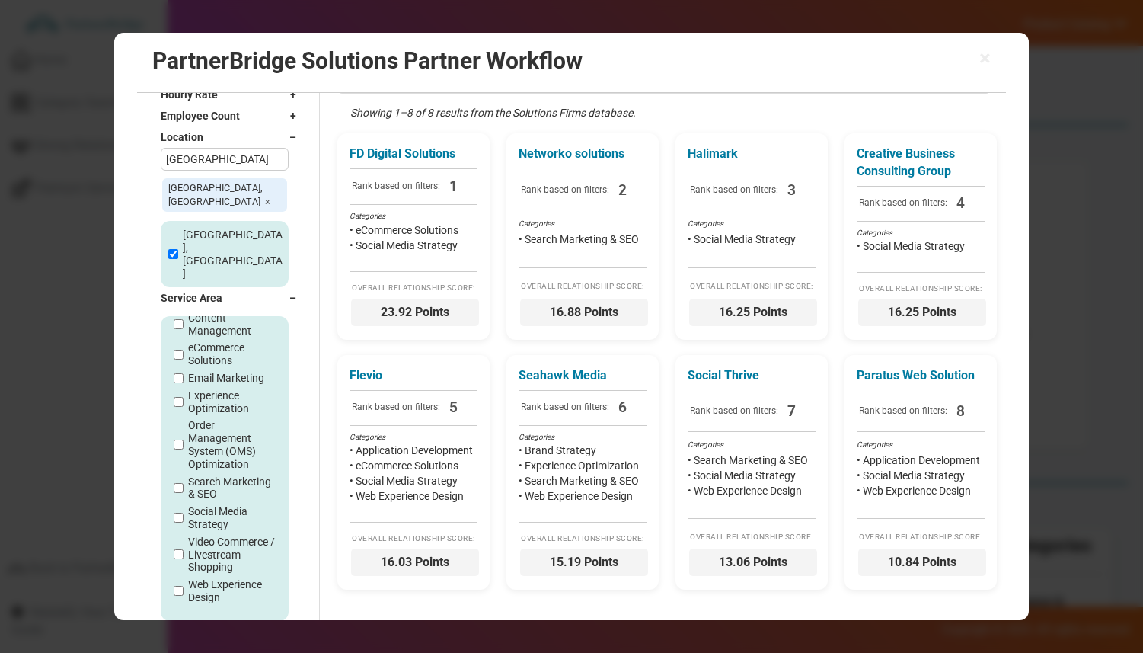
click at [213, 583] on label "Web Experience Design" at bounding box center [232, 591] width 88 height 26
click at [184, 586] on input "Web Experience Design" at bounding box center [179, 591] width 10 height 10
checkbox input "true"
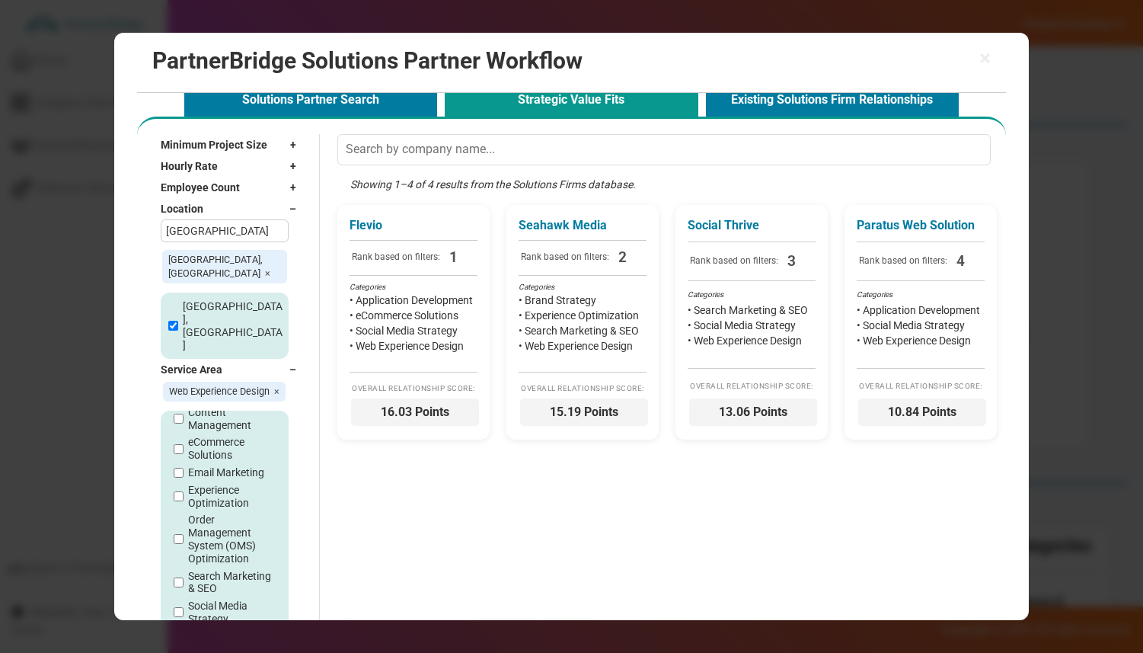
scroll to position [0, 0]
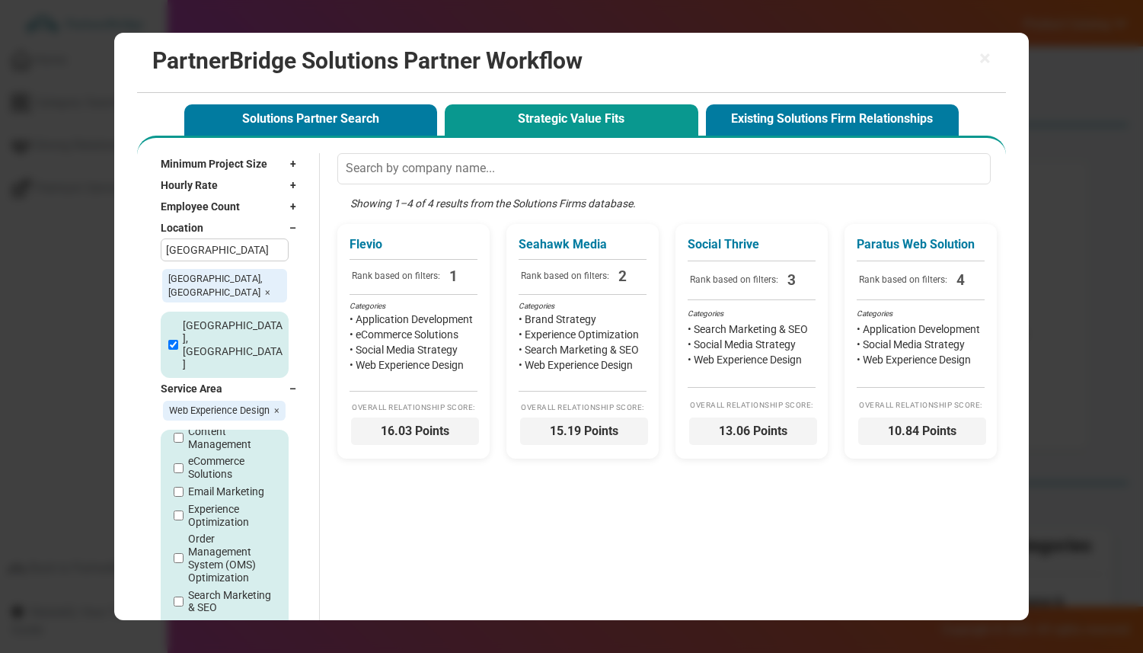
click at [279, 378] on div "Service Area –" at bounding box center [232, 388] width 143 height 21
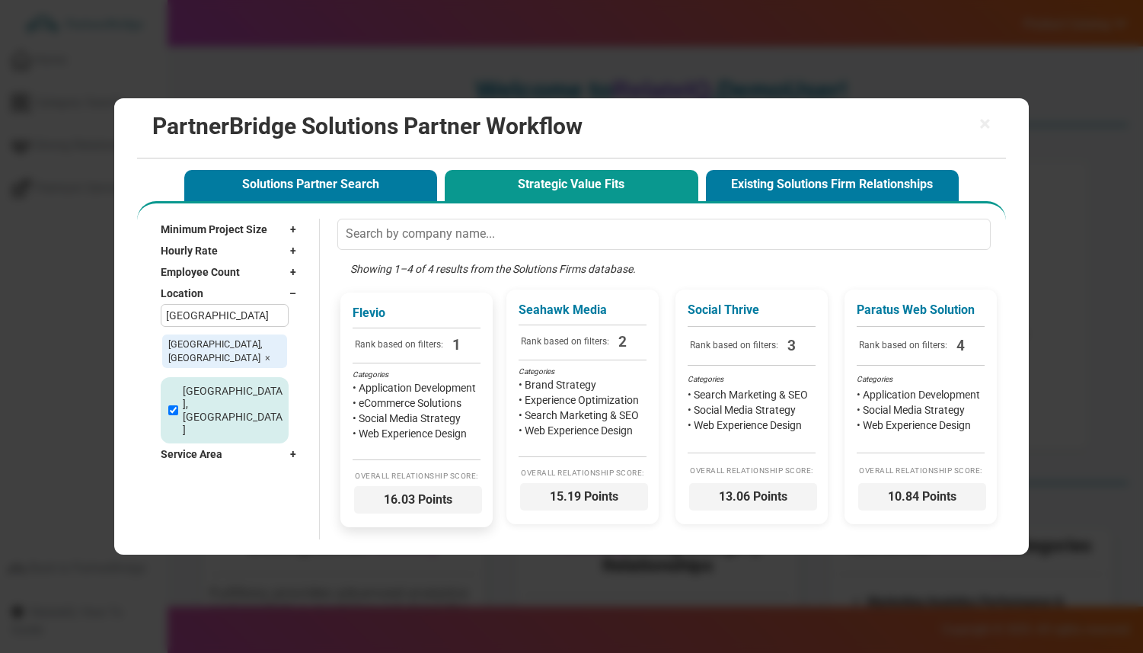
click at [449, 465] on div "Flevio Rank based on filters: 1 Categories • Application Development • eCommerc…" at bounding box center [417, 410] width 152 height 235
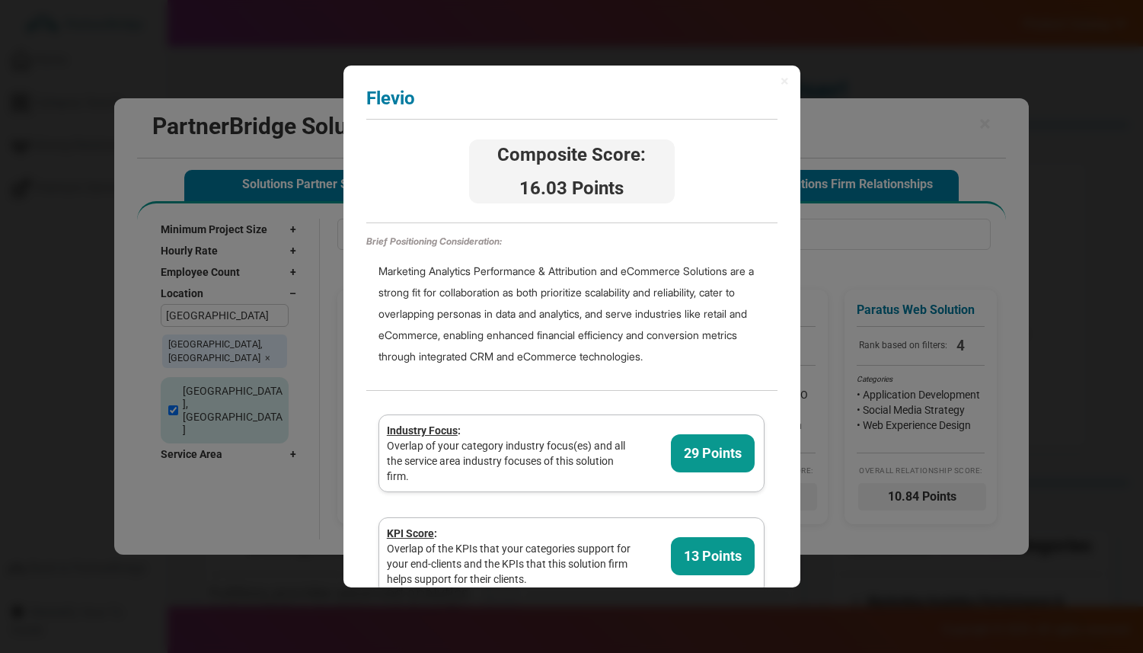
click at [775, 74] on div "× Flevio Analyzing partner score... Composite Score: 16.03 Points Brief Positio…" at bounding box center [572, 327] width 457 height 523
click at [779, 79] on div "× Flevio Analyzing partner score... Composite Score: 16.03 Points Brief Positio…" at bounding box center [572, 327] width 457 height 523
click at [791, 85] on div "× Flevio Analyzing partner score... Composite Score: 16.03 Points Brief Positio…" at bounding box center [572, 327] width 457 height 523
click at [791, 84] on div "× Flevio Analyzing partner score... Composite Score: 16.03 Points Brief Positio…" at bounding box center [572, 327] width 457 height 523
click at [785, 83] on span "×" at bounding box center [785, 80] width 8 height 15
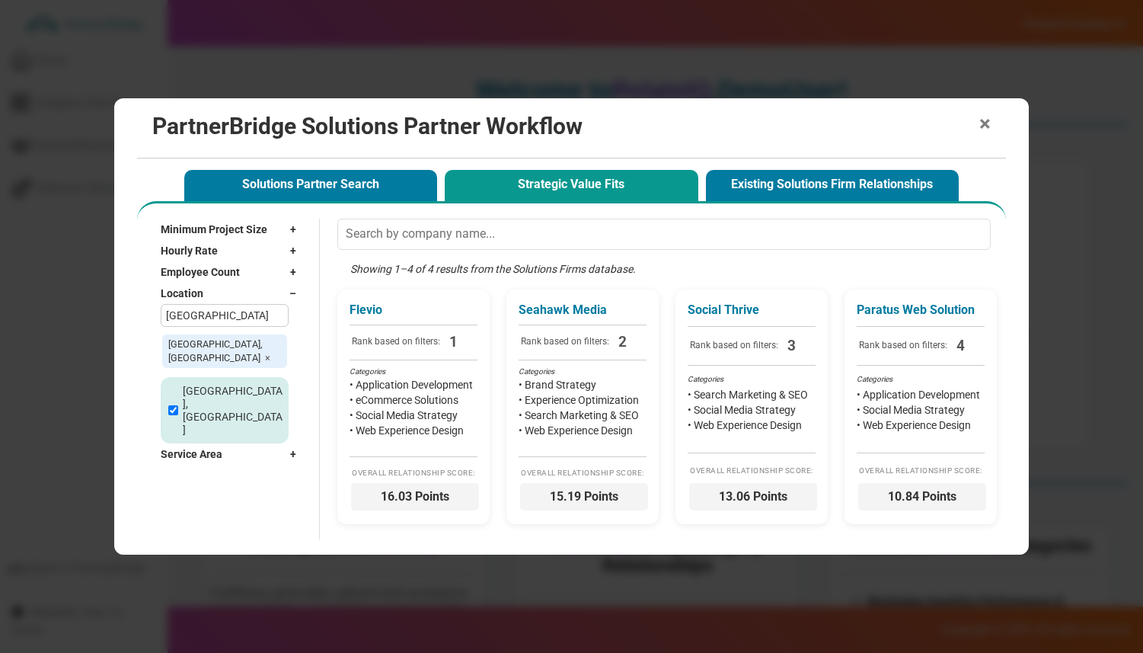
click at [987, 126] on span "×" at bounding box center [985, 124] width 11 height 21
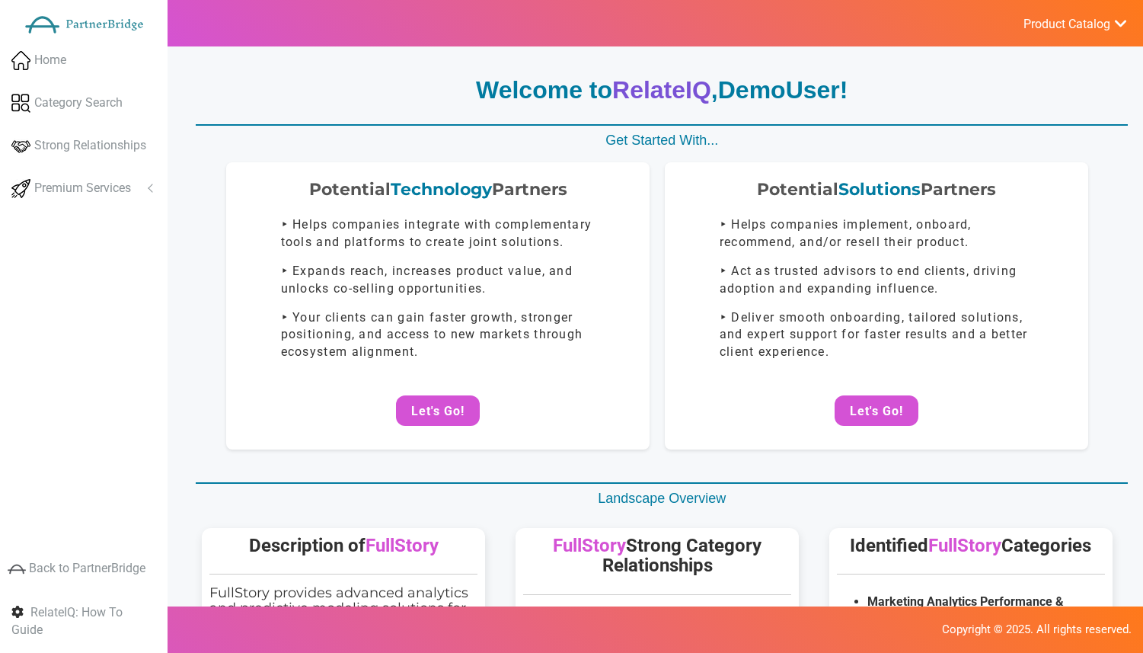
click at [1073, 9] on ul "Product Catalog RelateIQ - Premium Precision Insights - Launch DataStream - Upg…" at bounding box center [1075, 23] width 136 height 46
click at [1073, 26] on span "Product Catalog" at bounding box center [1067, 24] width 87 height 15
click at [994, 136] on span "DataStream - Upgrade?" at bounding box center [1027, 132] width 110 height 12
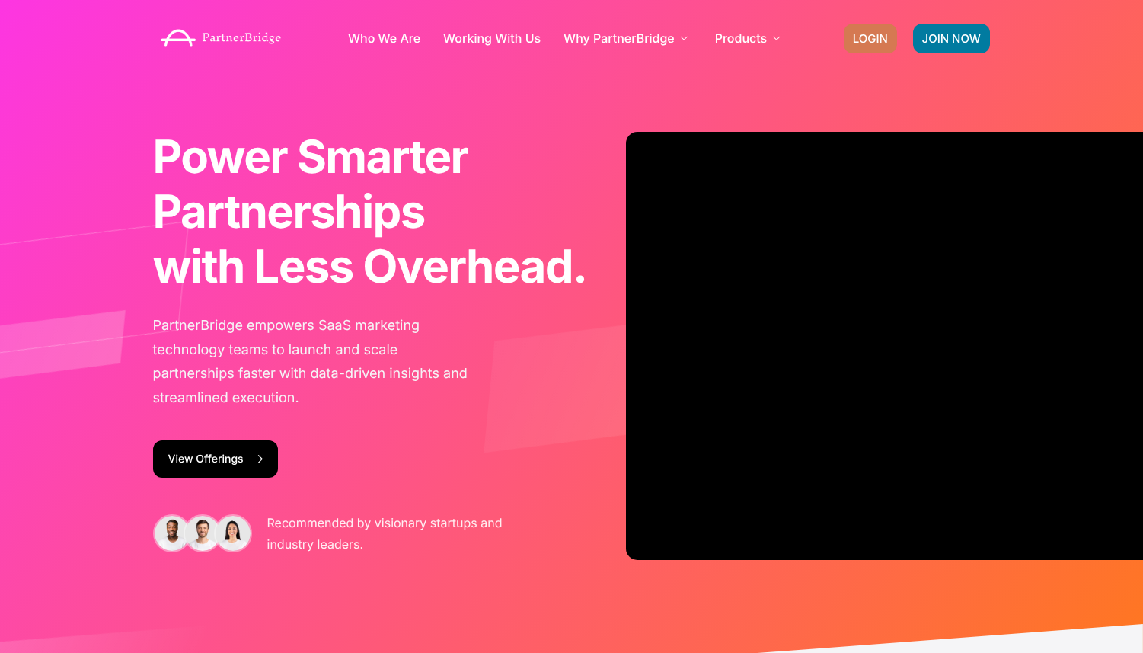
click at [891, 40] on link "LOGIN" at bounding box center [870, 39] width 53 height 30
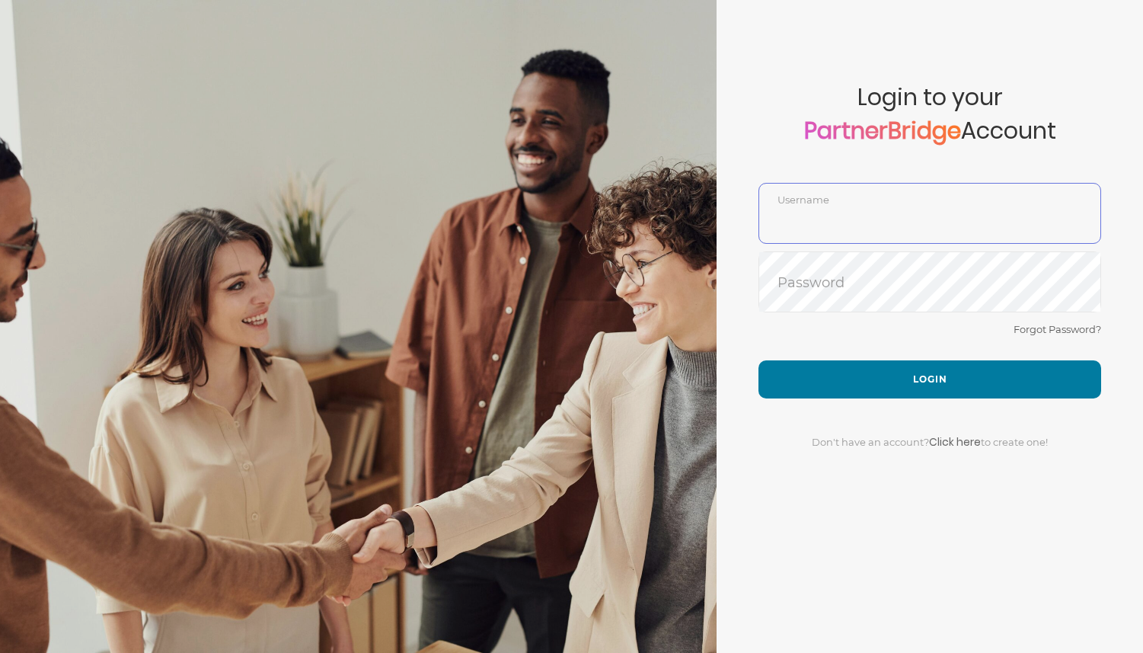
type input "DemoUser"
click at [913, 416] on div "Don't have an account? Click here to create one!" at bounding box center [930, 432] width 343 height 69
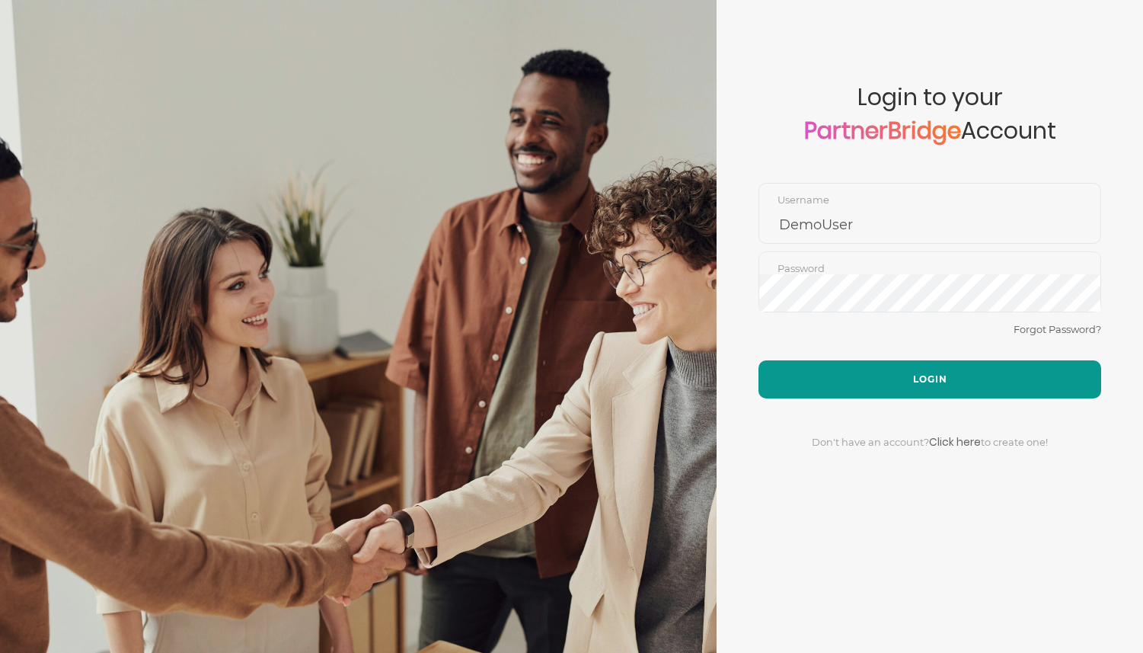
click at [913, 393] on button "Login" at bounding box center [930, 379] width 343 height 38
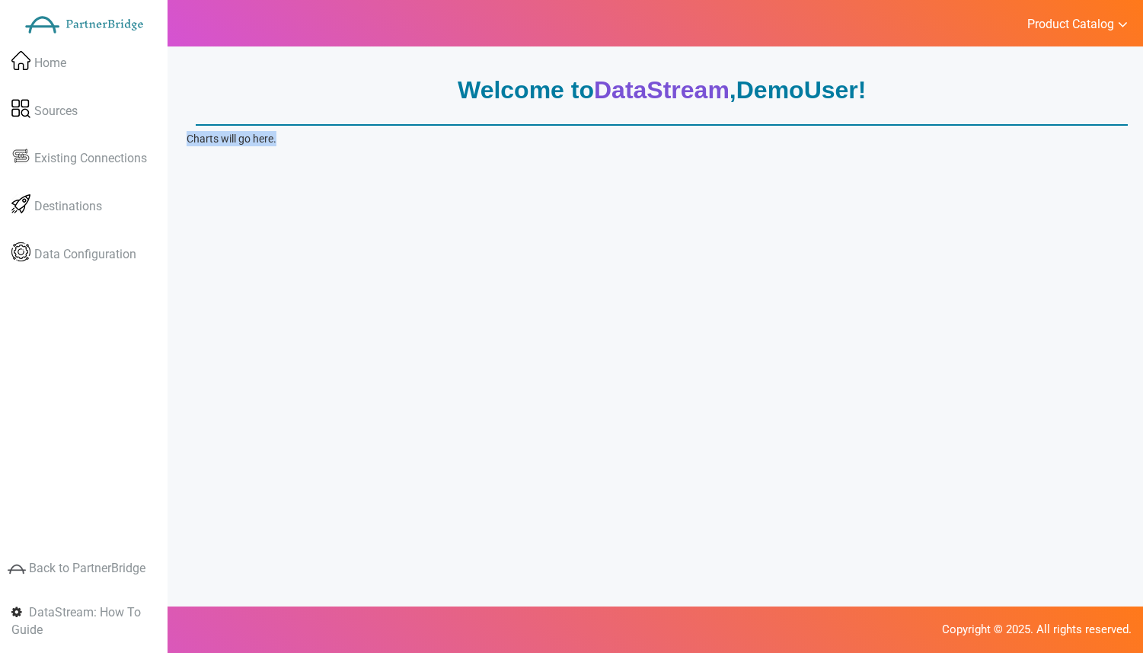
drag, startPoint x: 186, startPoint y: 141, endPoint x: 374, endPoint y: 182, distance: 192.6
click at [374, 182] on div "Welcome to DataStream , DemoUser ! Charts will go here. Data Sources Browse and…" at bounding box center [657, 376] width 972 height 653
click at [126, 110] on link "Sources" at bounding box center [84, 111] width 168 height 44
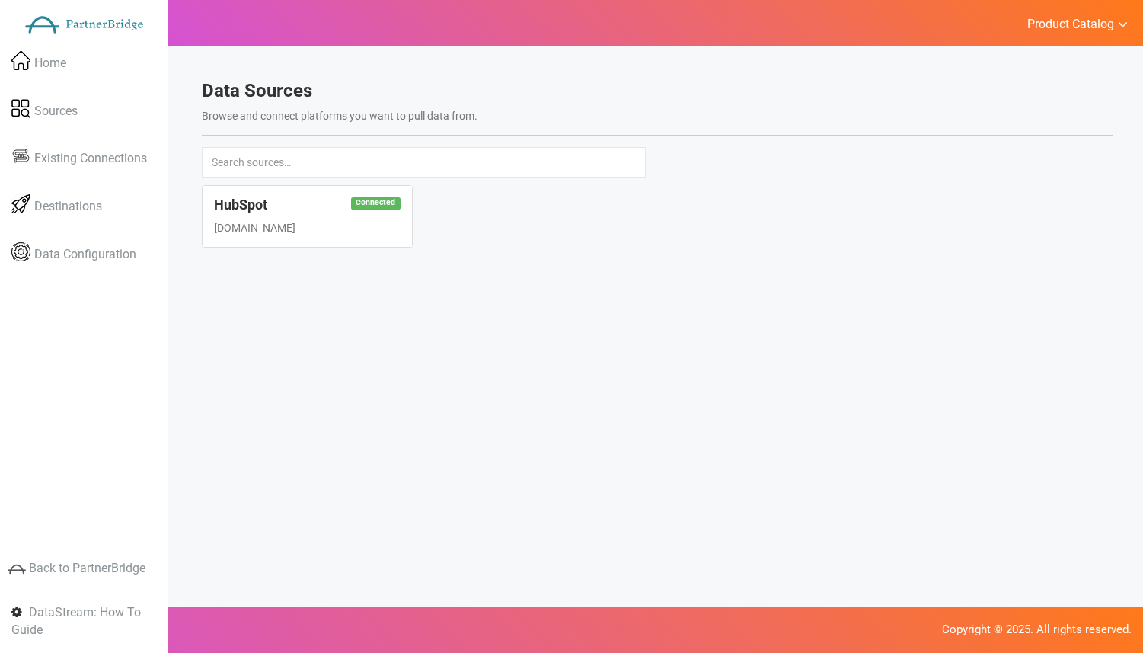
click at [383, 259] on div "Connected HubSpot [DOMAIN_NAME]" at bounding box center [306, 224] width 233 height 78
click at [303, 214] on div "Connected HubSpot [DOMAIN_NAME]" at bounding box center [307, 216] width 209 height 61
click at [312, 208] on h4 "HubSpot" at bounding box center [307, 204] width 186 height 15
click at [82, 189] on link "Destinations" at bounding box center [84, 206] width 168 height 44
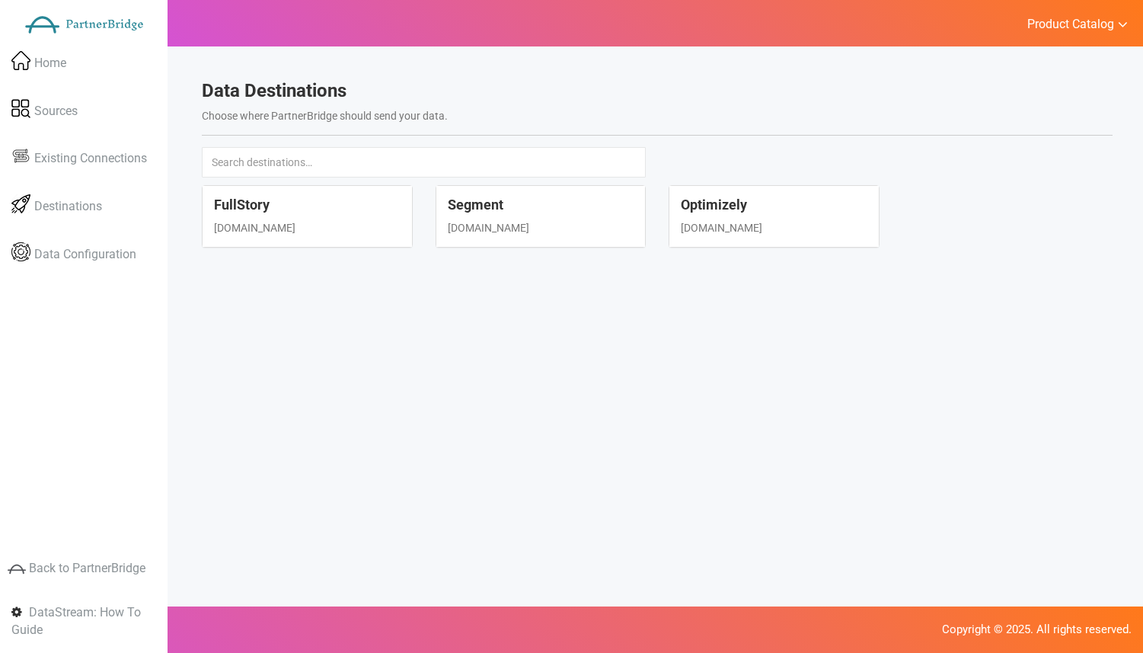
click at [347, 217] on div "FullStory [DOMAIN_NAME]" at bounding box center [307, 216] width 209 height 61
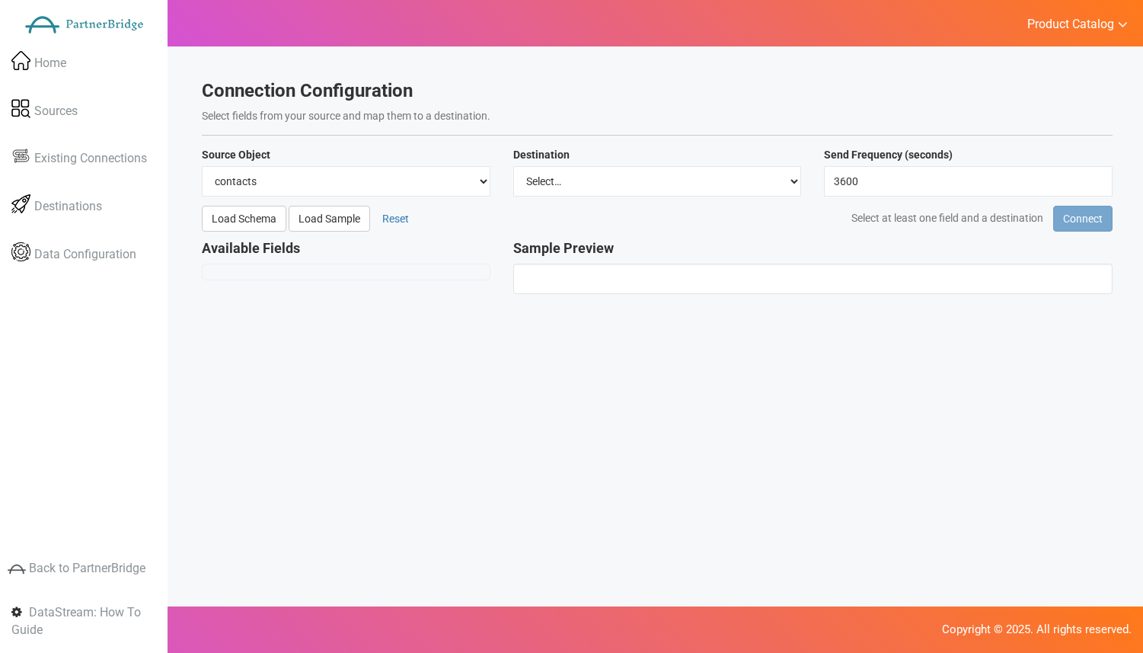
select select "fullstory"
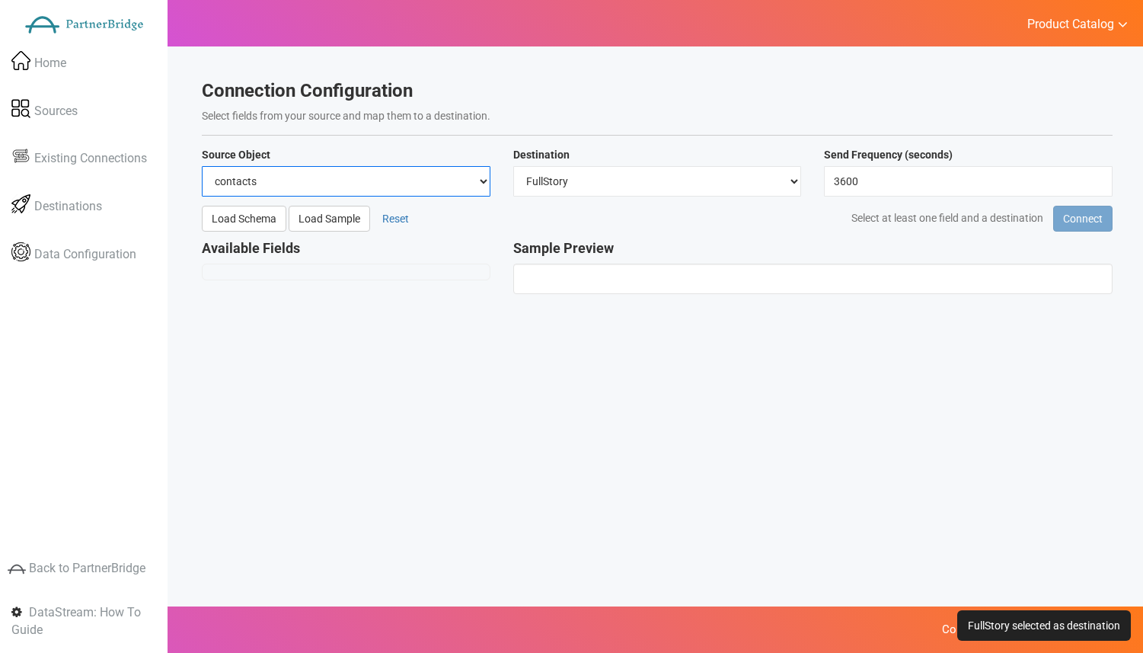
click at [446, 175] on select "contacts deals companies" at bounding box center [346, 181] width 289 height 30
click at [202, 166] on select "contacts deals companies" at bounding box center [346, 181] width 289 height 30
click at [397, 187] on select "contacts deals companies" at bounding box center [346, 181] width 289 height 30
click at [421, 175] on select "contacts deals companies" at bounding box center [346, 181] width 289 height 30
select select "contacts"
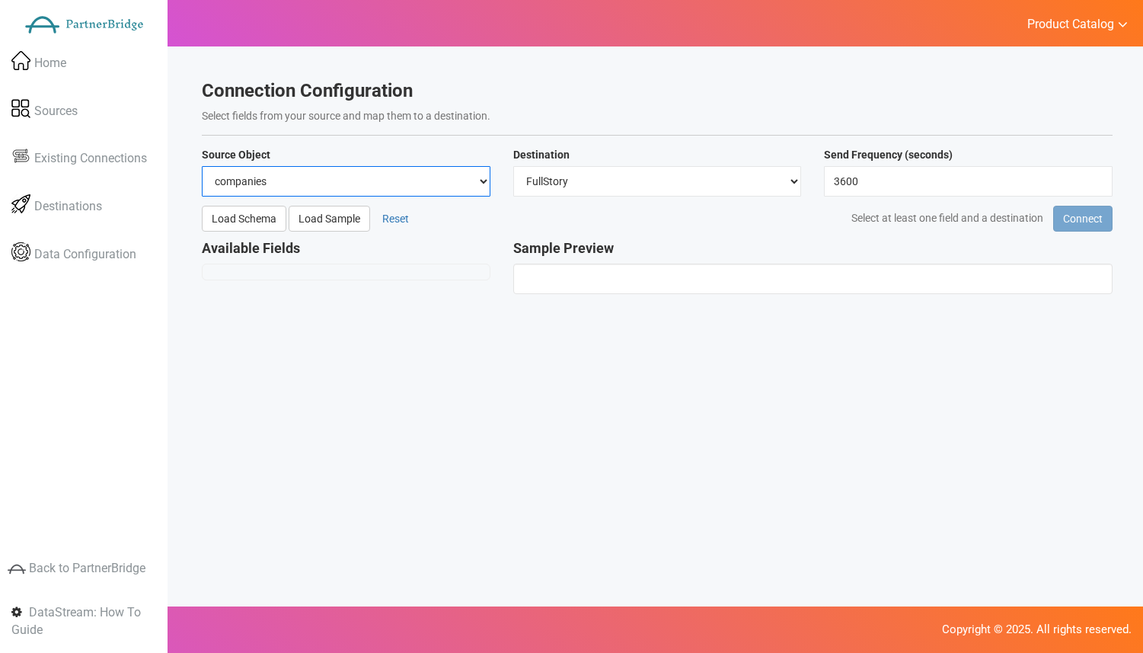
click at [202, 166] on select "contacts deals companies" at bounding box center [346, 181] width 289 height 30
click at [325, 210] on button "Load Sample" at bounding box center [330, 219] width 82 height 26
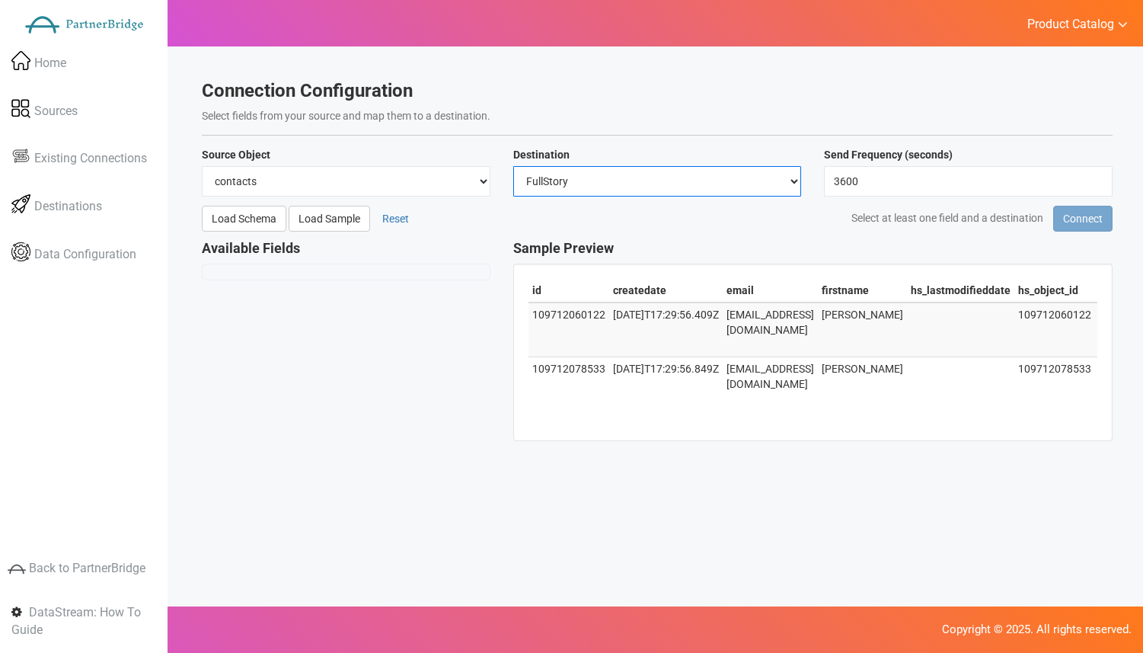
click at [705, 186] on select "Select… FullStory Segment Optimizely" at bounding box center [657, 181] width 289 height 30
select select "optimizely"
click at [513, 166] on select "Select… FullStory Segment Optimizely" at bounding box center [657, 181] width 289 height 30
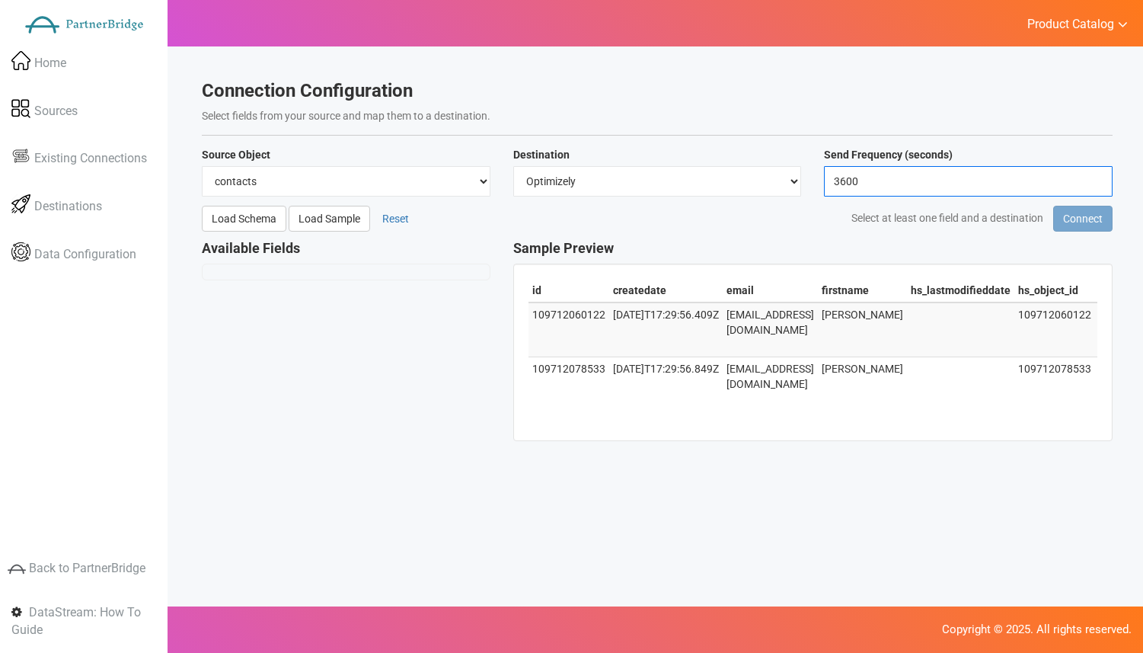
click at [869, 180] on input "3600" at bounding box center [968, 181] width 289 height 30
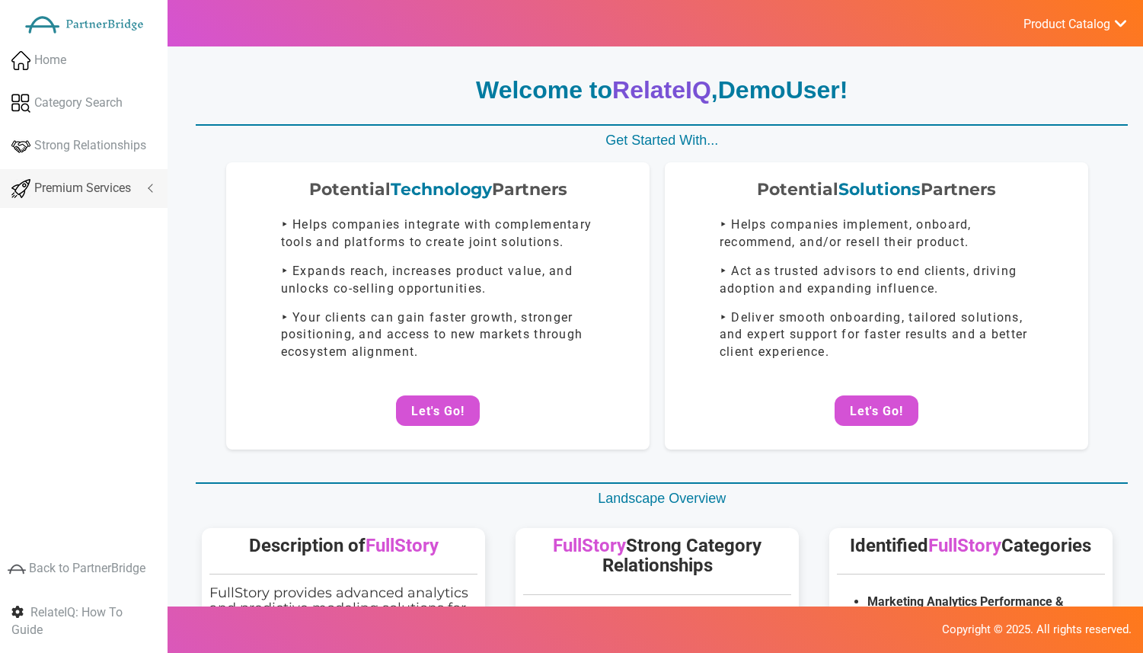
click at [134, 172] on link "Premium Services" at bounding box center [84, 188] width 168 height 39
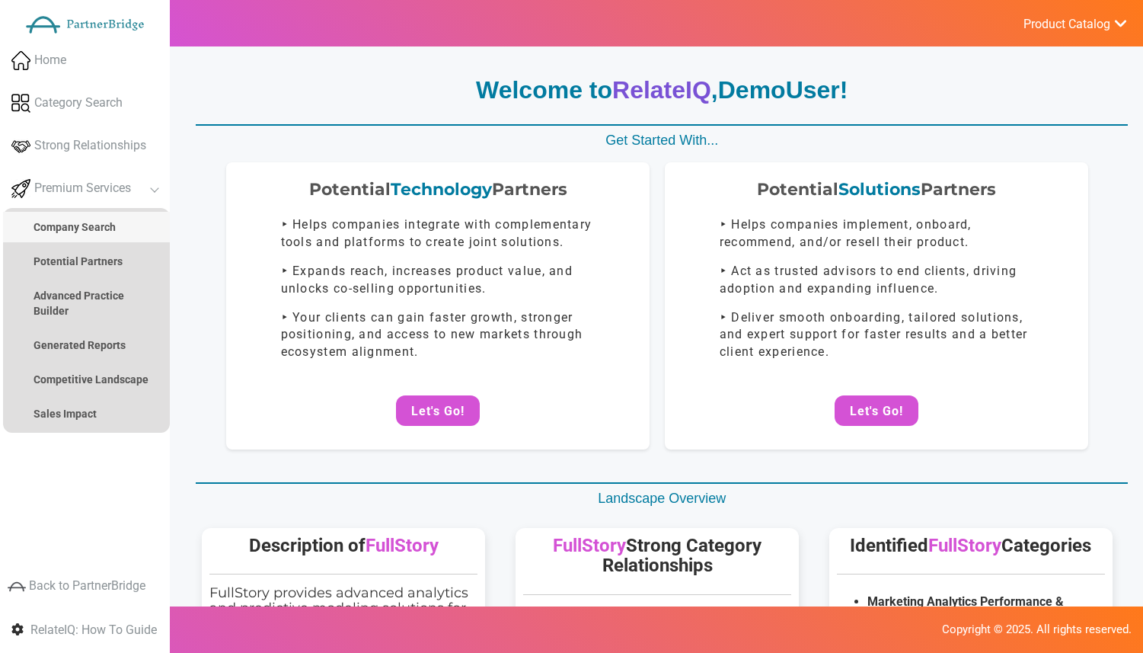
click at [110, 223] on strong "Company Search" at bounding box center [75, 227] width 82 height 12
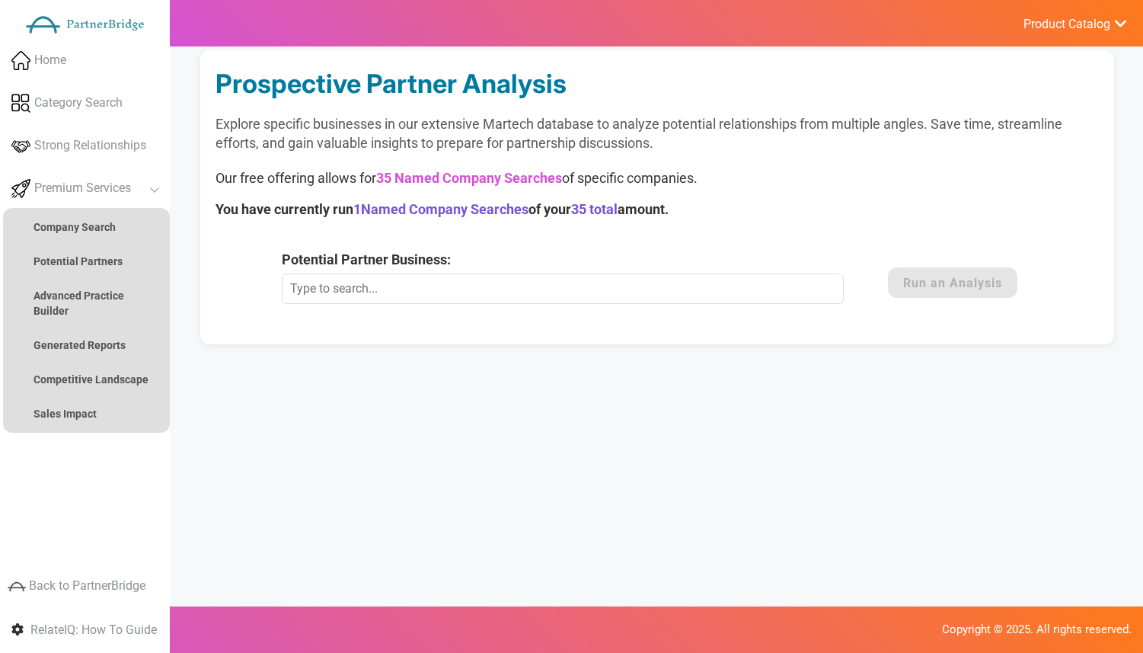
click at [436, 285] on input "Potential Partner Business:" at bounding box center [562, 288] width 561 height 30
type input "123On"
click at [913, 277] on button "Run an Analysis" at bounding box center [953, 282] width 130 height 30
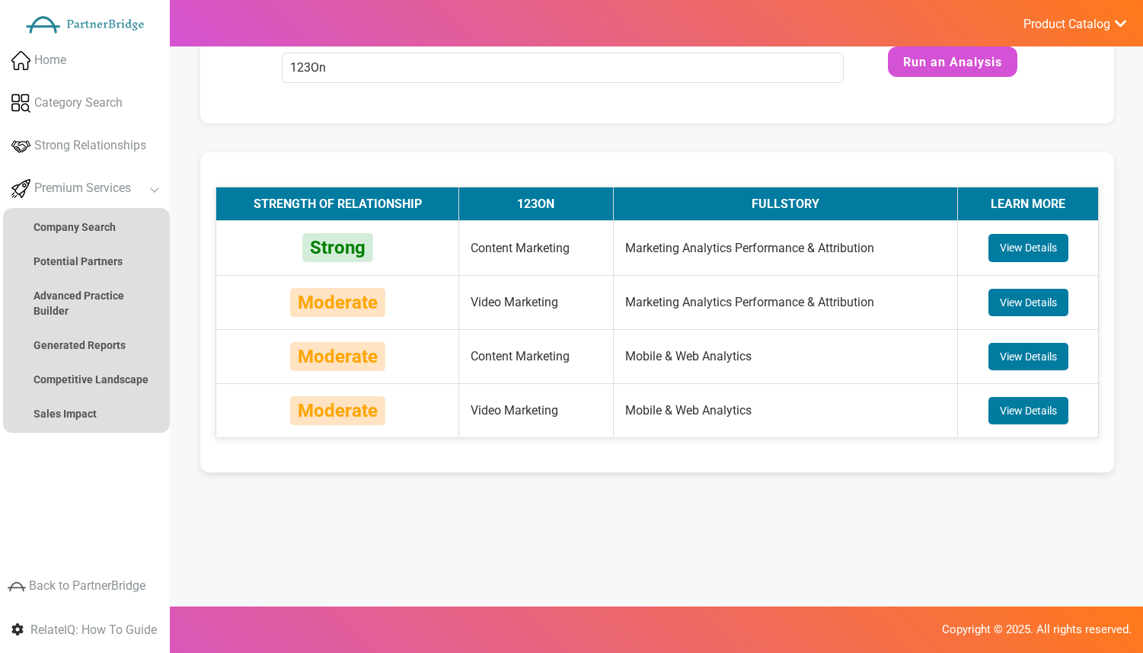
scroll to position [235, 0]
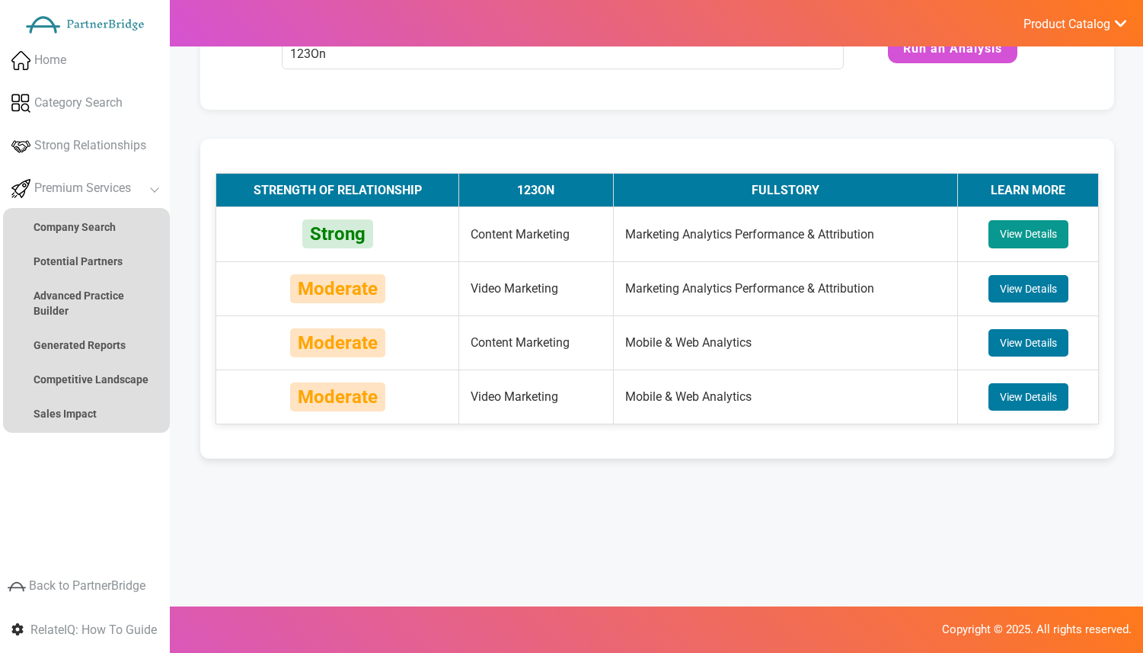
click at [1015, 241] on button "View Details" at bounding box center [1029, 233] width 80 height 27
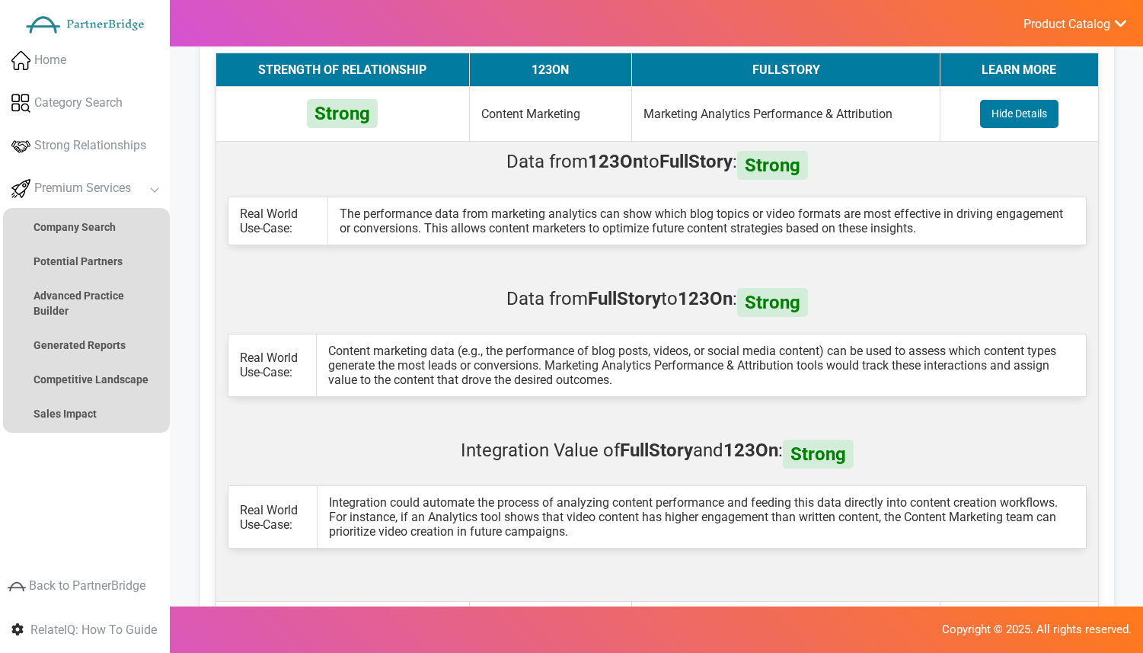
scroll to position [378, 0]
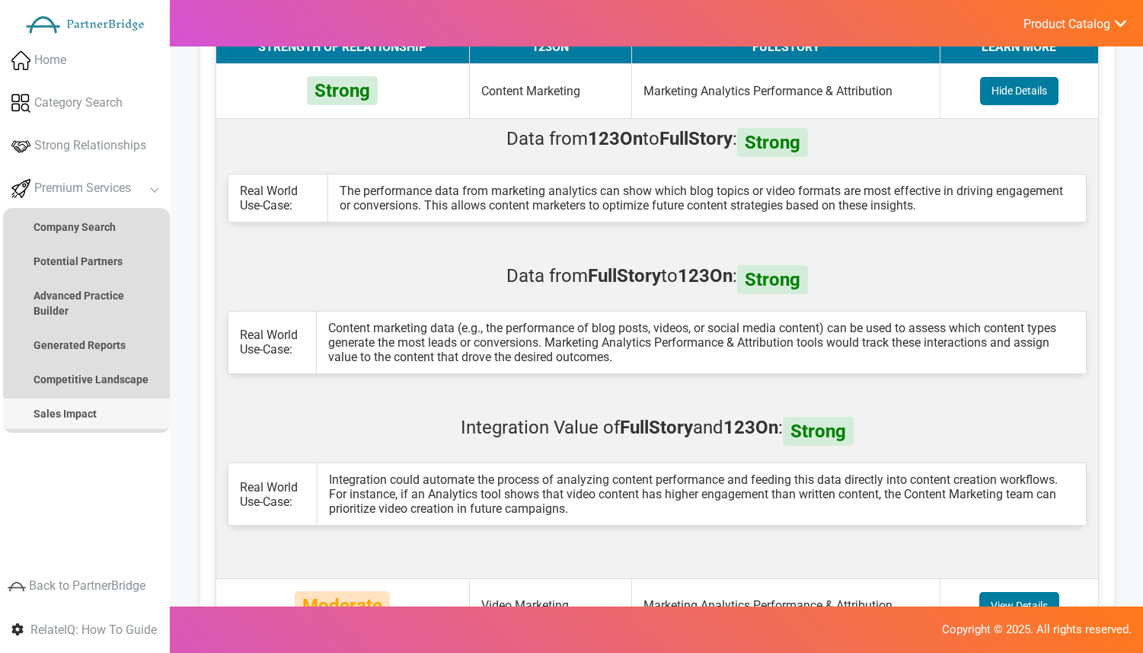
click at [72, 411] on strong "Sales Impact" at bounding box center [65, 414] width 63 height 12
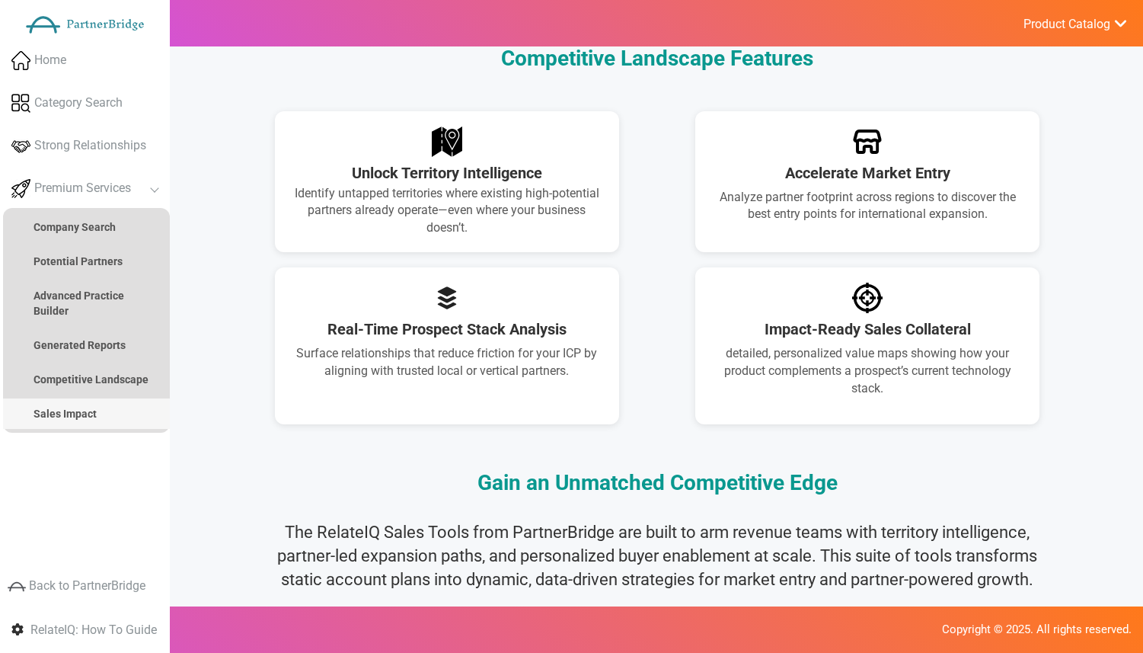
scroll to position [930, 0]
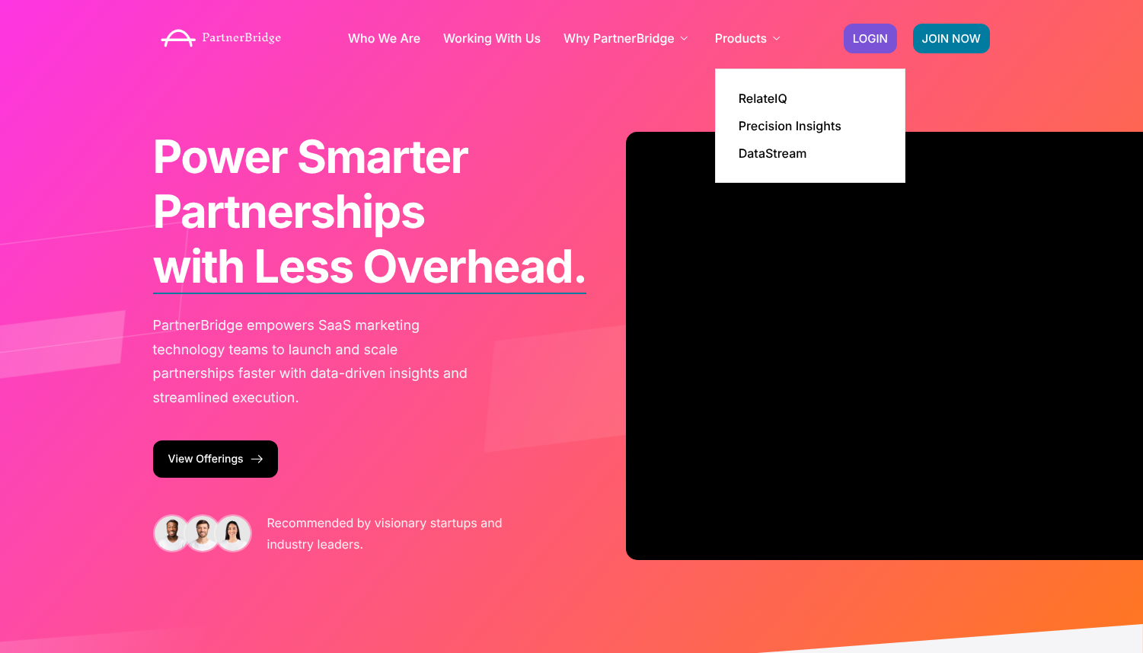
click at [750, 69] on li "Products RelateIQ Precision Insights DataStream" at bounding box center [749, 38] width 69 height 61
click at [753, 95] on link "RelateIQ" at bounding box center [763, 98] width 49 height 12
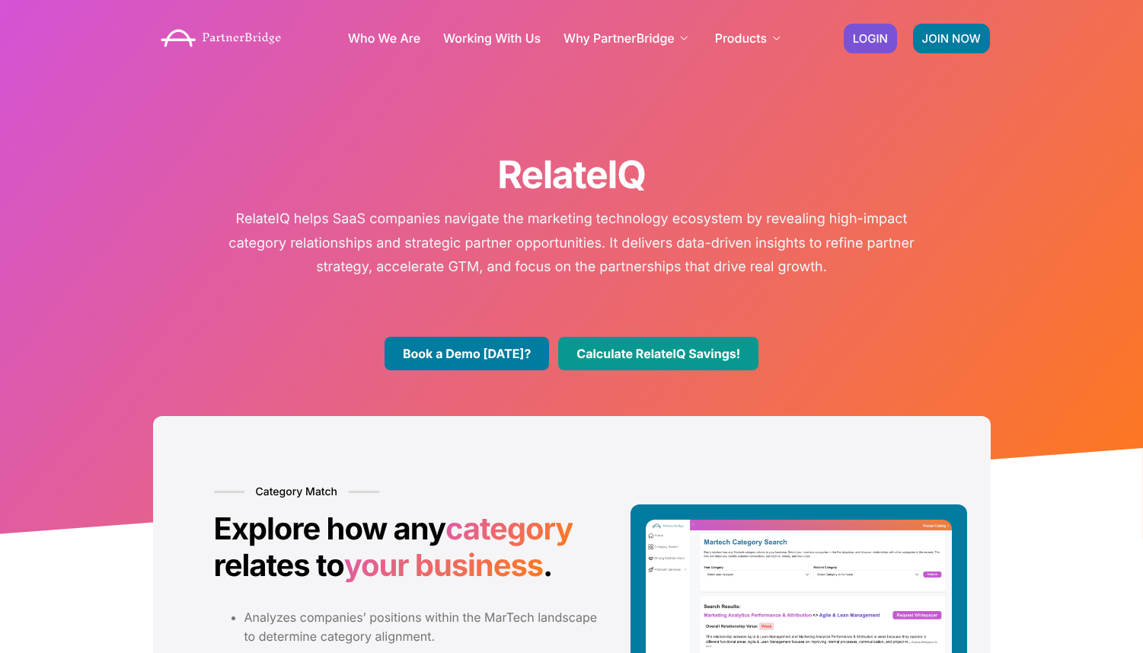
drag, startPoint x: 705, startPoint y: 375, endPoint x: 705, endPoint y: 364, distance: 10.7
click at [705, 375] on div "Book a Demo [DATE]? Calculate RelateIQ Savings! ✖" at bounding box center [572, 370] width 868 height 45
click at [705, 364] on link "Calculate RelateIQ Savings!" at bounding box center [658, 354] width 200 height 34
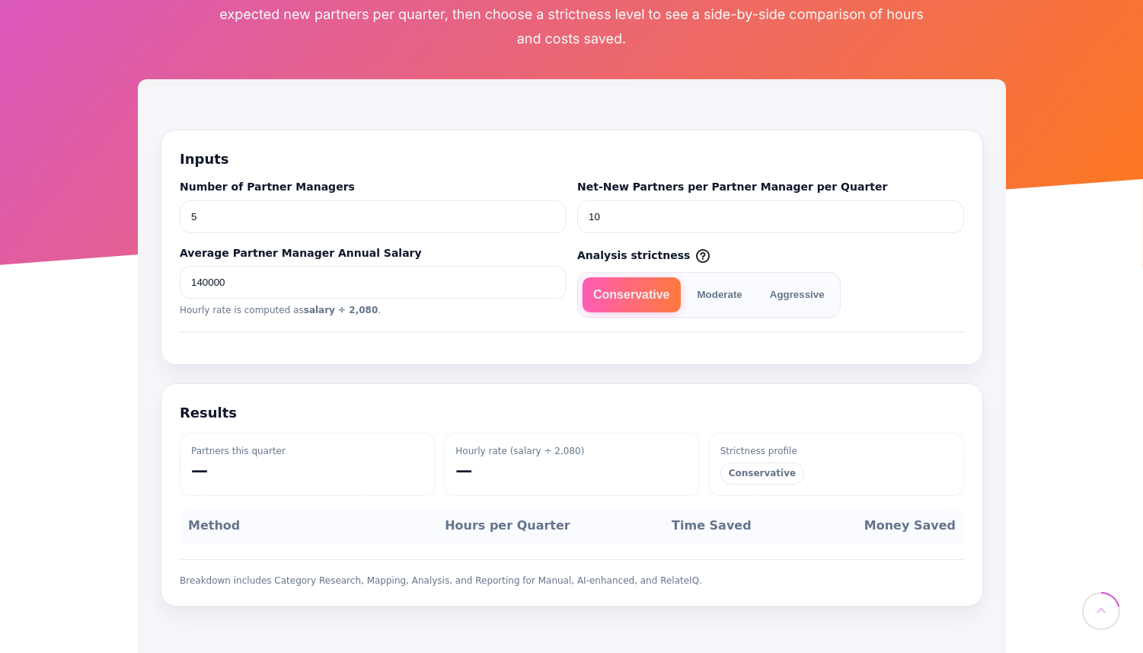
scroll to position [254, 0]
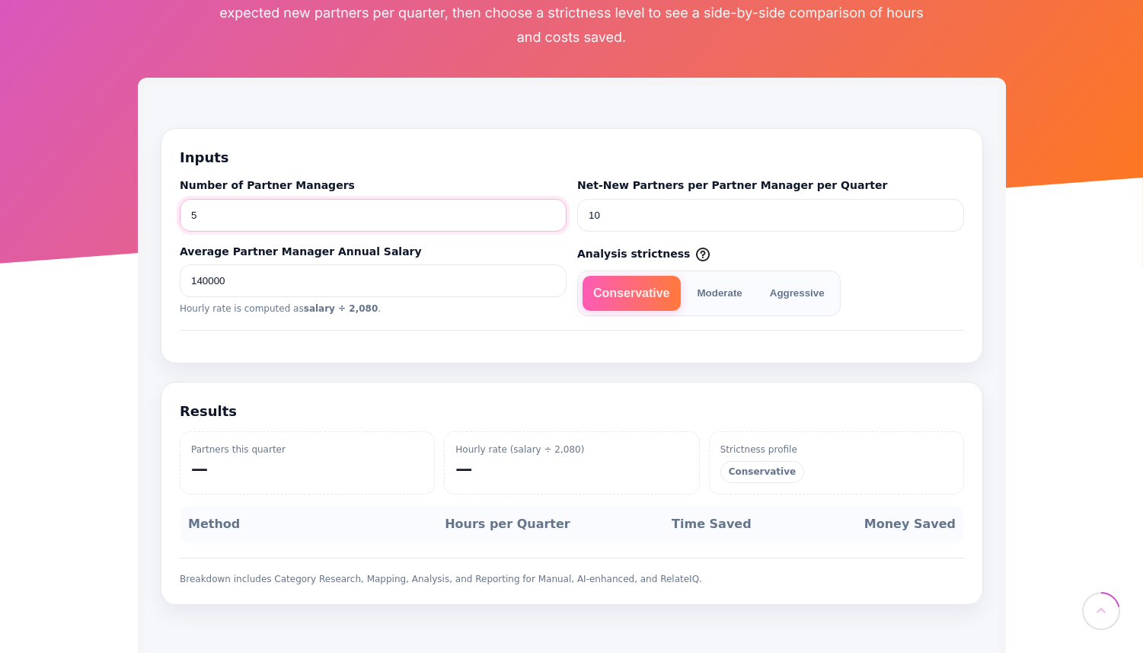
click at [444, 217] on input "5" at bounding box center [372, 215] width 387 height 33
click at [631, 214] on input "10" at bounding box center [770, 215] width 387 height 33
